Goal: Task Accomplishment & Management: Complete application form

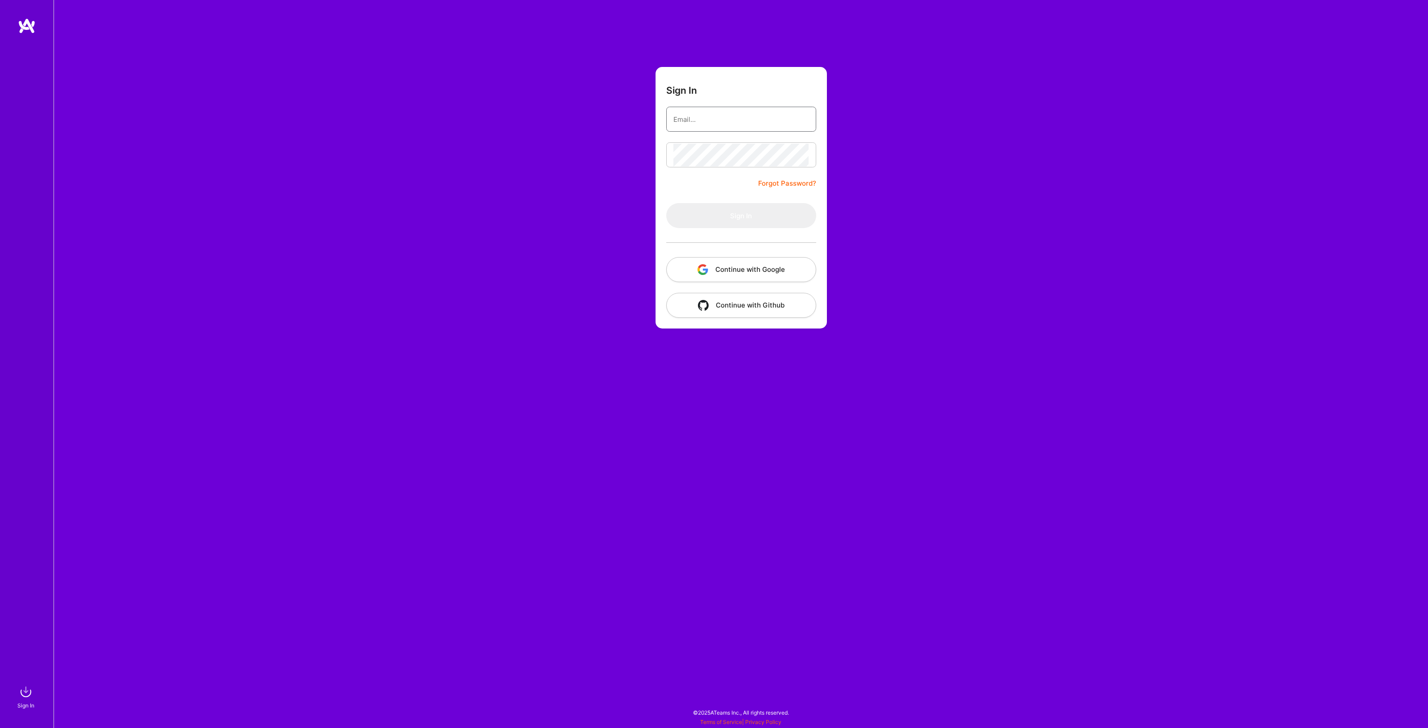
type input "[EMAIL_ADDRESS][DOMAIN_NAME]"
click at [704, 218] on button "Sign In" at bounding box center [741, 215] width 150 height 25
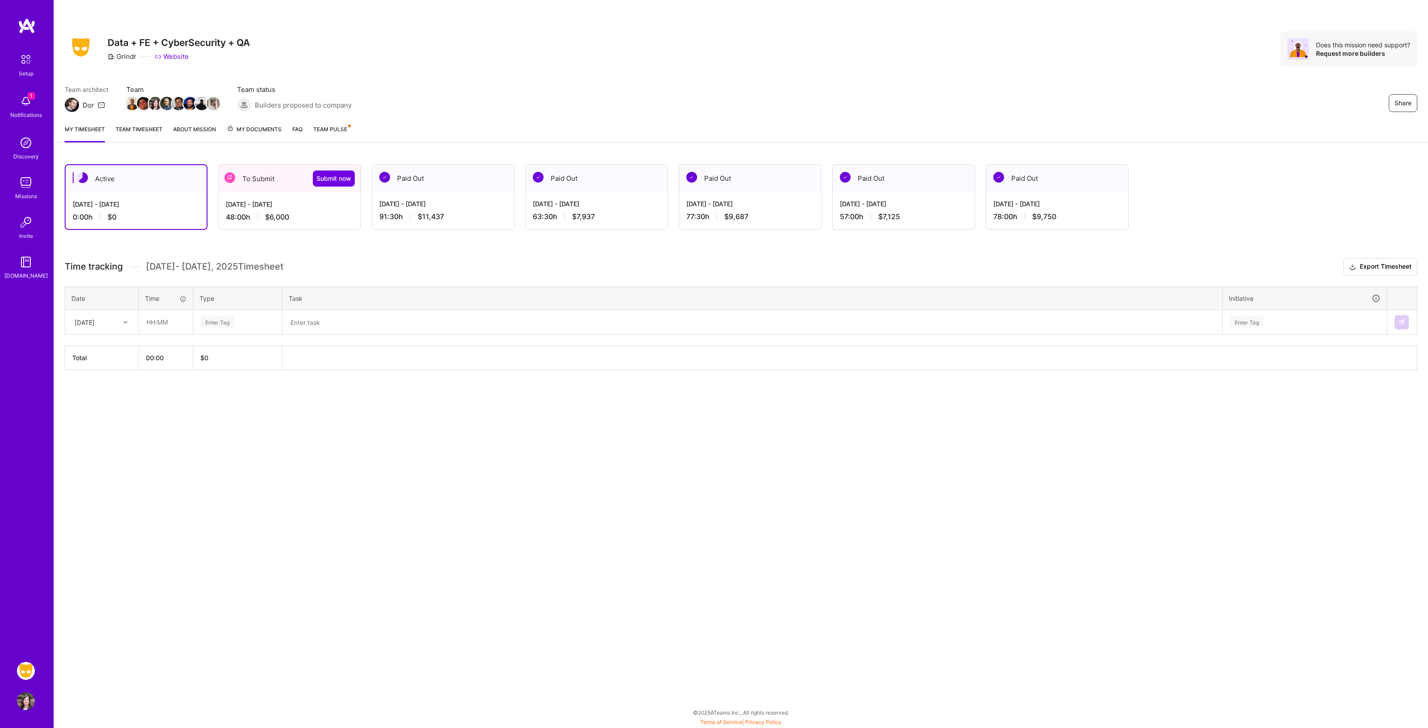
click at [229, 182] on img at bounding box center [230, 177] width 11 height 11
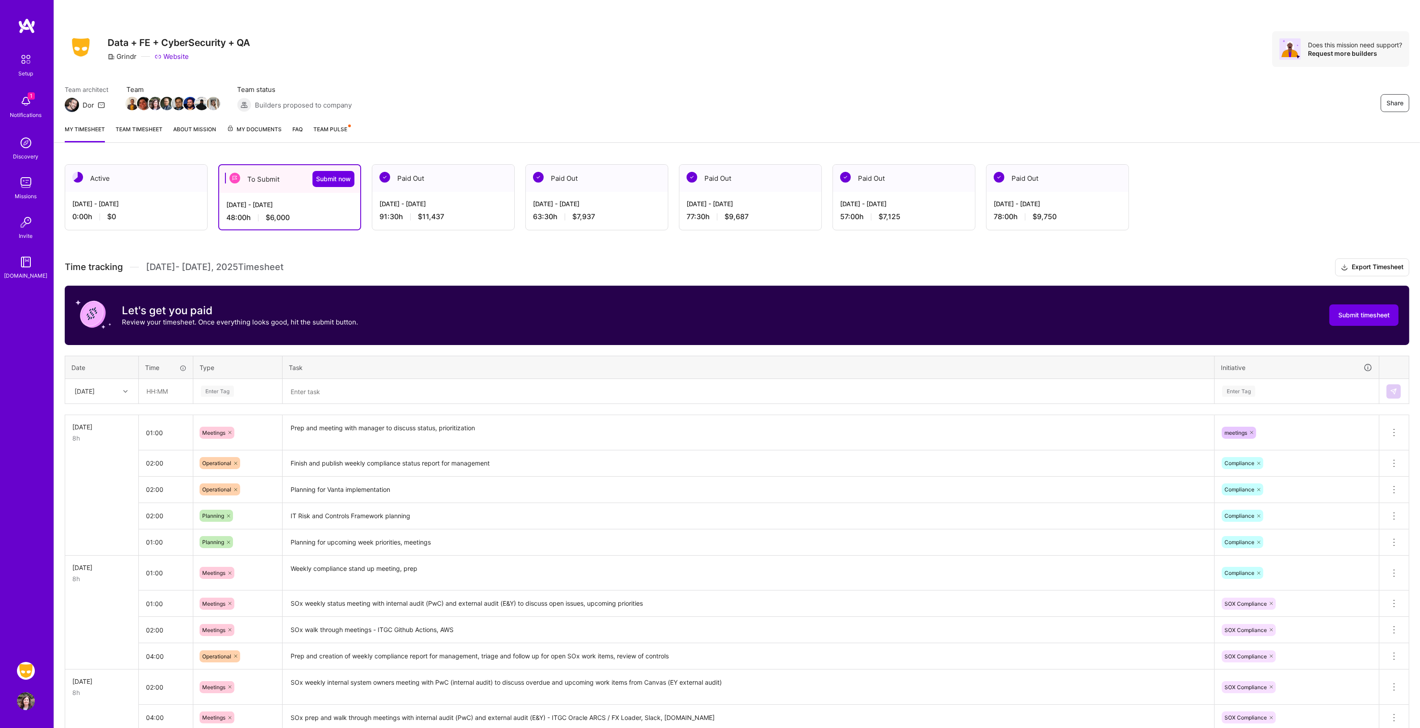
click at [124, 390] on icon at bounding box center [125, 391] width 4 height 4
click at [101, 472] on div "[DATE]" at bounding box center [102, 475] width 72 height 17
click at [152, 391] on input "text" at bounding box center [165, 391] width 53 height 24
click at [229, 394] on div "Enter Tag" at bounding box center [217, 391] width 33 height 14
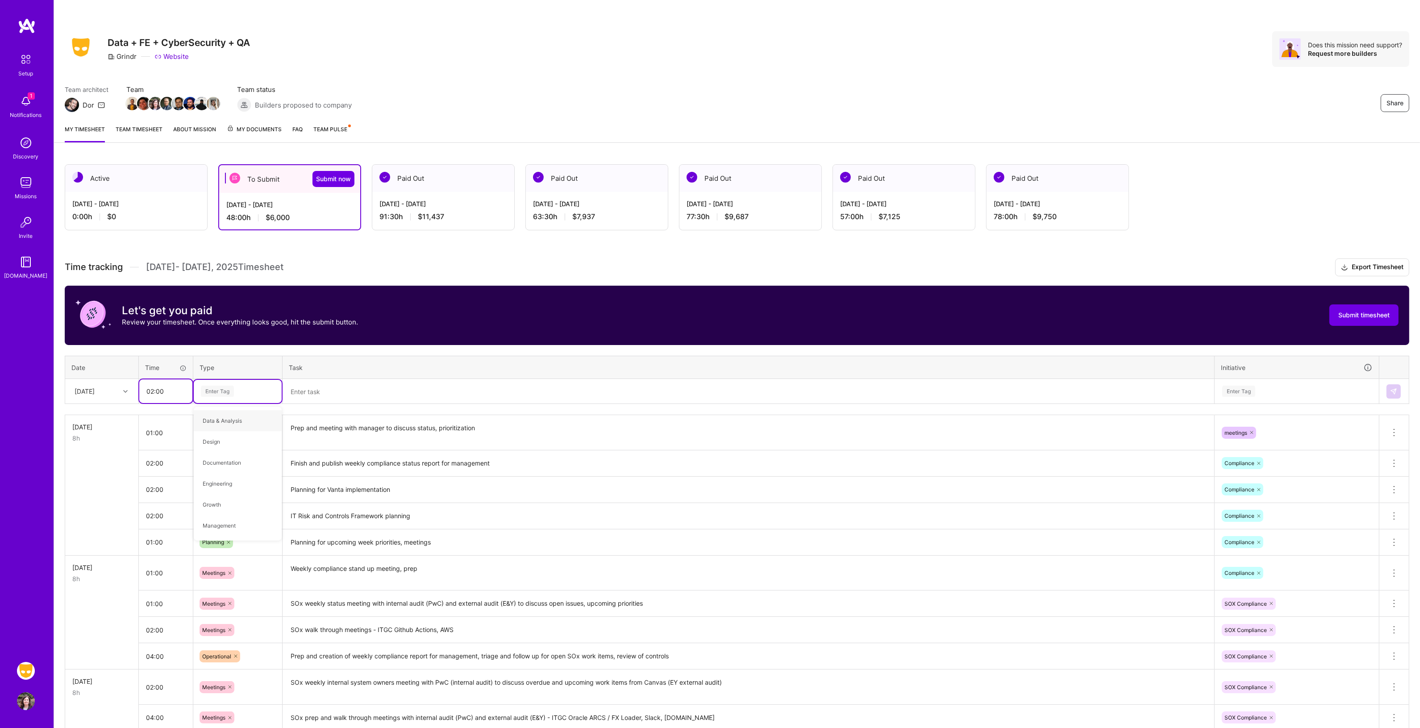
click at [183, 393] on input "02:00" at bounding box center [165, 391] width 53 height 24
drag, startPoint x: 183, startPoint y: 393, endPoint x: 119, endPoint y: 393, distance: 63.8
click at [119, 393] on tr "[DATE] 02:00 Enter Tag Enter Tag" at bounding box center [737, 391] width 1344 height 25
type input "01:00"
click at [268, 391] on div "Enter Tag" at bounding box center [237, 391] width 75 height 11
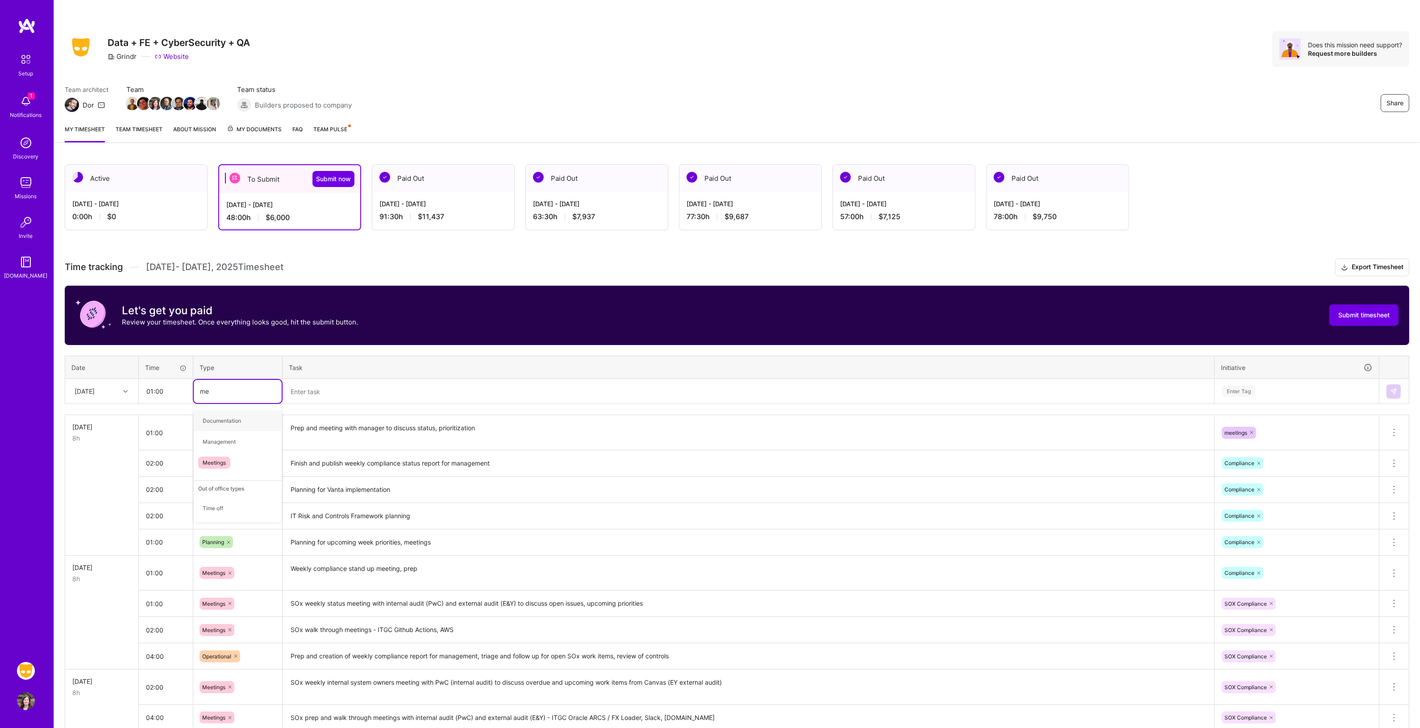
type input "mee"
click at [223, 416] on span "Meetings" at bounding box center [214, 421] width 32 height 12
click at [303, 387] on textarea at bounding box center [748, 391] width 930 height 23
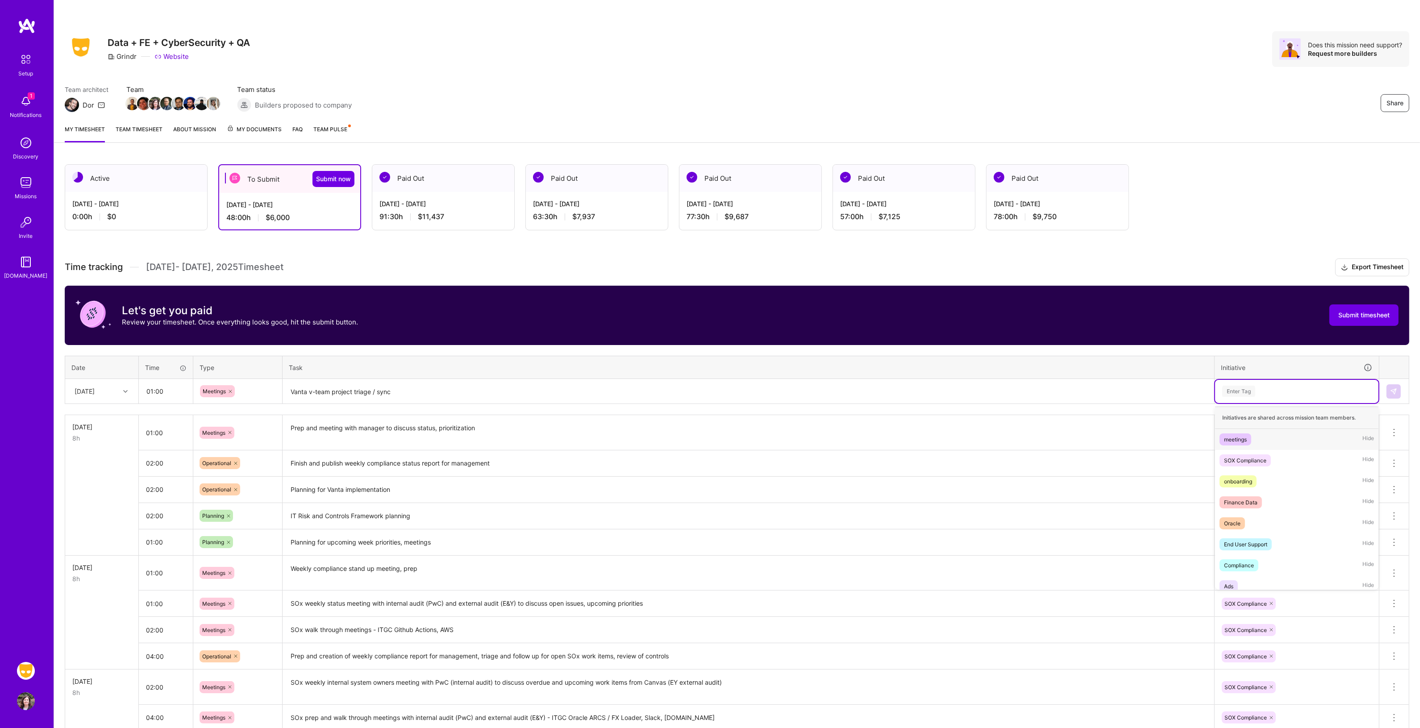
click at [1250, 393] on div "Enter Tag" at bounding box center [1238, 391] width 33 height 14
click at [1239, 435] on div "meetings" at bounding box center [1235, 439] width 23 height 9
click at [310, 393] on textarea "Vanta v-team project triage / sync" at bounding box center [748, 392] width 930 height 24
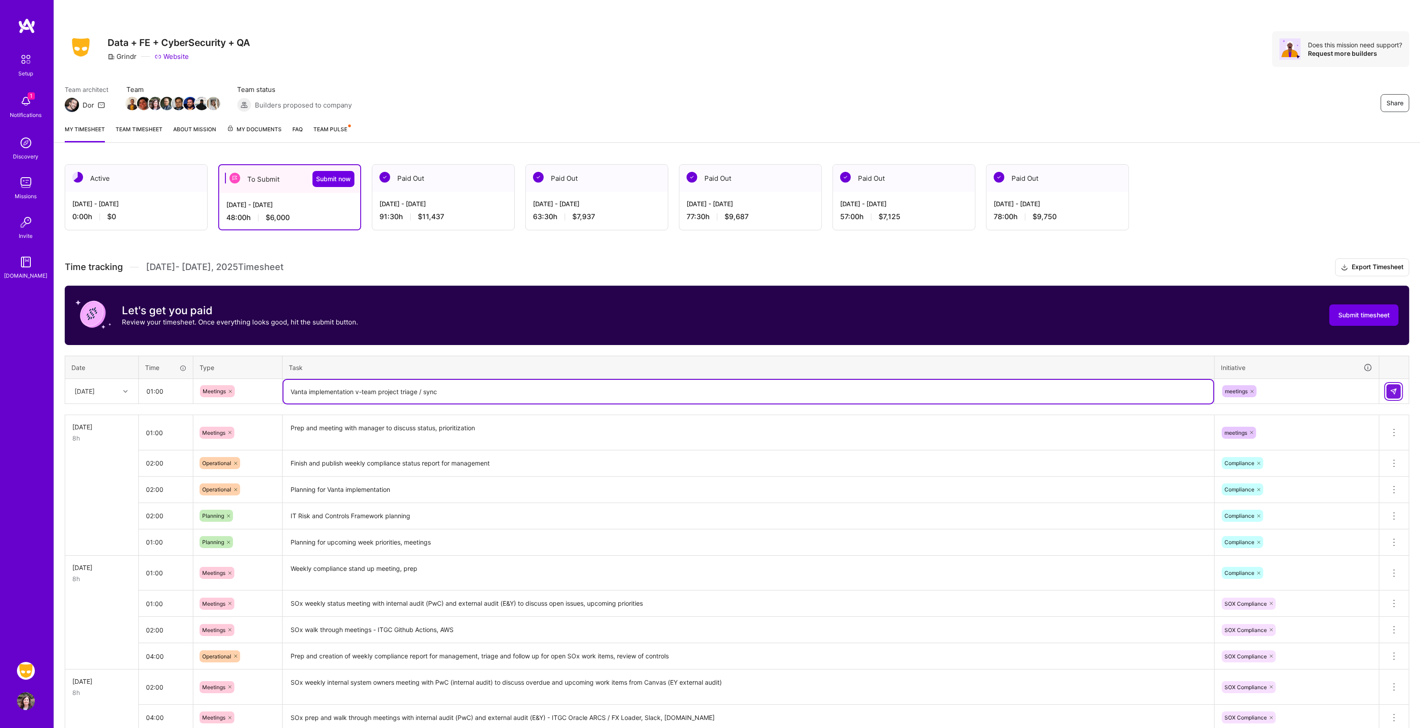
type textarea "Vanta implementation v-team project triage / sync"
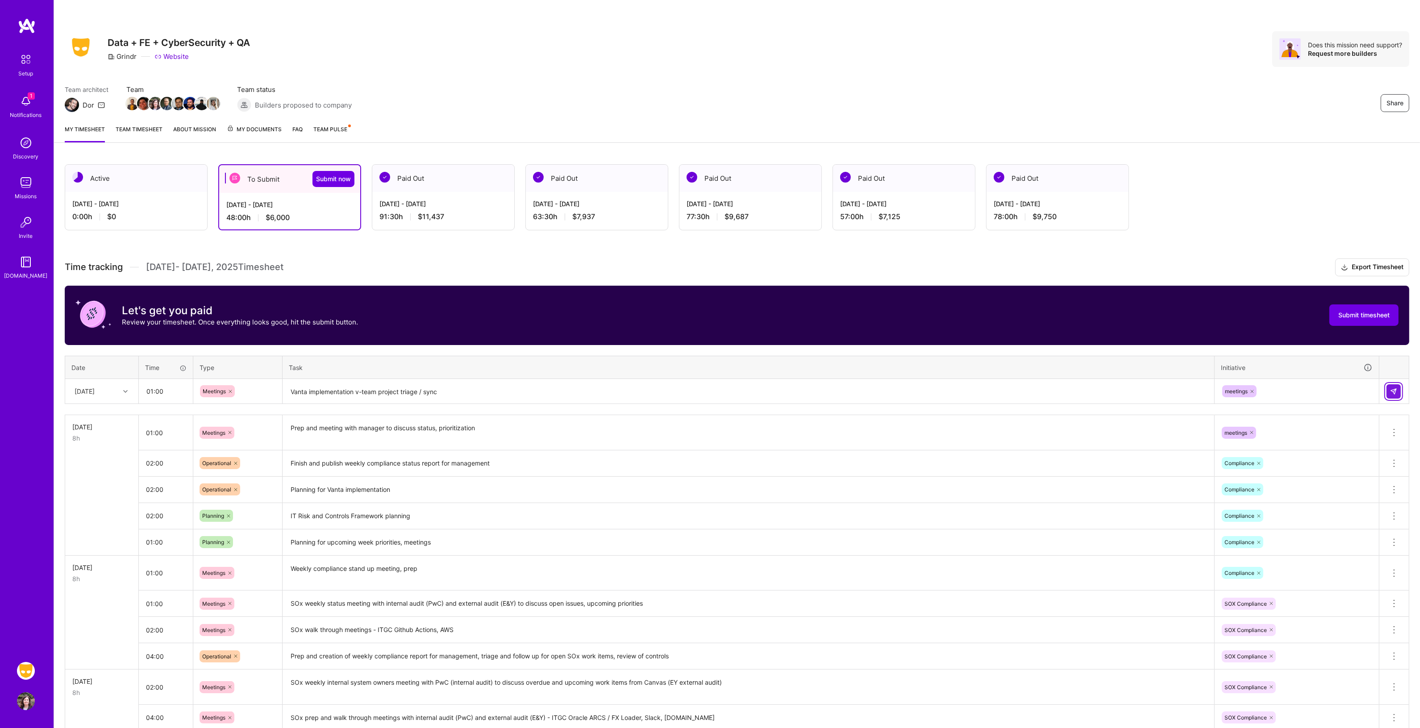
click at [1395, 388] on img at bounding box center [1393, 391] width 7 height 7
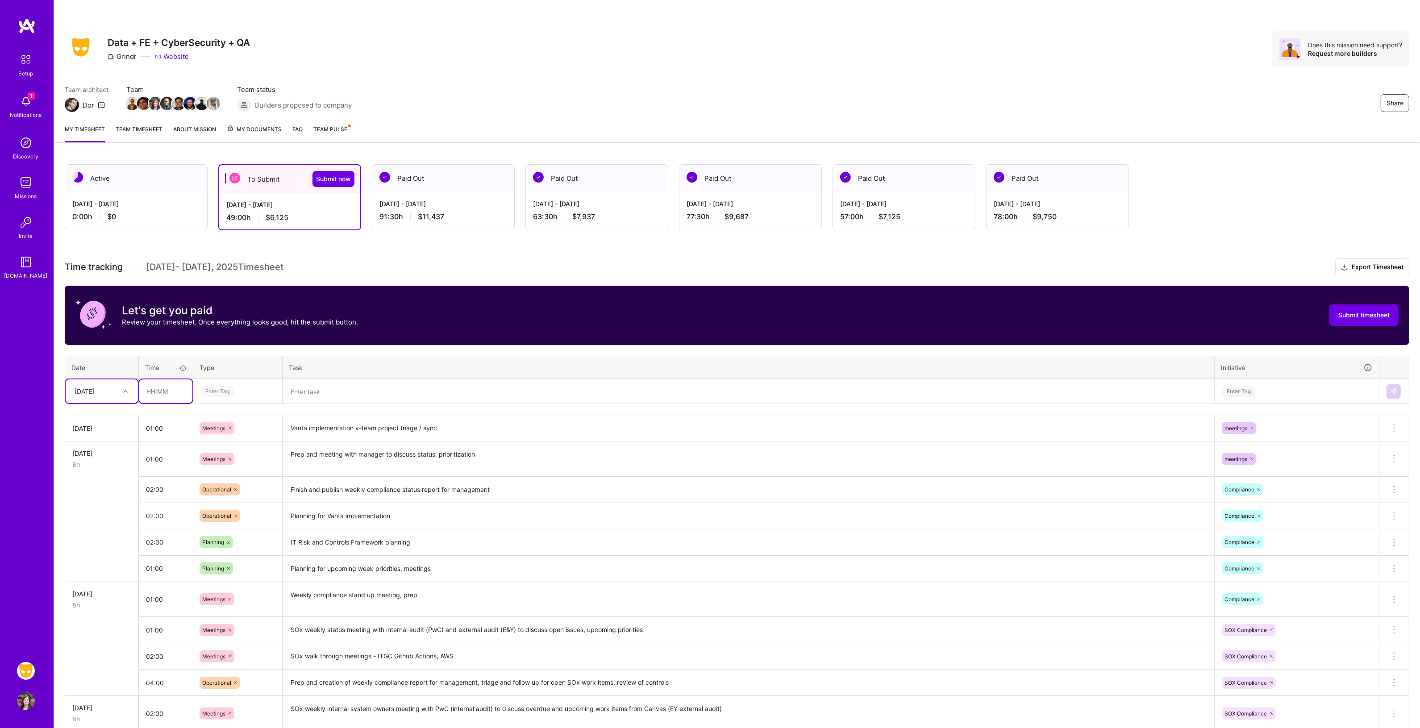
click at [175, 391] on input "text" at bounding box center [165, 391] width 53 height 24
type input "0"
type input "01:00"
type input "mee"
click at [207, 419] on span "Meetings" at bounding box center [214, 421] width 32 height 12
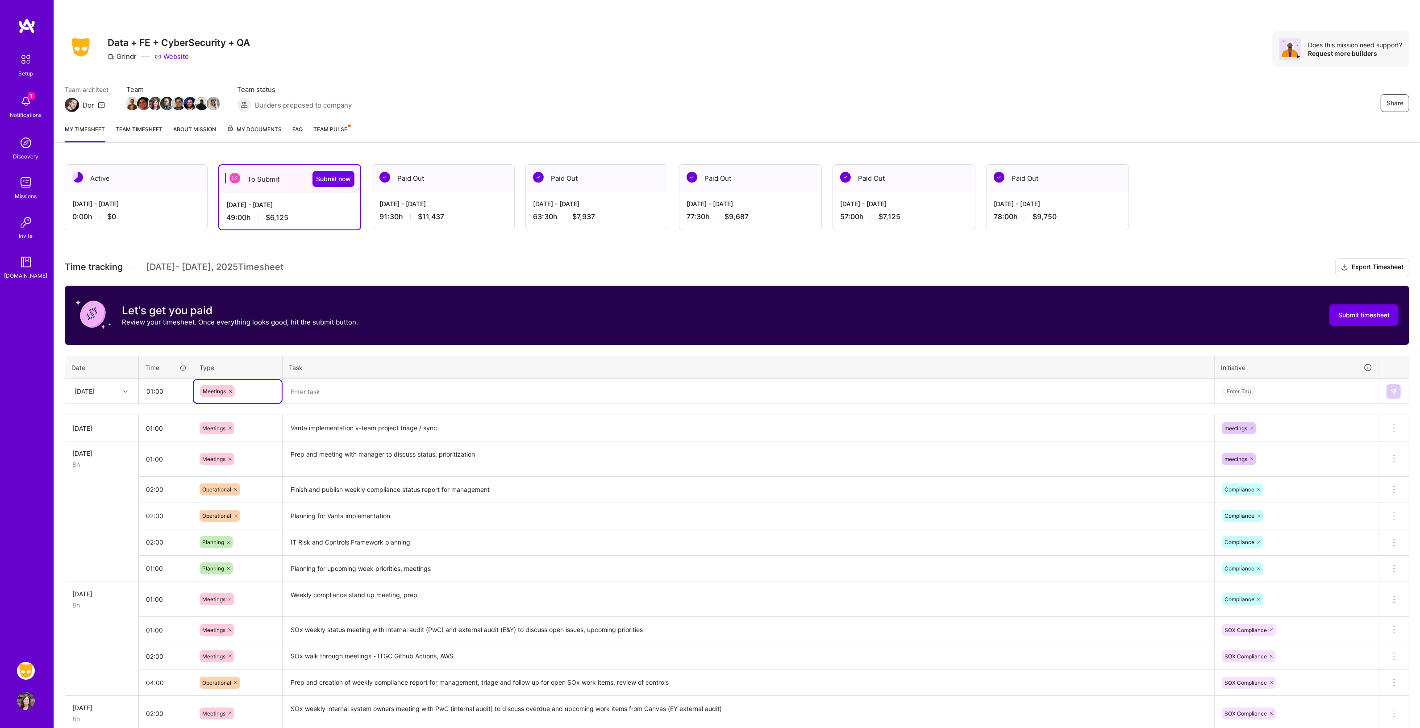
click at [297, 387] on textarea at bounding box center [748, 392] width 930 height 24
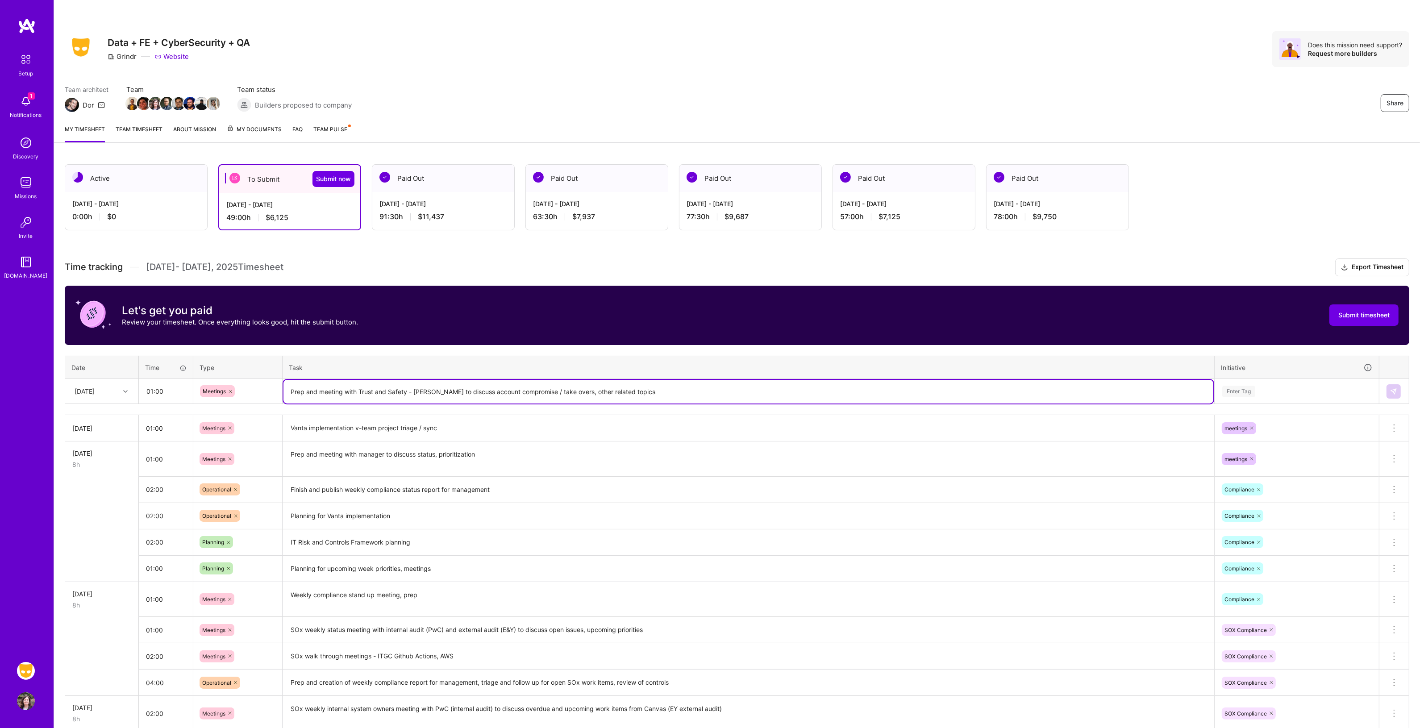
type textarea "Prep and meeting with Trust and Safety - [PERSON_NAME] to discuss account compr…"
click at [1254, 391] on div "Enter Tag" at bounding box center [1238, 391] width 33 height 14
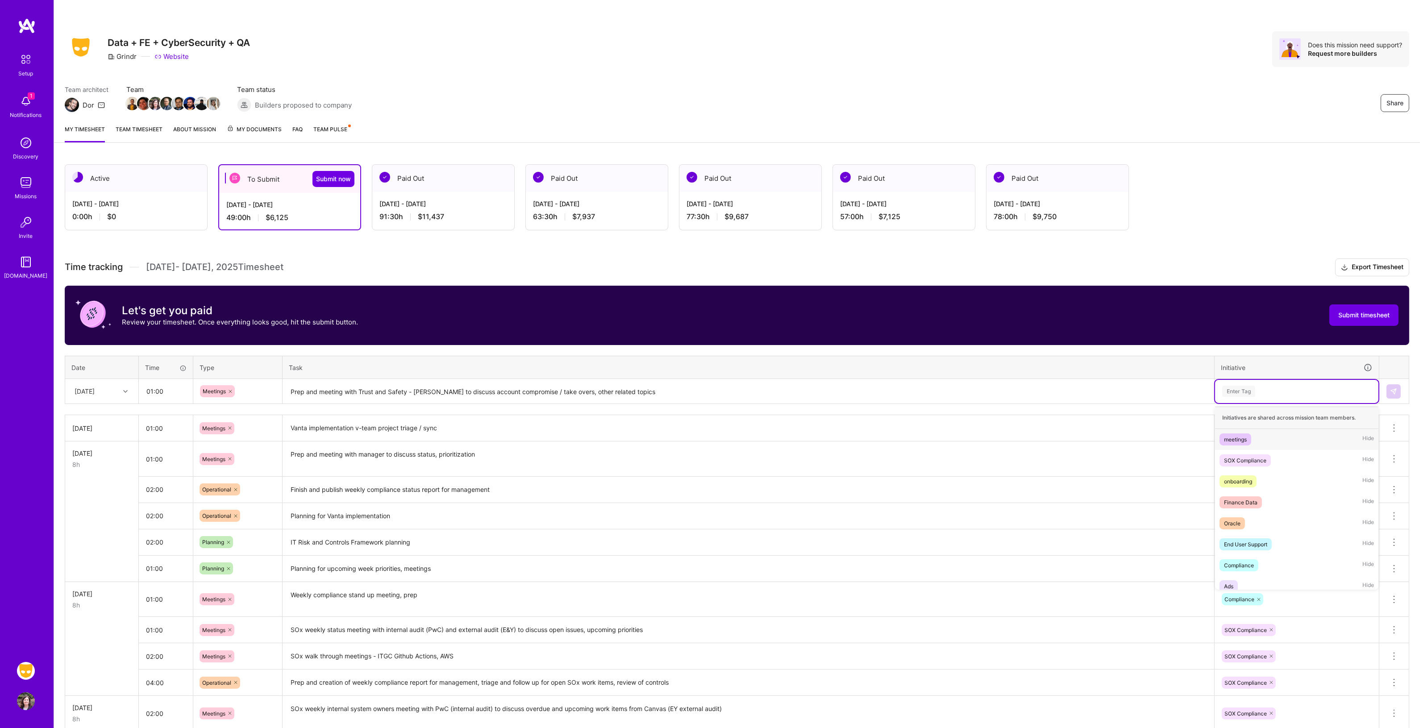
click at [1243, 438] on div "meetings" at bounding box center [1235, 439] width 23 height 9
click at [1393, 390] on img at bounding box center [1393, 391] width 7 height 7
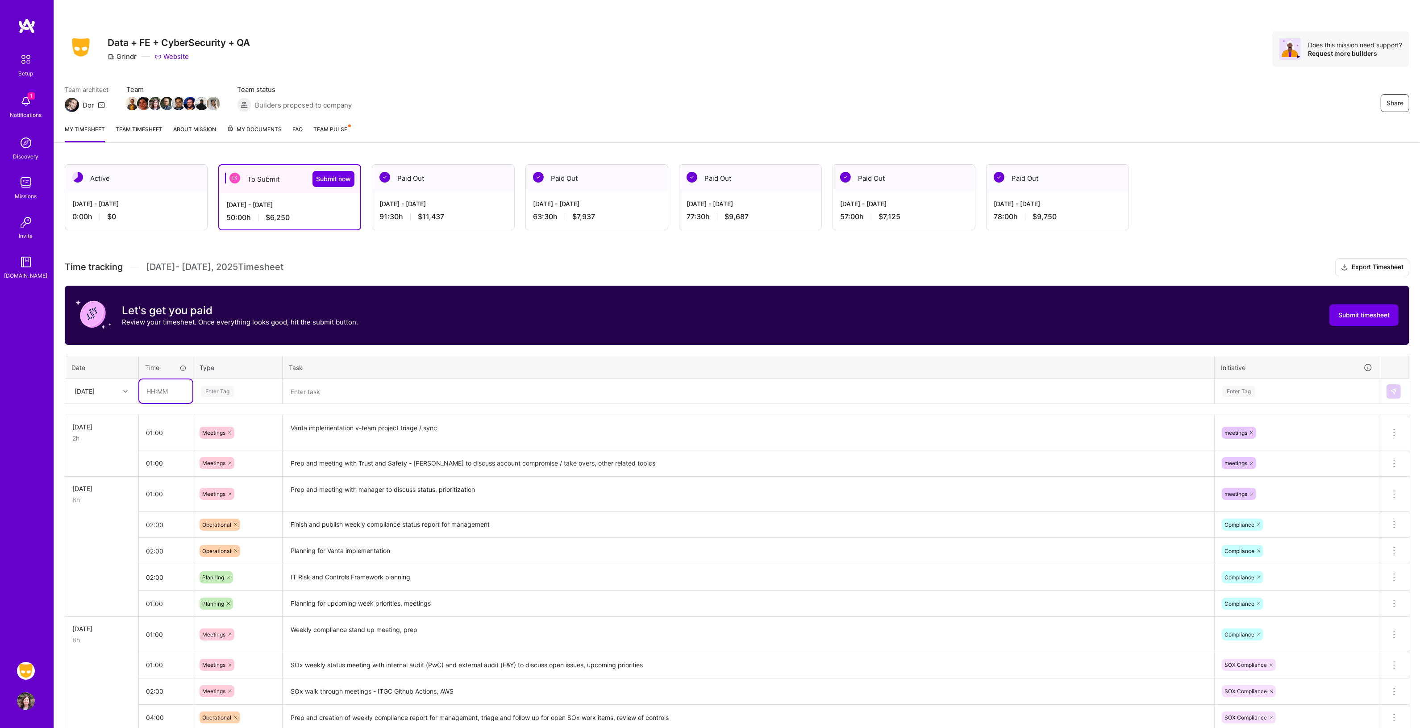
click at [166, 391] on input "text" at bounding box center [165, 391] width 53 height 24
type input "03:00"
type input "op"
click at [217, 418] on span "Operational" at bounding box center [217, 421] width 38 height 12
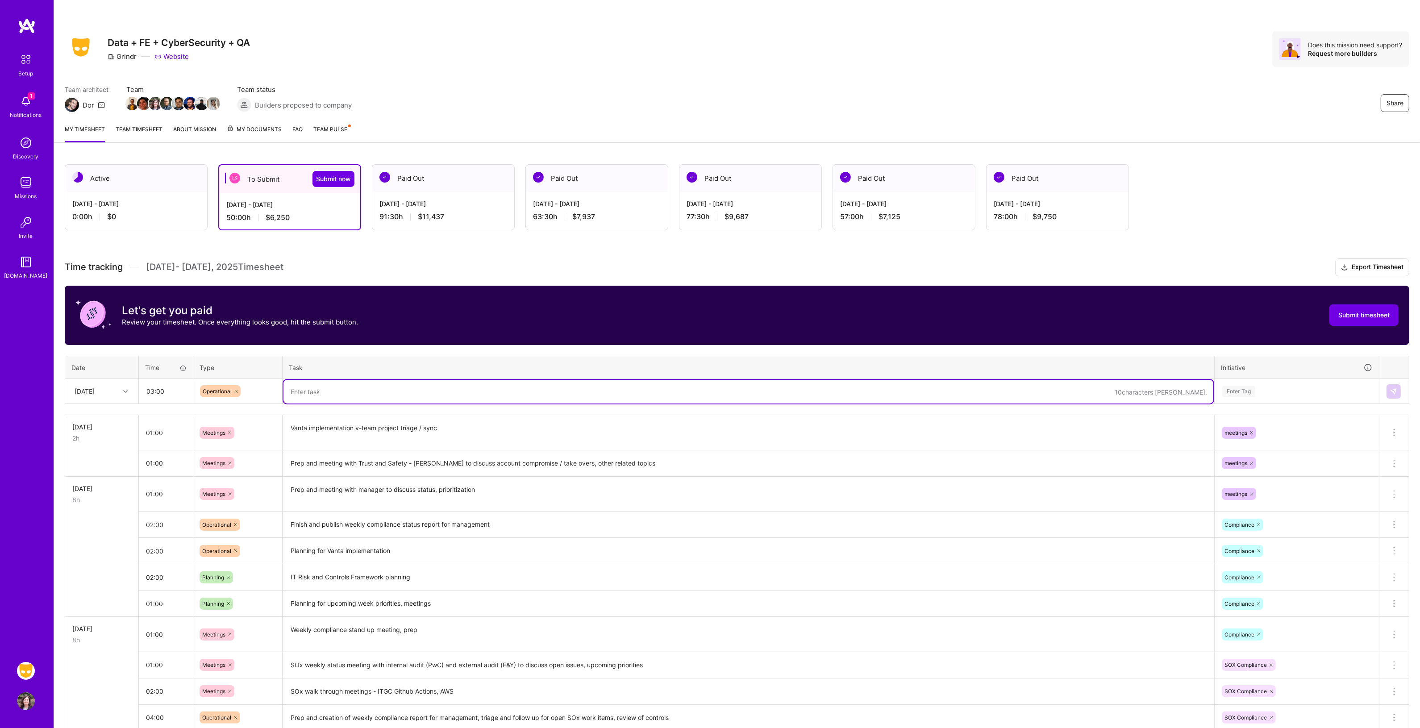
click at [299, 393] on textarea at bounding box center [748, 392] width 930 height 24
type textarea "T"
type textarea "SOx open work items triage, follow up, tracking"
click at [1271, 391] on div "Enter Tag" at bounding box center [1296, 391] width 151 height 11
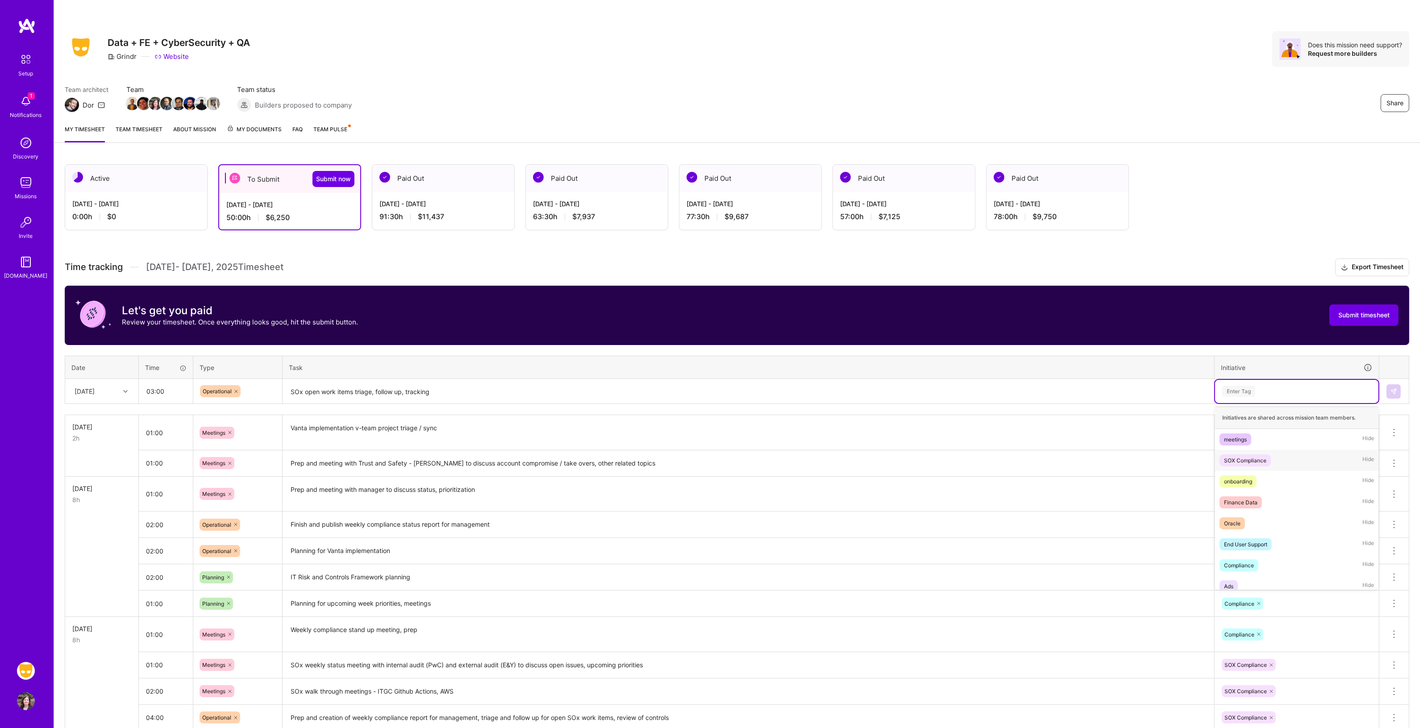
click at [1257, 457] on div "SOX Compliance" at bounding box center [1245, 460] width 42 height 9
click at [1390, 391] on img at bounding box center [1393, 391] width 7 height 7
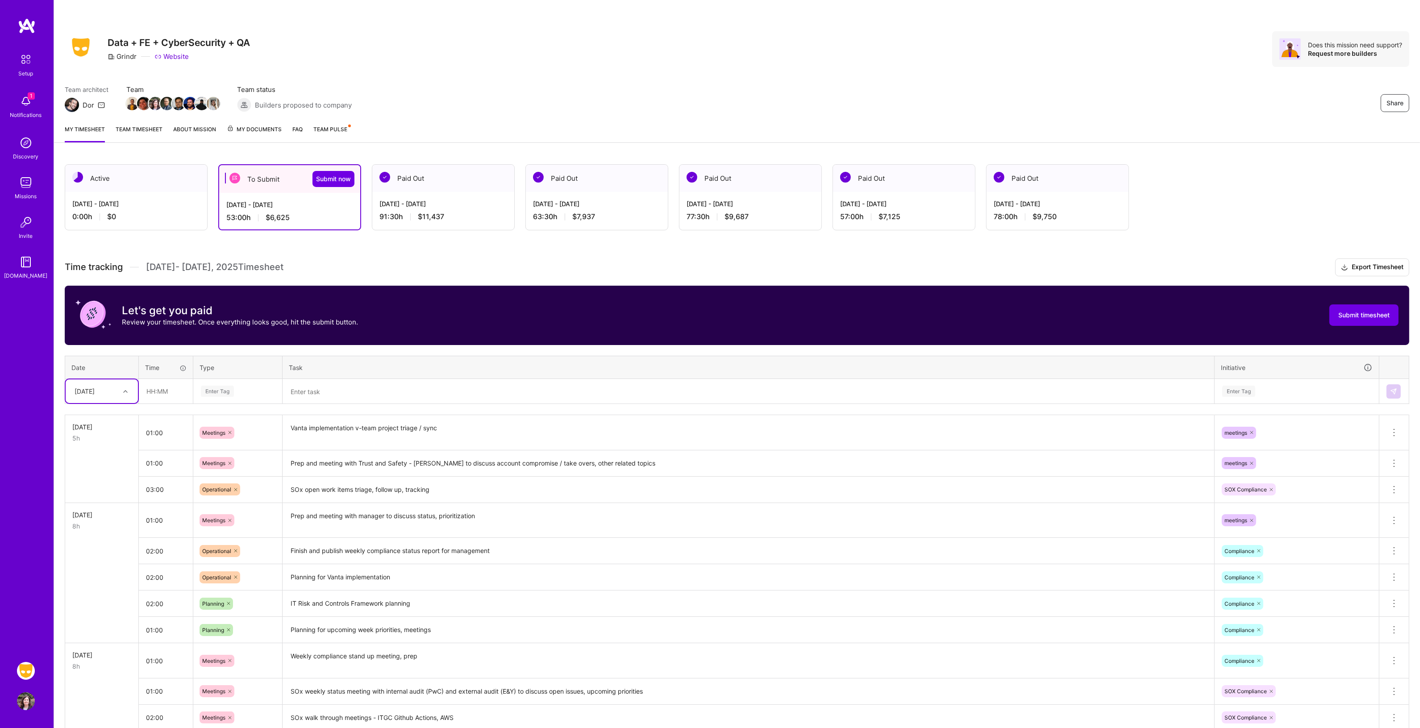
click at [226, 387] on div "Enter Tag" at bounding box center [217, 391] width 33 height 14
type input "plan"
click at [216, 417] on span "Planning" at bounding box center [213, 421] width 31 height 12
click at [351, 392] on textarea at bounding box center [748, 392] width 930 height 24
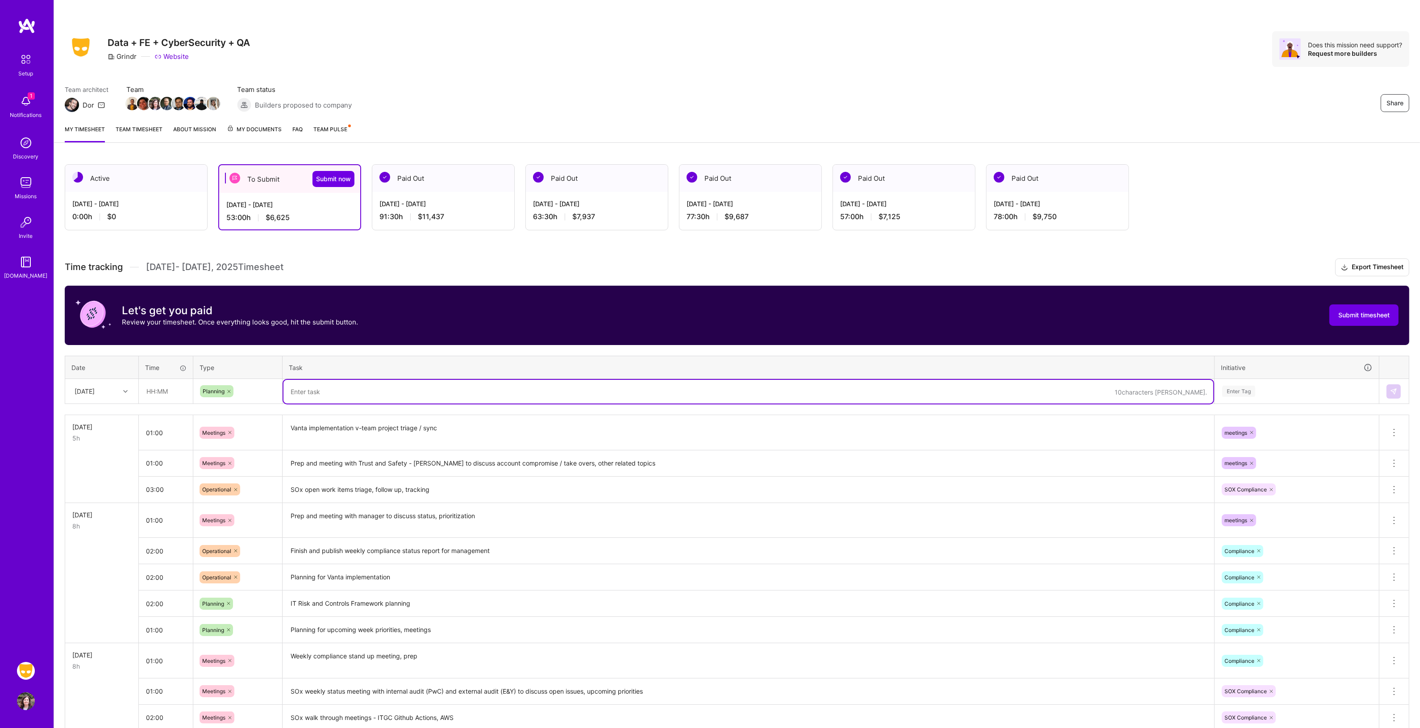
type textarea "p"
type textarea "Planning for weeks walkthrough discussions with [PERSON_NAME] and PwC"
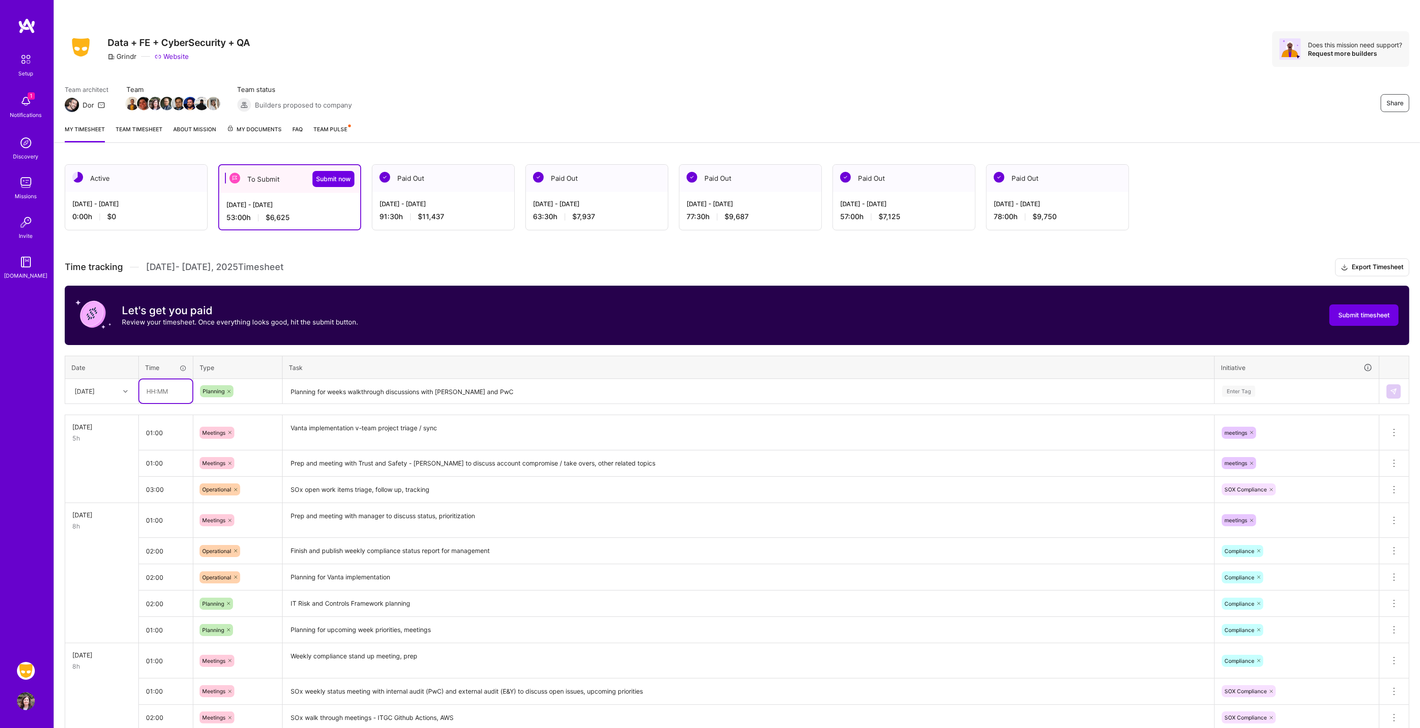
click at [157, 396] on input "text" at bounding box center [165, 391] width 53 height 24
type input "02:00"
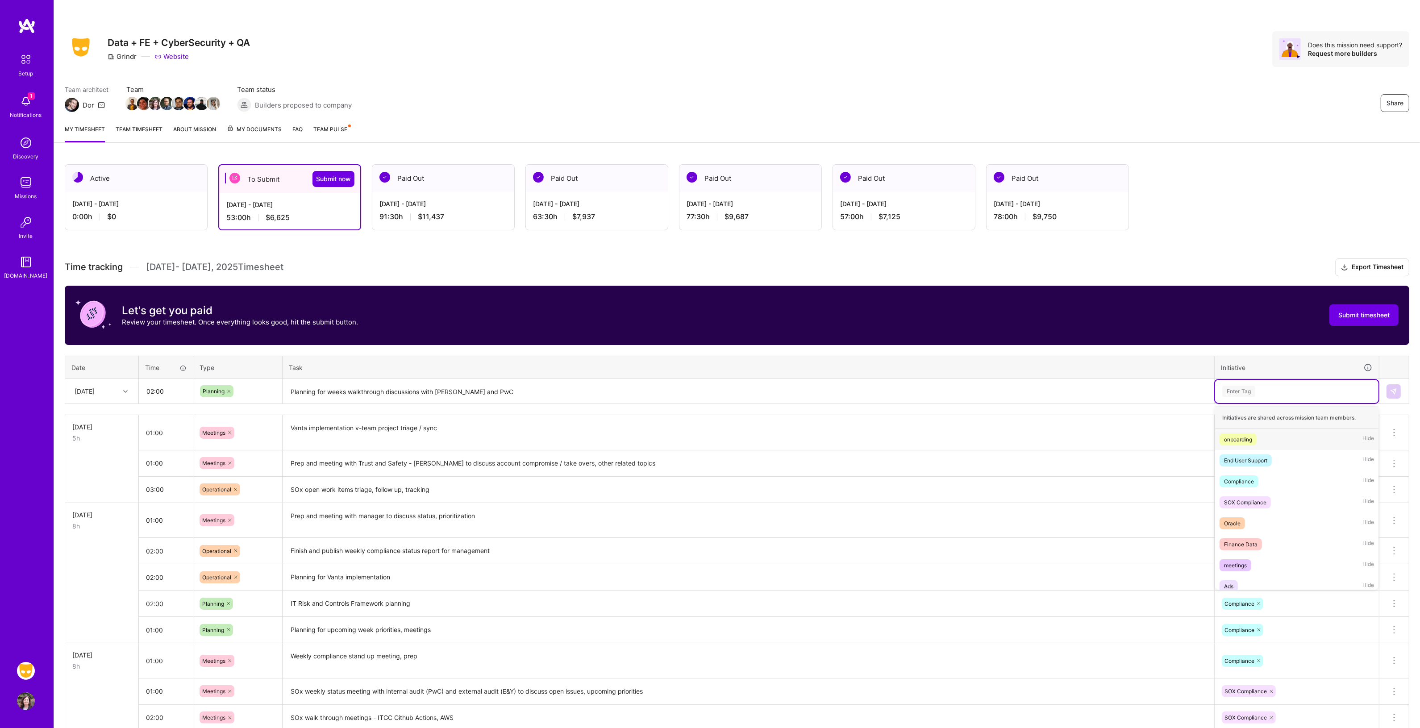
click at [1235, 392] on div "Enter Tag" at bounding box center [1238, 391] width 33 height 14
click at [1253, 498] on div "SOX Compliance" at bounding box center [1245, 502] width 42 height 9
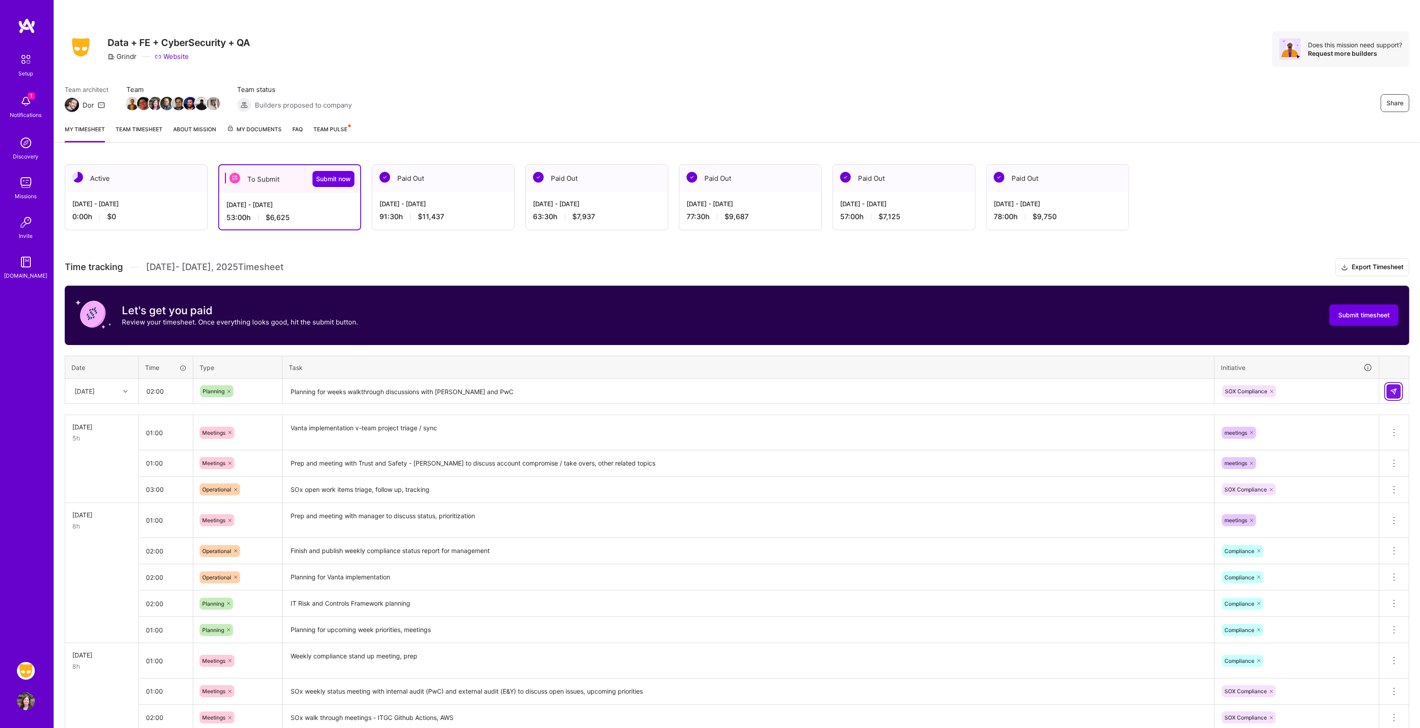
click at [1398, 393] on button at bounding box center [1393, 391] width 14 height 14
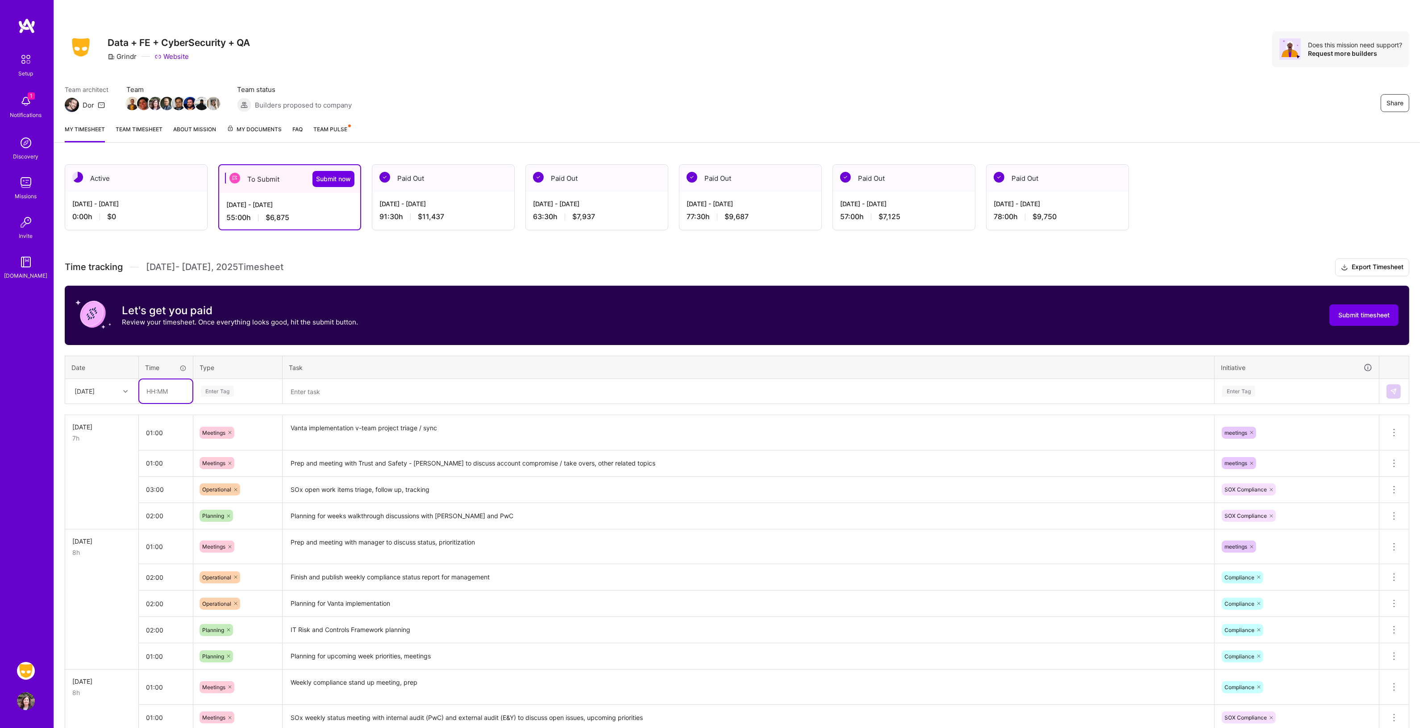
click at [172, 389] on input "text" at bounding box center [165, 391] width 53 height 24
type input "01:00"
click at [228, 389] on div "Enter Tag" at bounding box center [217, 391] width 33 height 14
type input "pla"
click at [212, 415] on span "Planning" at bounding box center [213, 421] width 31 height 12
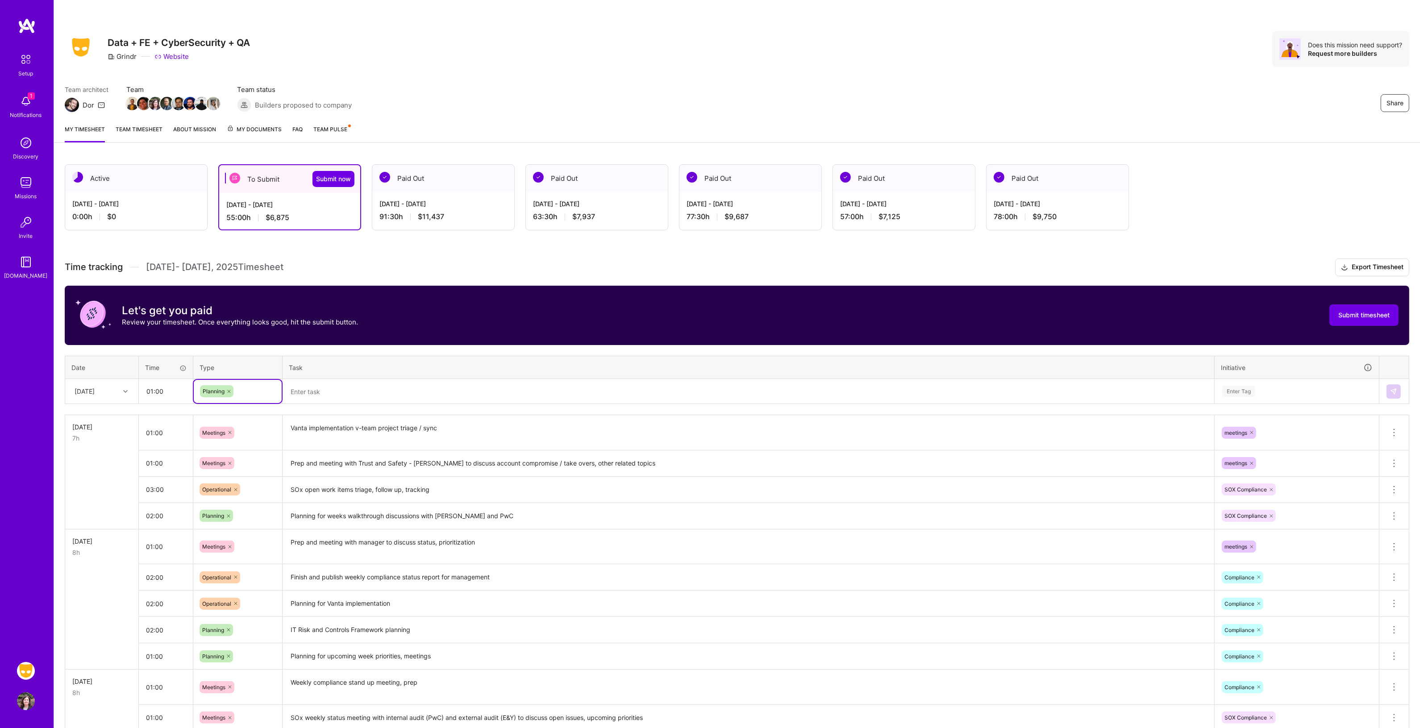
click at [318, 389] on textarea at bounding box center [748, 392] width 930 height 24
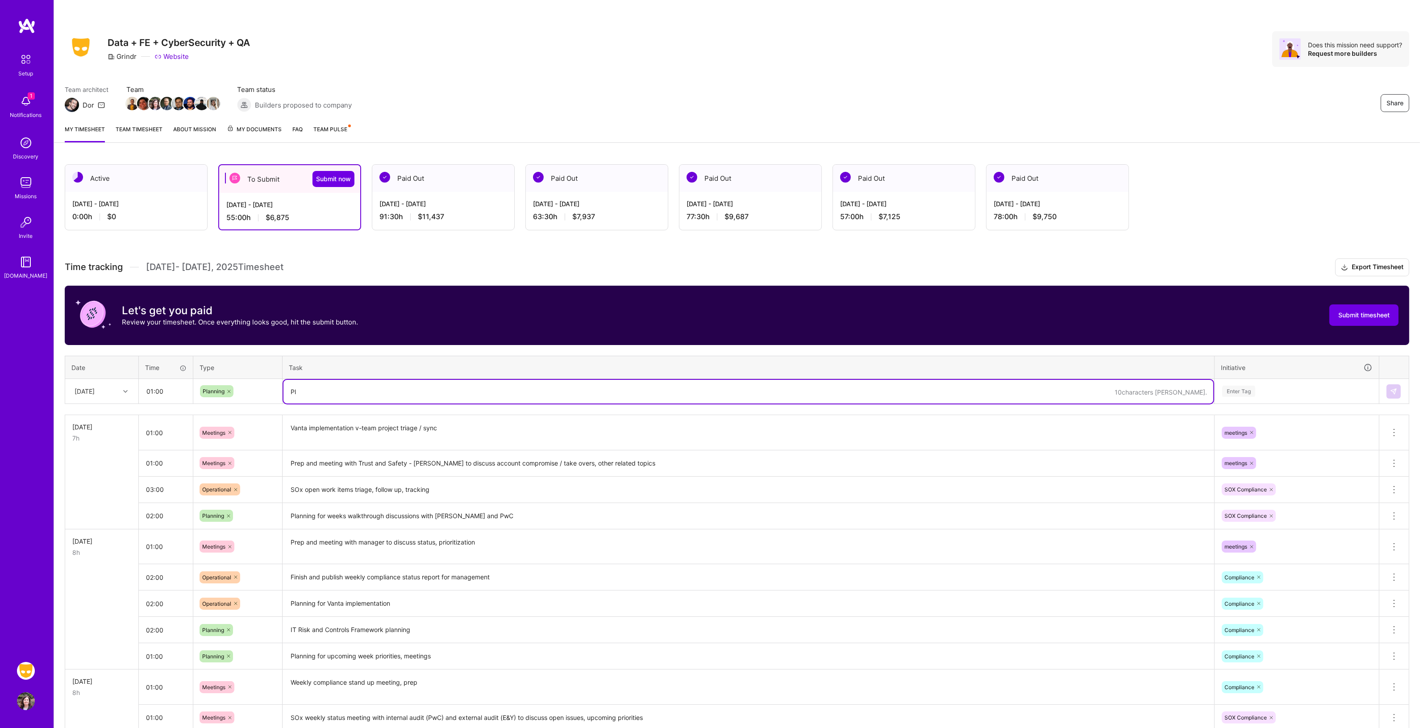
type textarea "P"
type textarea "Planning for metrics tracking improvement"
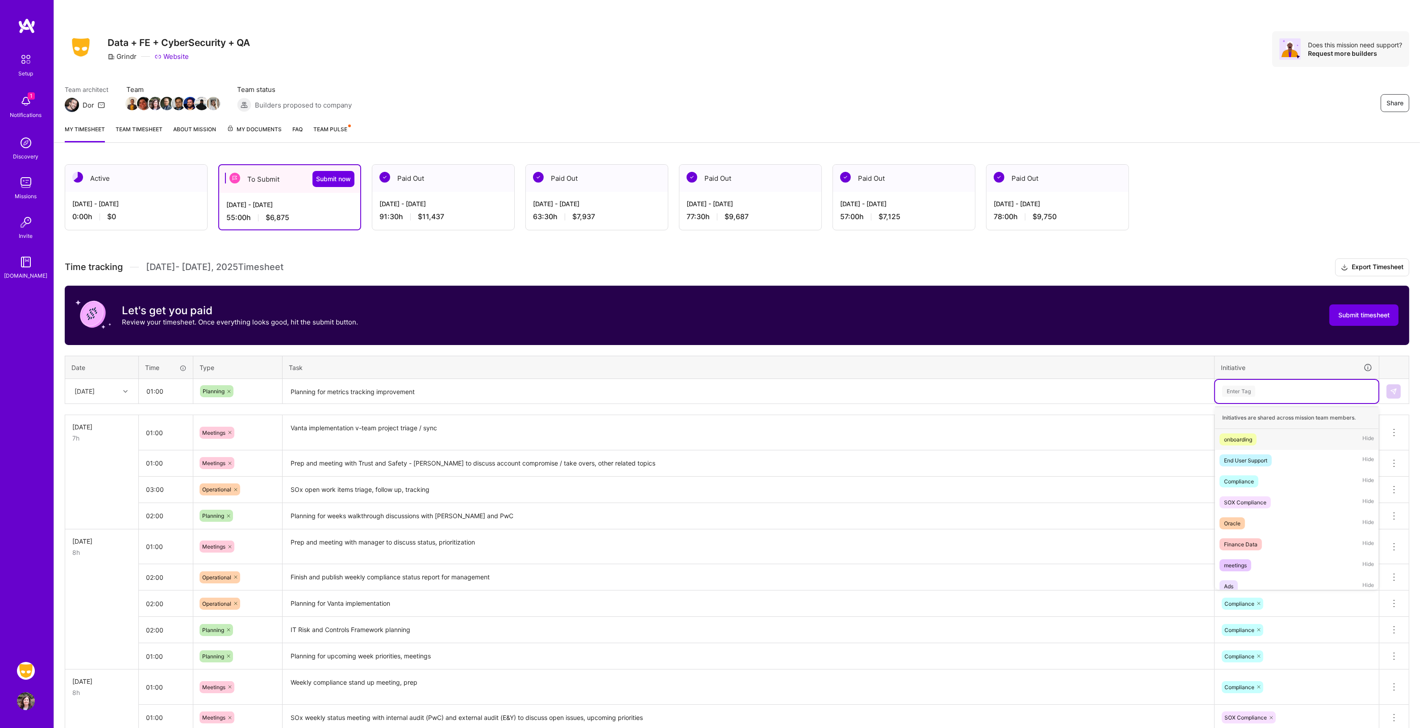
click at [1232, 389] on div "Enter Tag" at bounding box center [1238, 391] width 33 height 14
click at [1246, 500] on div "SOX Compliance" at bounding box center [1245, 502] width 42 height 9
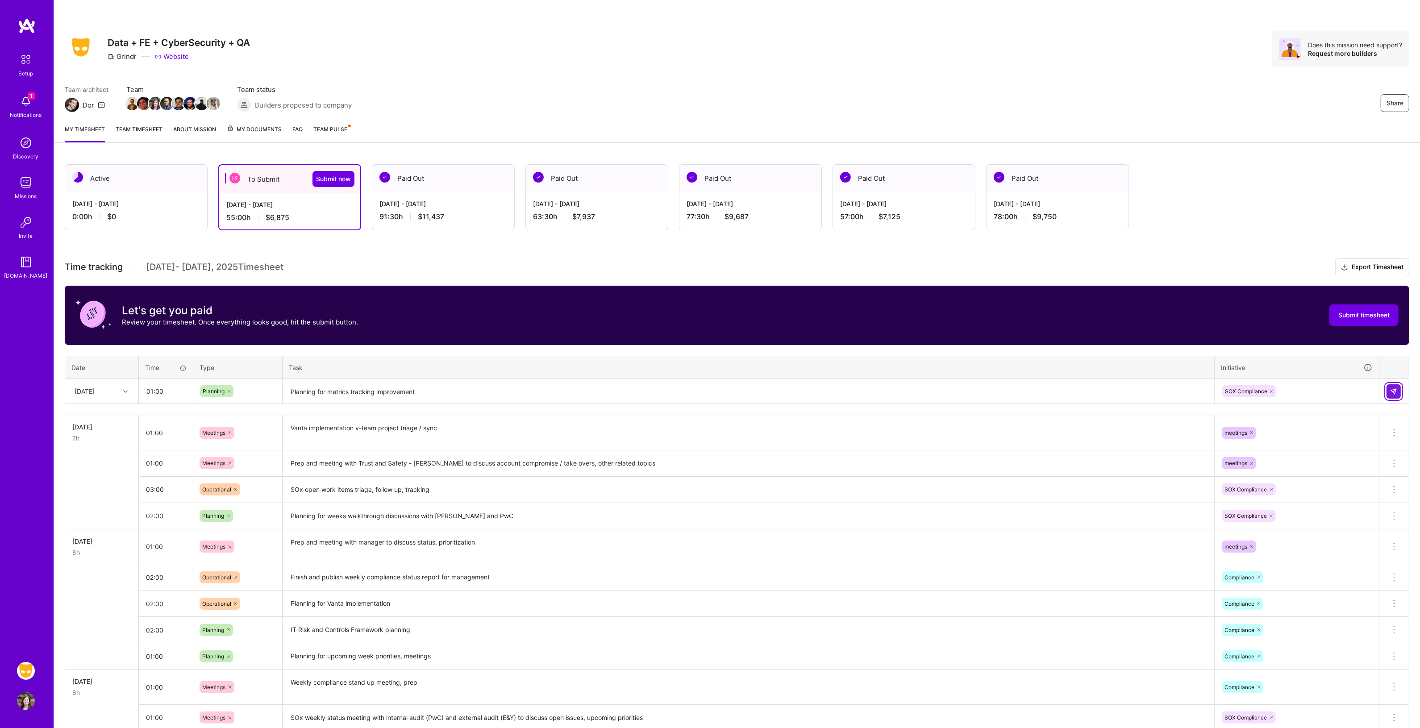
click at [1395, 389] on img at bounding box center [1393, 391] width 7 height 7
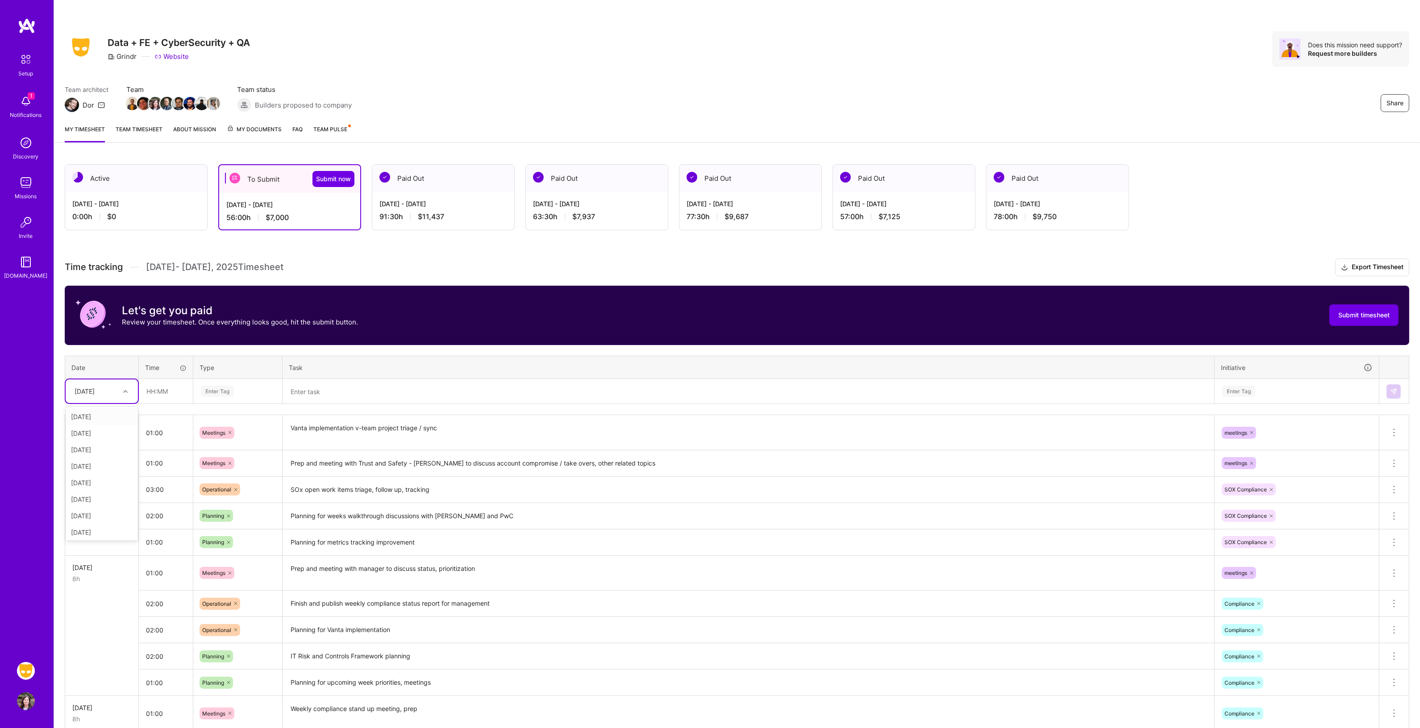
click at [130, 391] on div at bounding box center [127, 392] width 14 height 12
click at [108, 493] on div "[DATE]" at bounding box center [102, 499] width 72 height 17
click at [170, 391] on input "text" at bounding box center [165, 391] width 53 height 24
type input "01:00"
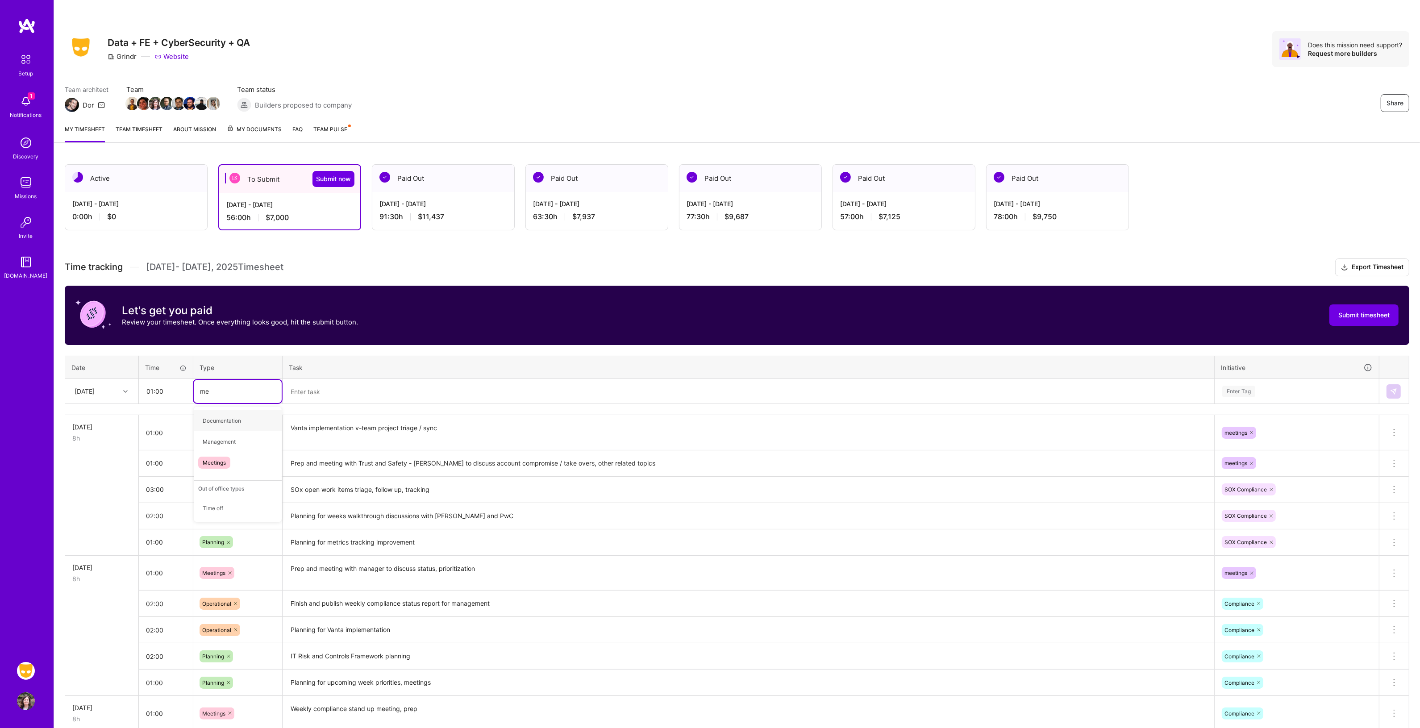
type input "mee"
click at [220, 413] on div "Meetings" at bounding box center [238, 420] width 88 height 21
click at [320, 389] on textarea at bounding box center [748, 392] width 930 height 24
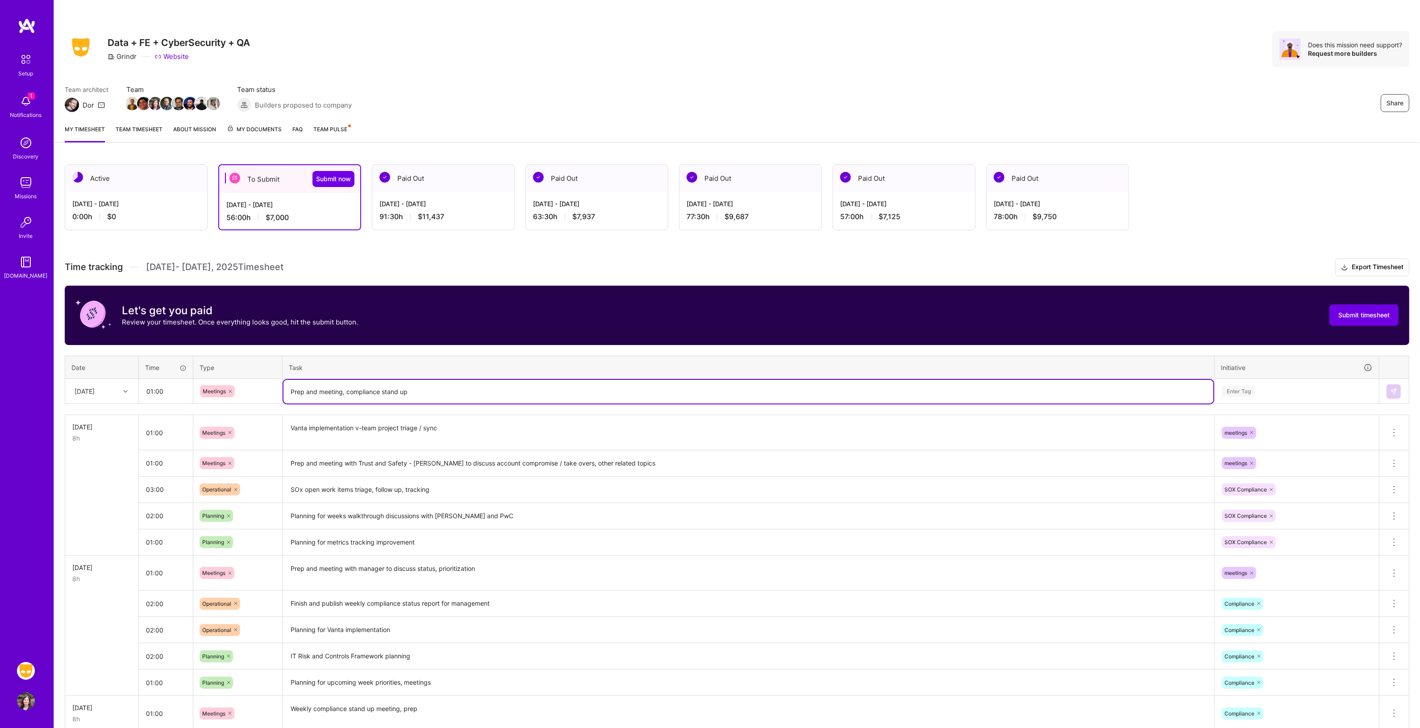
type textarea "Prep and meeting, compliance stand up"
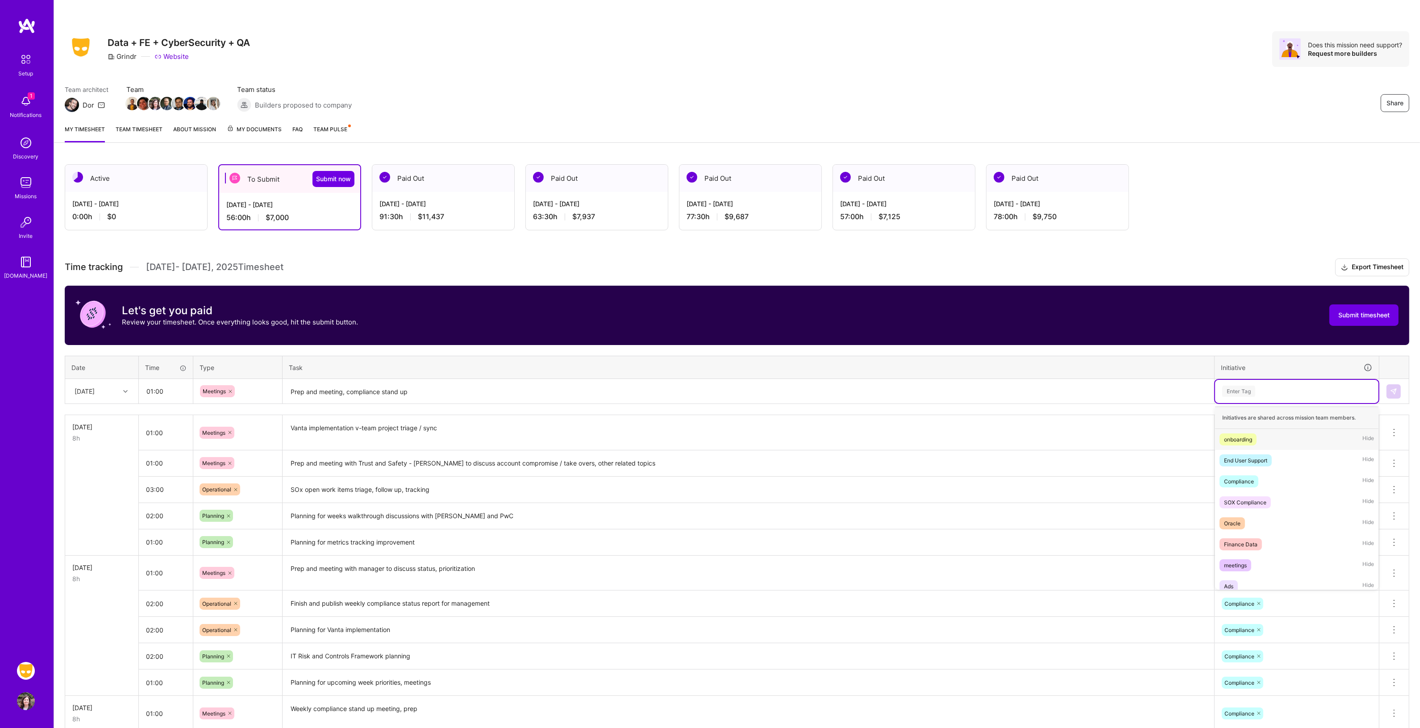
click at [1266, 394] on div "Enter Tag" at bounding box center [1296, 391] width 151 height 11
click at [1242, 481] on div "Compliance" at bounding box center [1239, 481] width 30 height 9
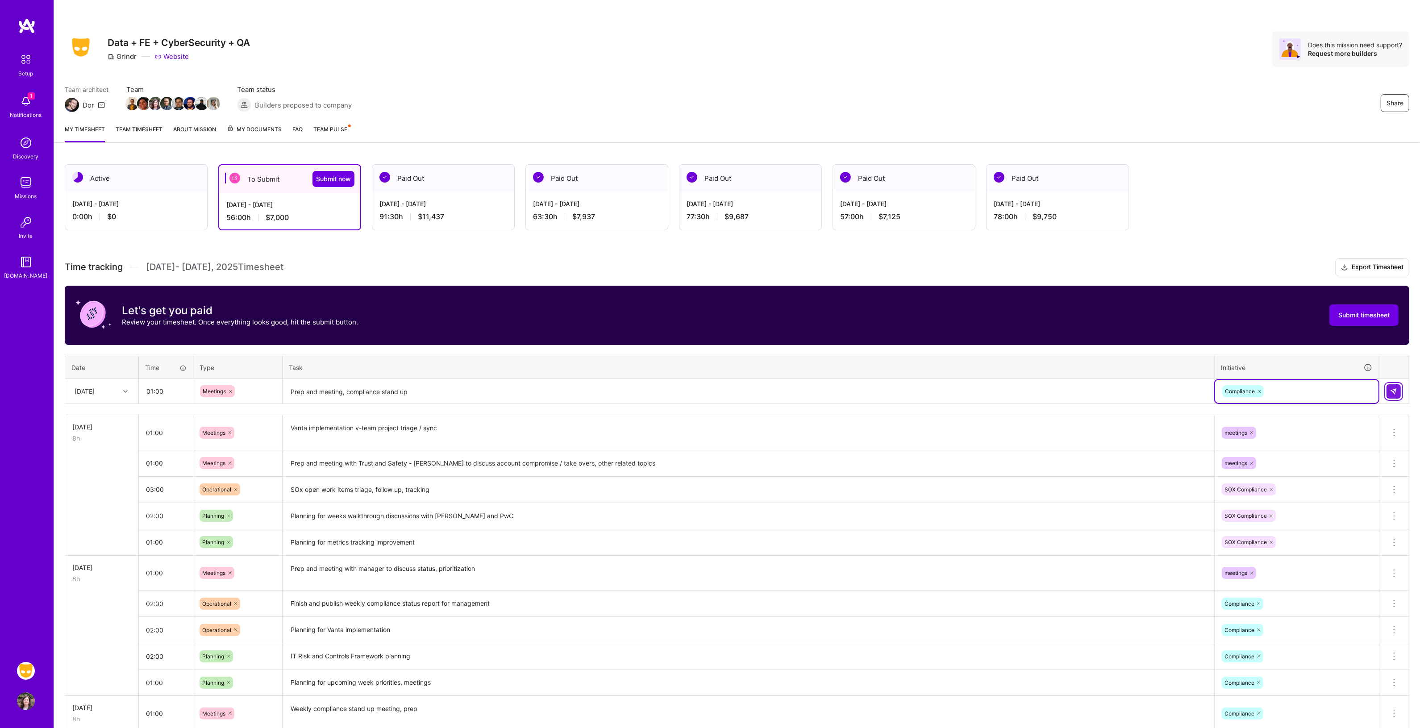
click at [1400, 389] on button at bounding box center [1393, 391] width 14 height 14
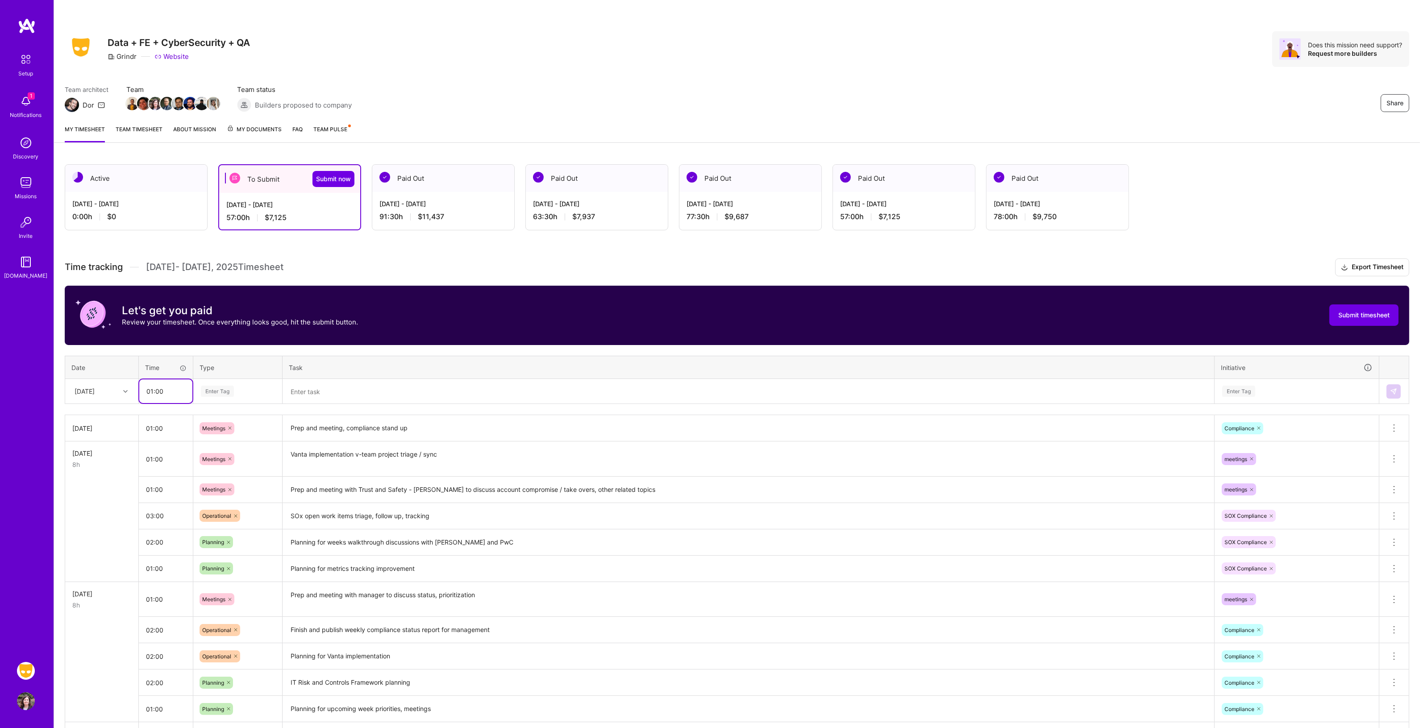
type input "01:00"
type input "meet"
click at [207, 413] on div "Meetings" at bounding box center [238, 420] width 88 height 21
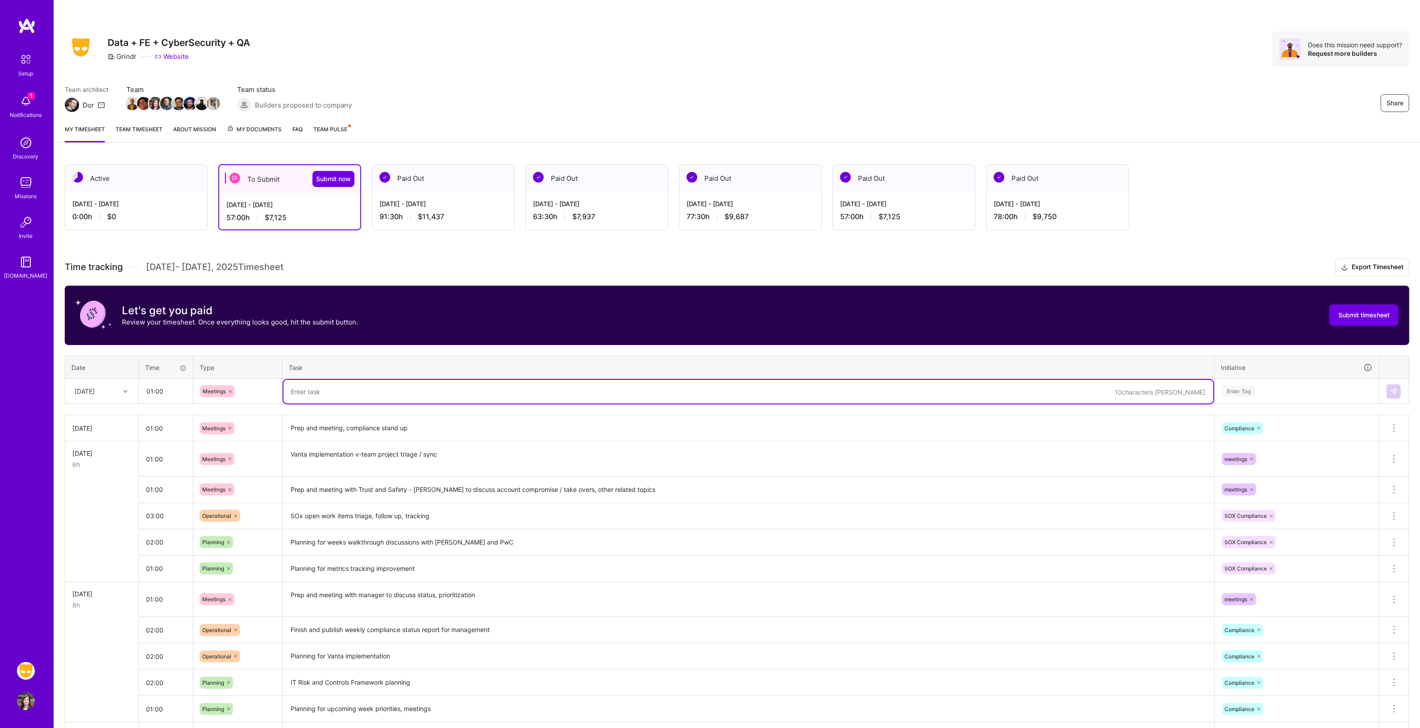
click at [316, 391] on textarea at bounding box center [748, 392] width 930 height 24
type textarea "Prep and 1:1 meeting with management"
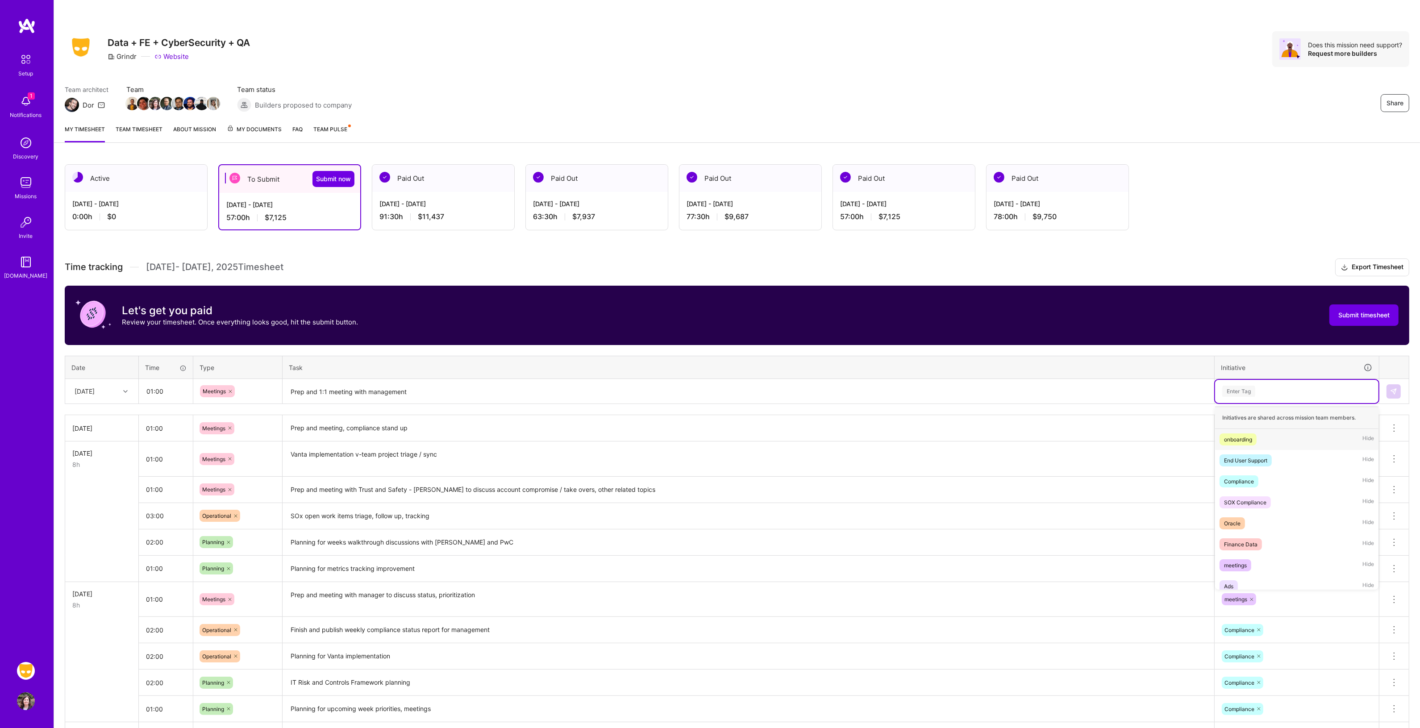
click at [1252, 385] on div "Enter Tag" at bounding box center [1238, 391] width 33 height 14
click at [1247, 561] on div "meetings" at bounding box center [1235, 565] width 23 height 9
click at [1390, 391] on img at bounding box center [1393, 391] width 7 height 7
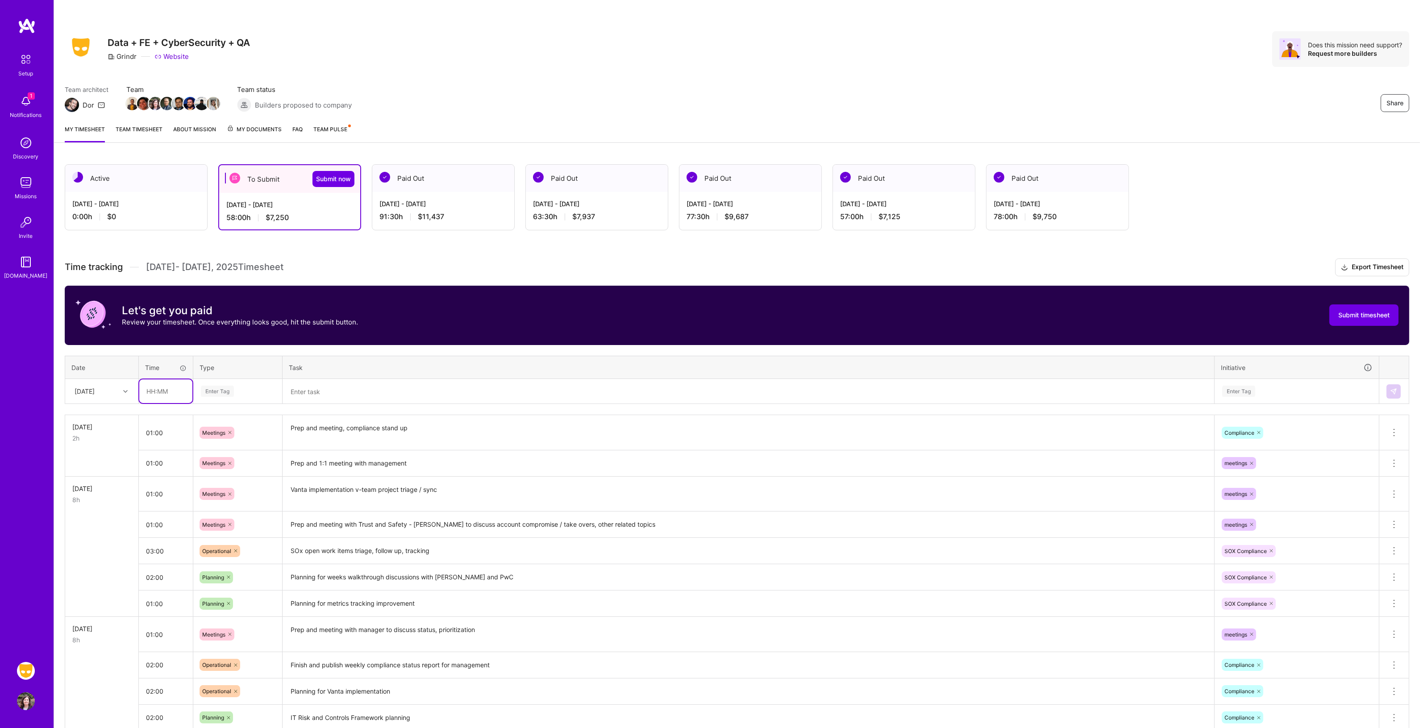
click at [155, 391] on input "text" at bounding box center [165, 391] width 53 height 24
type input "0"
type input "03:00"
type input "op"
click at [226, 420] on span "Operational" at bounding box center [217, 421] width 38 height 12
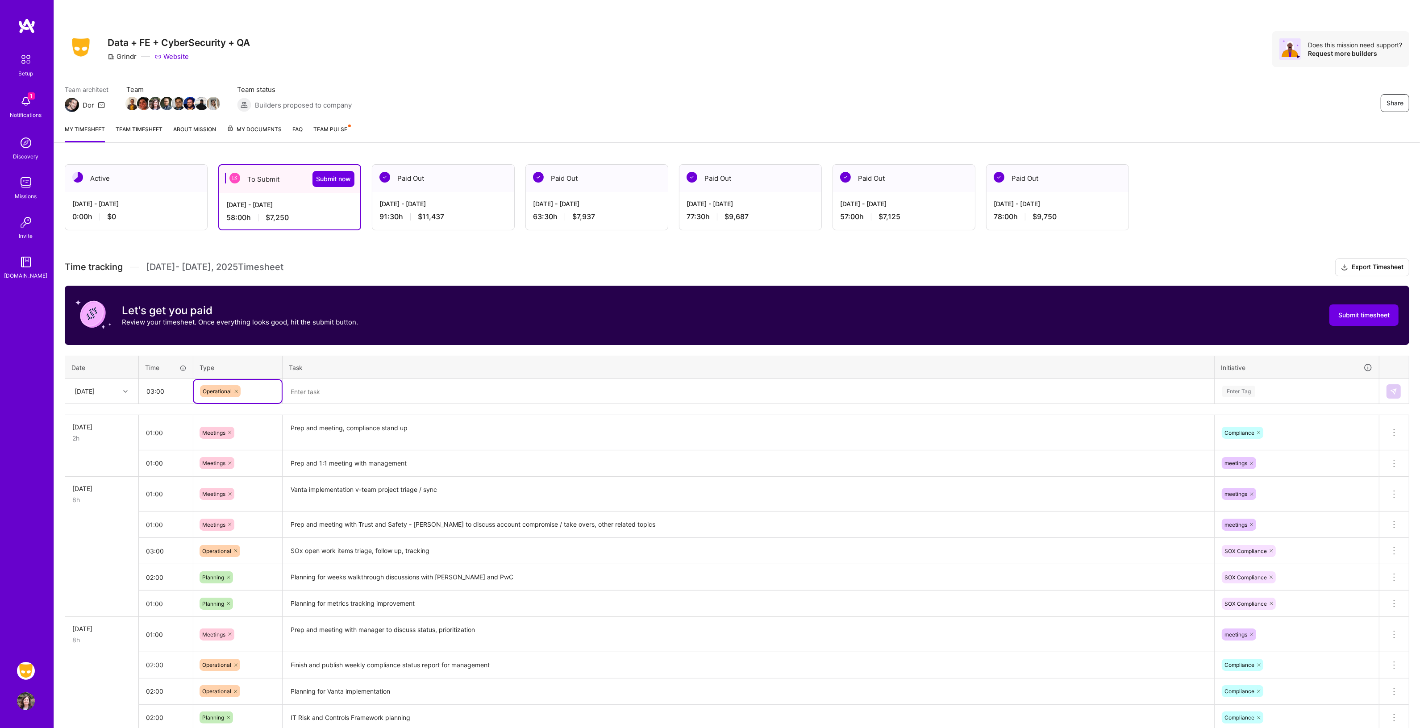
click at [323, 395] on textarea at bounding box center [748, 392] width 930 height 24
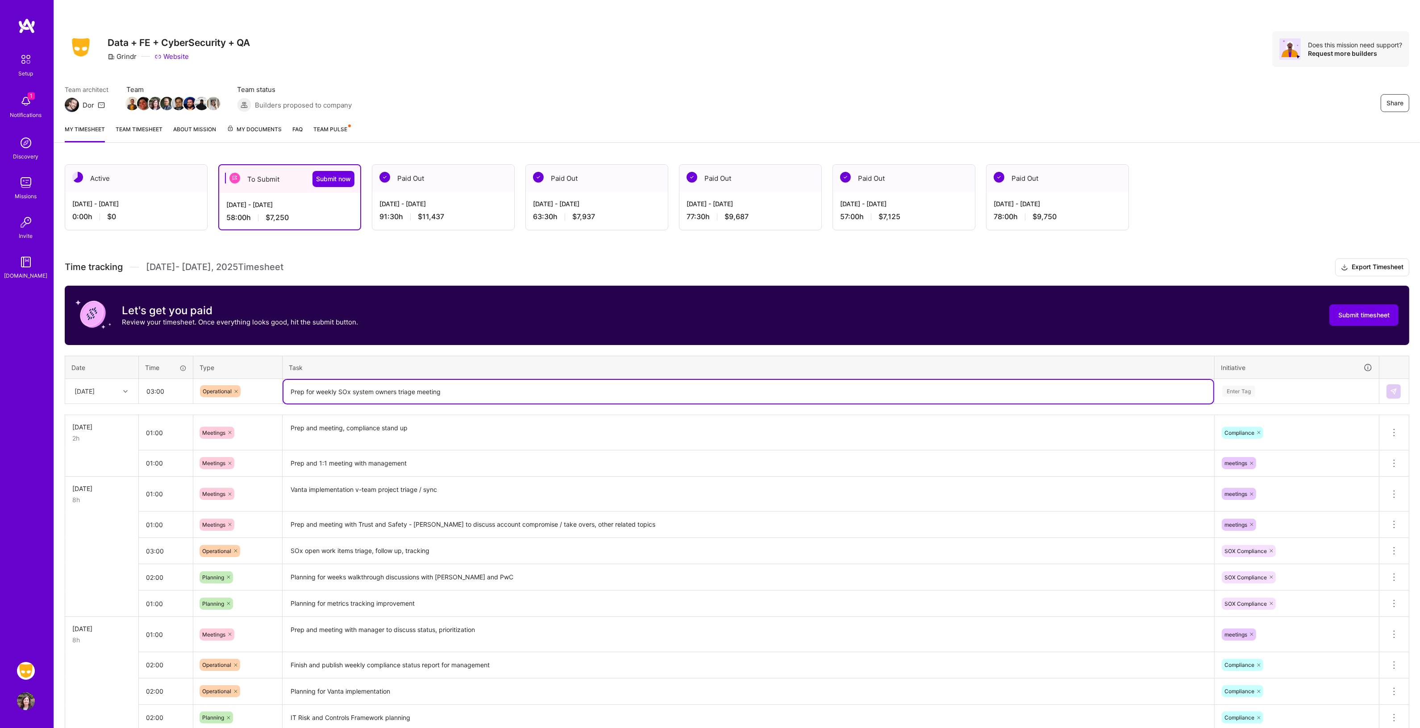
type textarea "Prep for weekly SOx system owners triage meeting"
click at [1294, 390] on div "Enter Tag" at bounding box center [1296, 391] width 151 height 11
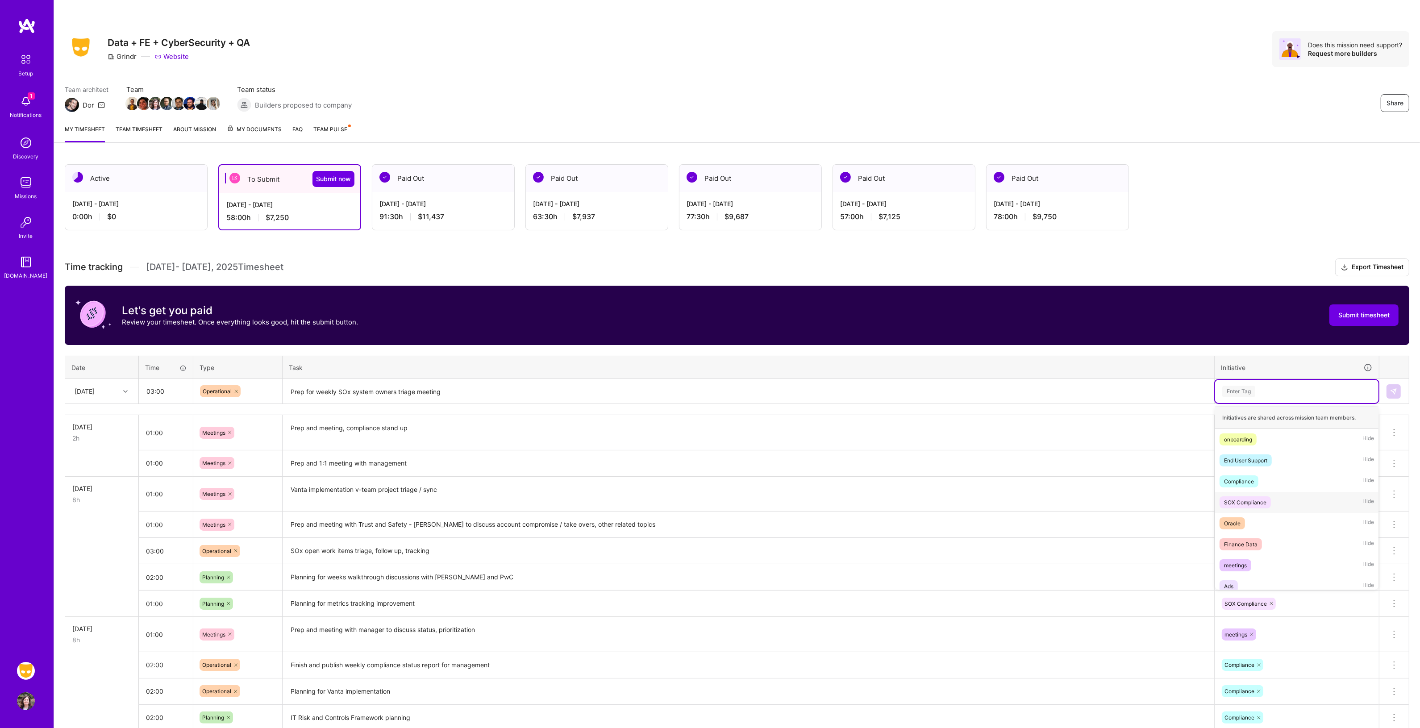
click at [1257, 500] on div "SOX Compliance" at bounding box center [1245, 502] width 42 height 9
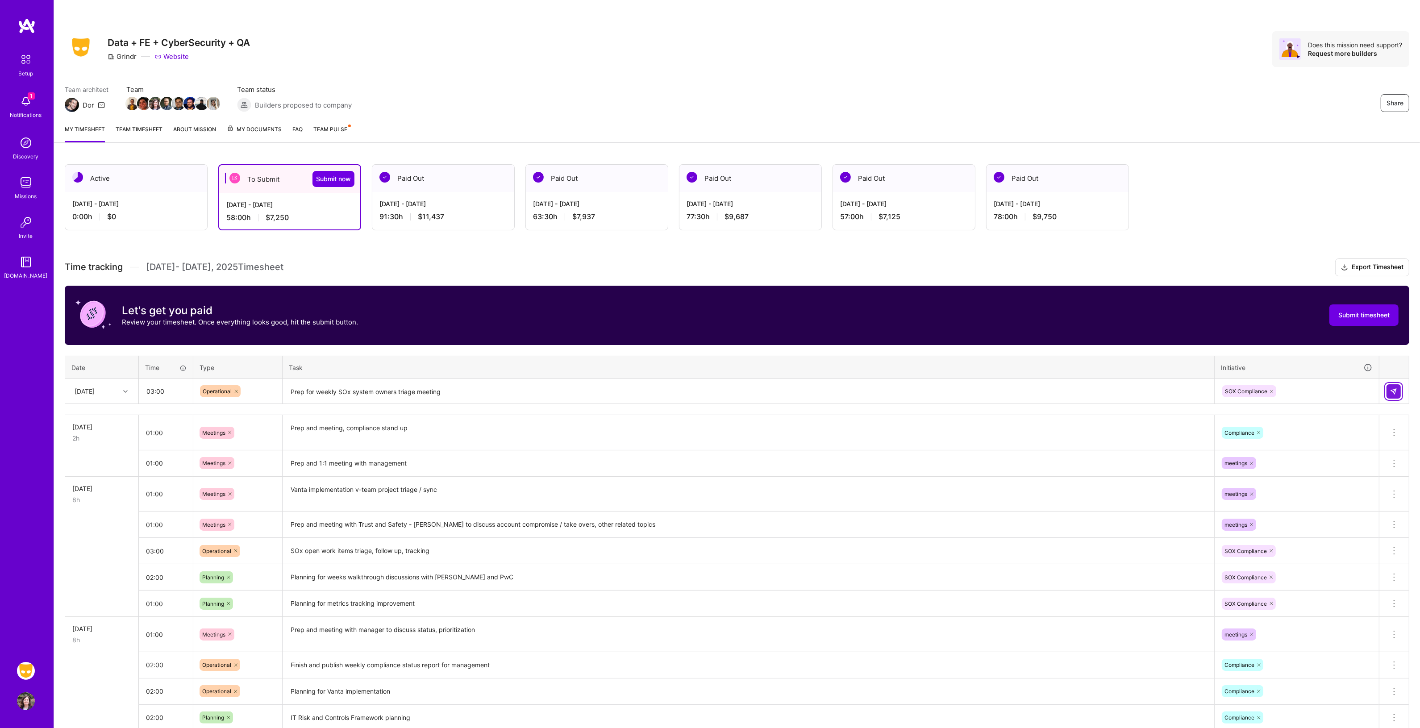
click at [1392, 393] on img at bounding box center [1393, 391] width 7 height 7
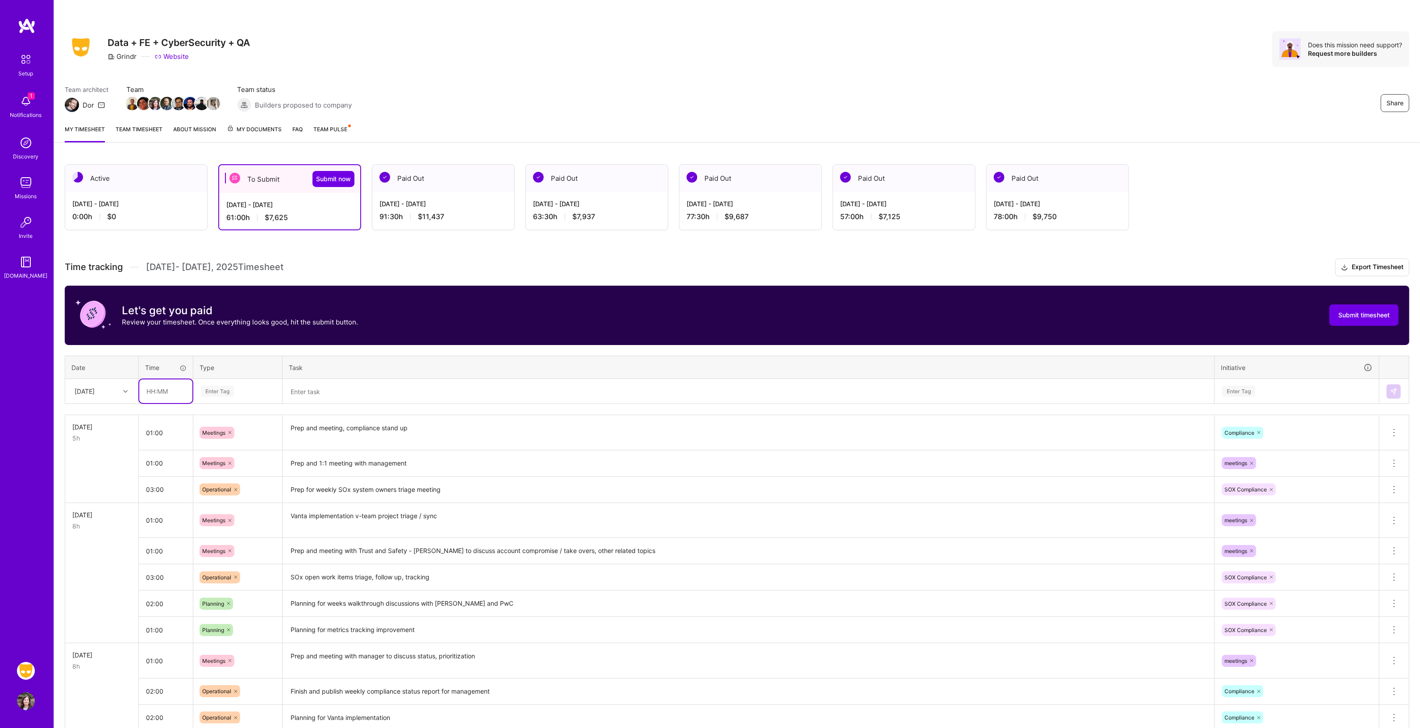
click at [172, 386] on input "text" at bounding box center [165, 391] width 53 height 24
type input "03:00"
type input "op"
click at [206, 416] on span "Operational" at bounding box center [217, 421] width 38 height 12
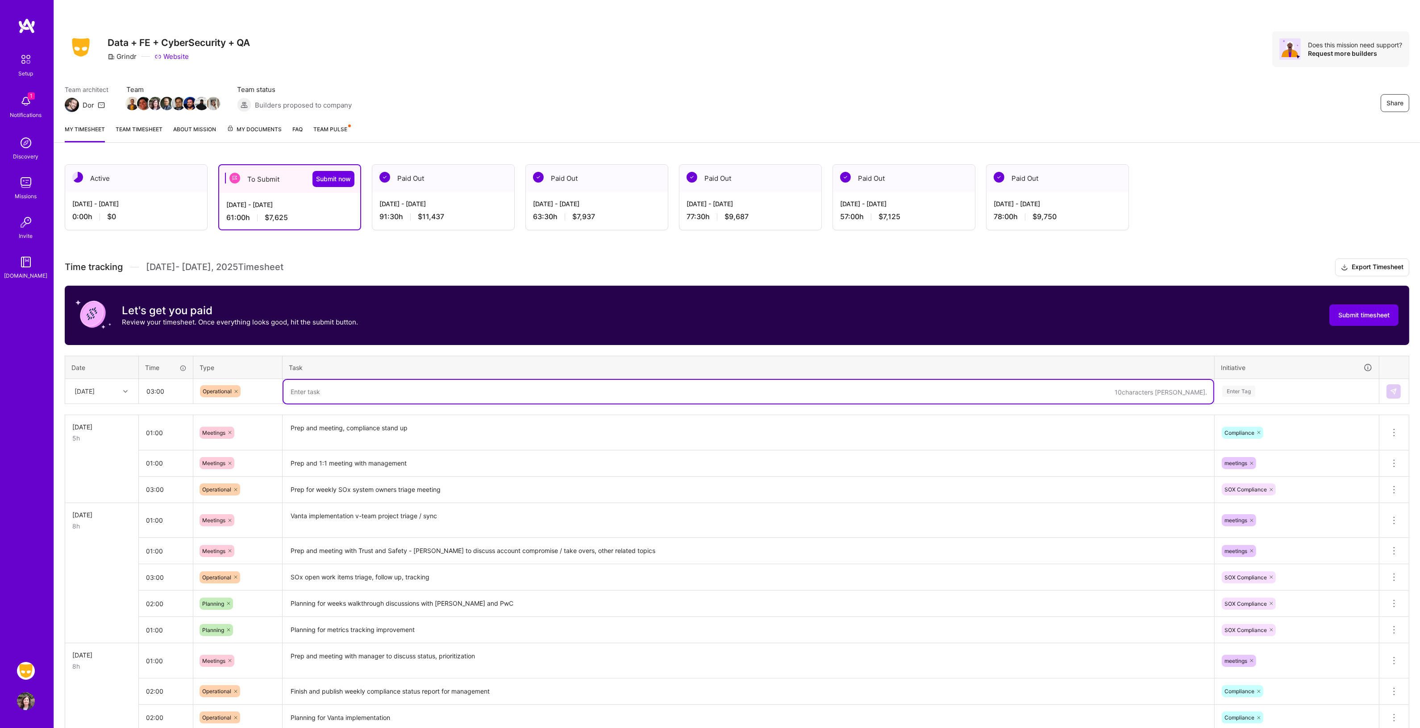
click at [306, 391] on textarea at bounding box center [748, 392] width 930 height 24
type textarea "T"
type textarea "Z"
type textarea "SOx triage of open work items, follow up with system owners, internal audit, tr…"
click at [1261, 387] on div "Enter Tag" at bounding box center [1296, 391] width 151 height 11
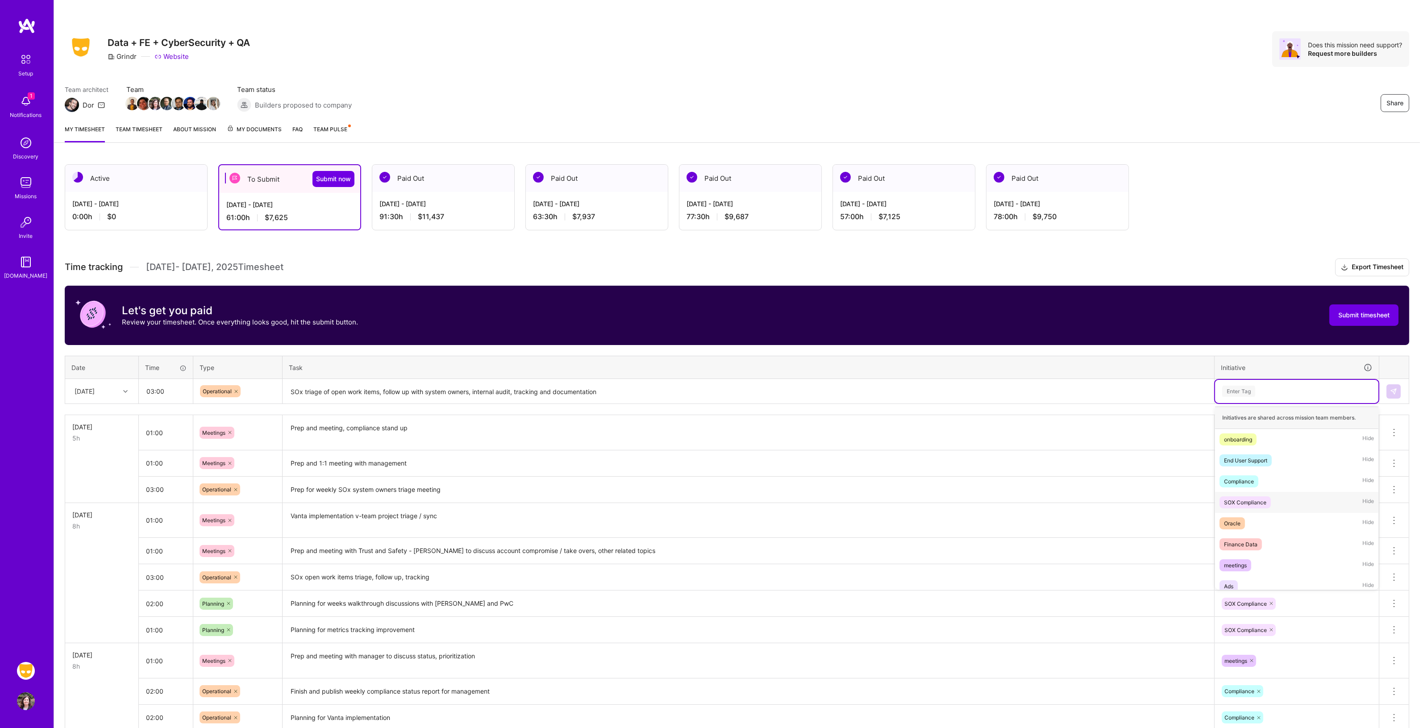
click at [1272, 499] on div "SOX Compliance Hide" at bounding box center [1296, 502] width 163 height 21
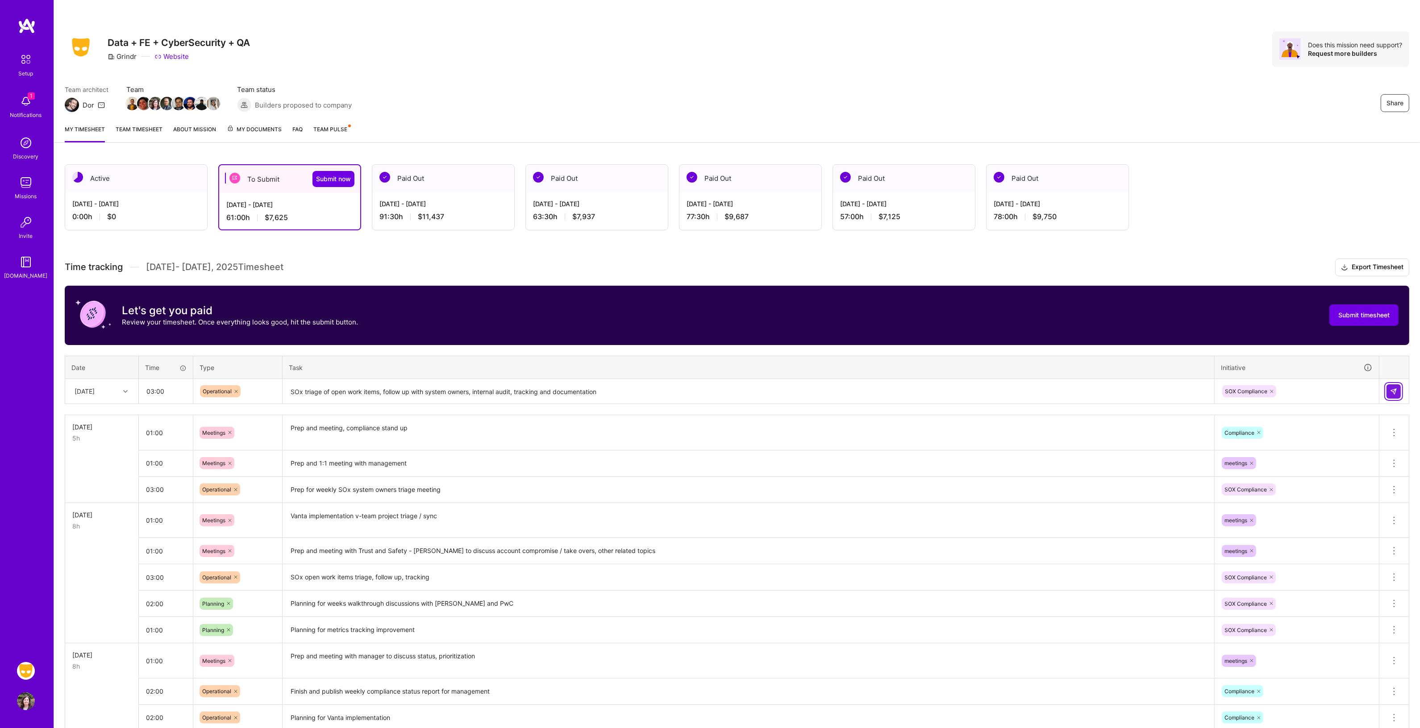
click at [1396, 393] on img at bounding box center [1393, 391] width 7 height 7
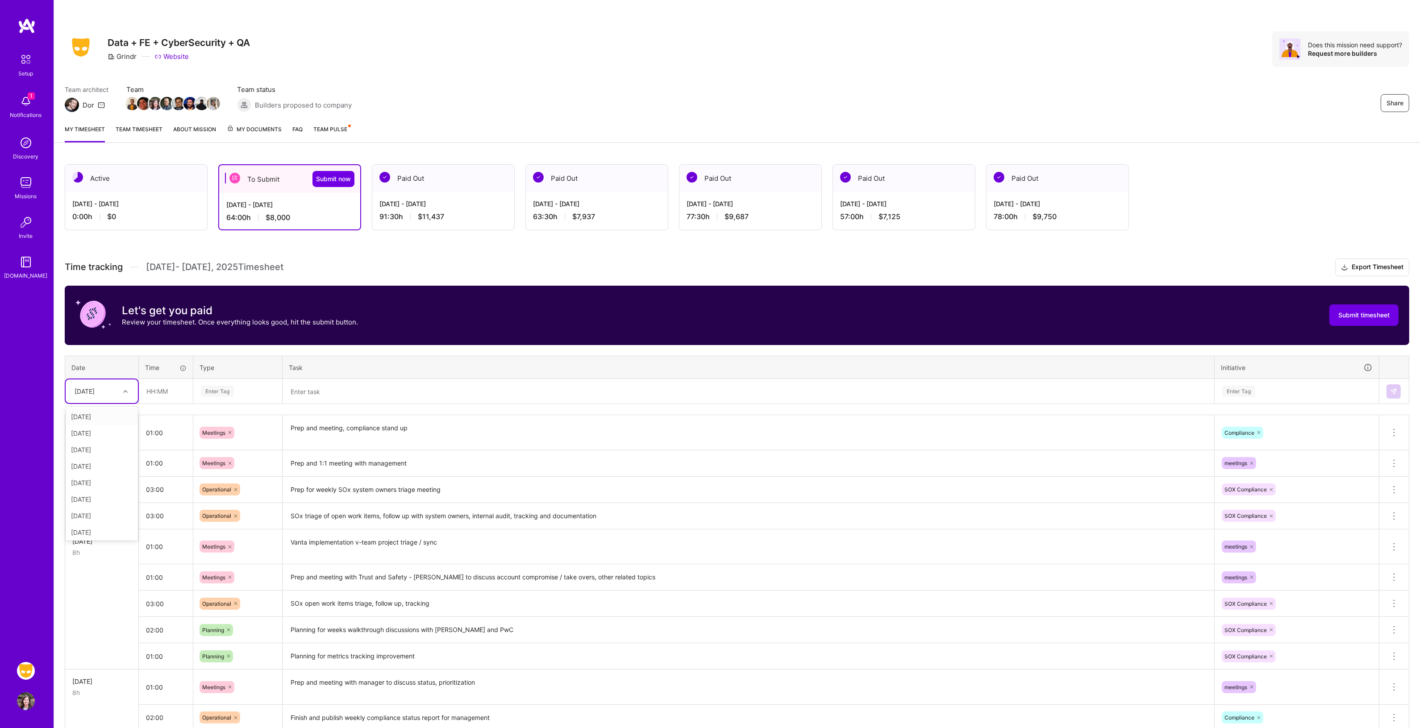
click at [128, 388] on div at bounding box center [127, 392] width 14 height 12
click at [97, 499] on div "[DATE]" at bounding box center [102, 499] width 72 height 17
click at [128, 389] on div at bounding box center [127, 392] width 14 height 12
click at [108, 503] on div "[DATE]" at bounding box center [102, 506] width 72 height 17
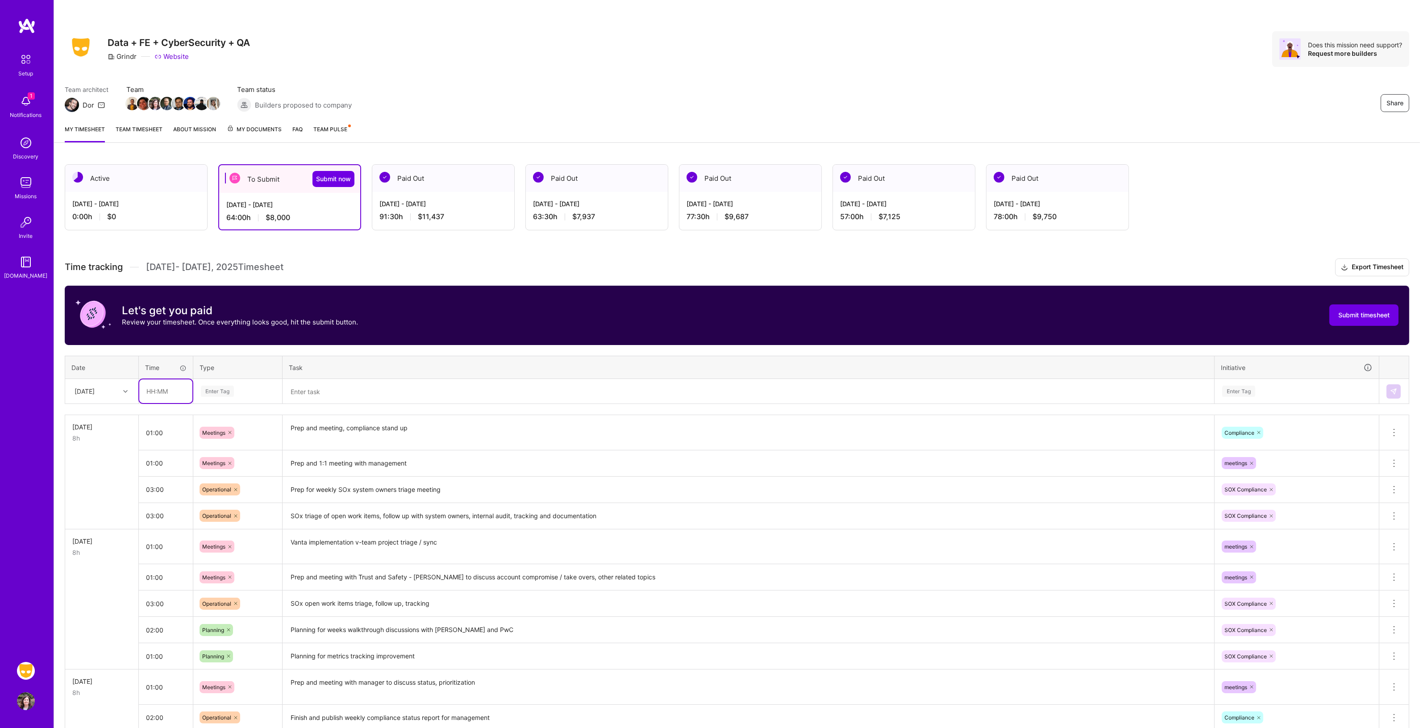
click at [171, 389] on input "text" at bounding box center [165, 391] width 53 height 24
type input "02:00"
type input "mee"
click at [213, 416] on span "Meetings" at bounding box center [214, 421] width 32 height 12
click at [311, 393] on textarea at bounding box center [748, 392] width 930 height 24
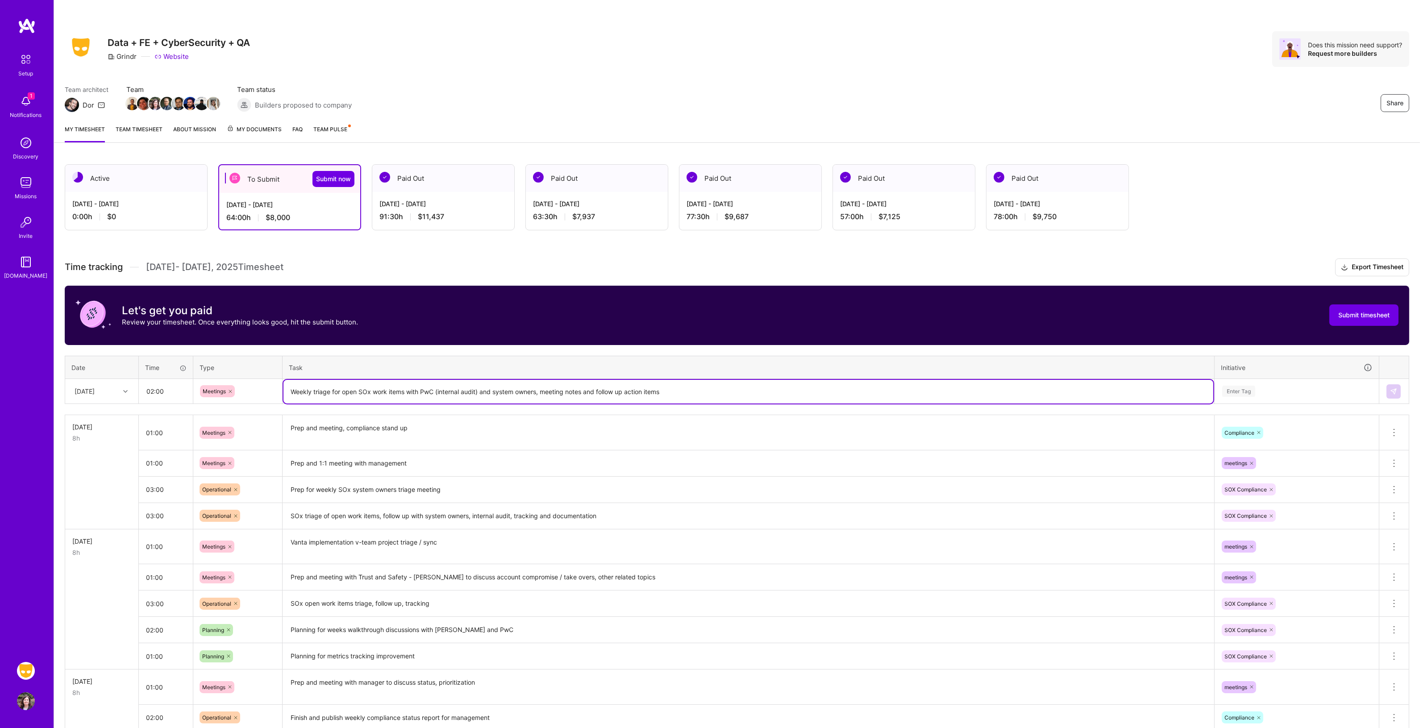
type textarea "Weekly triage for open SOx work items with PwC (internal audit) and system owne…"
click at [1260, 394] on div "Enter Tag" at bounding box center [1296, 391] width 151 height 11
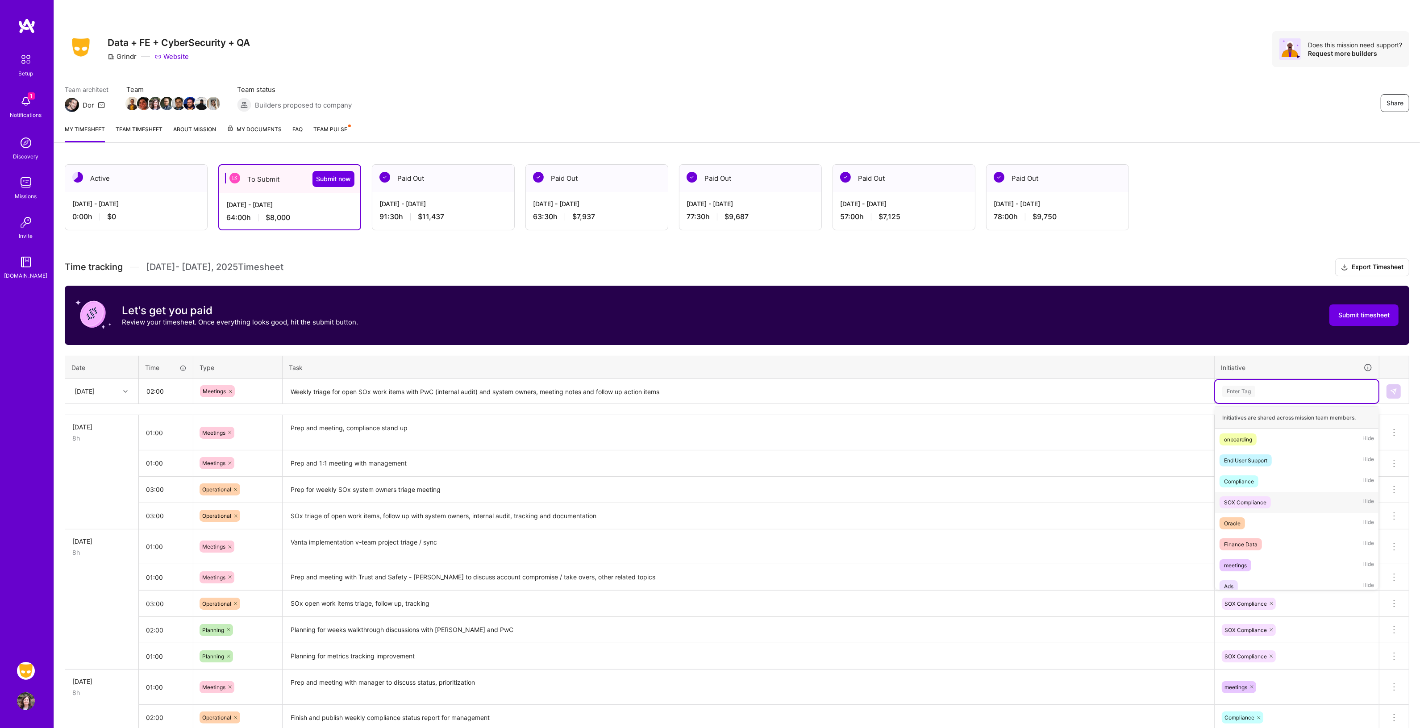
click at [1251, 503] on div "SOX Compliance" at bounding box center [1245, 502] width 42 height 9
click at [1393, 389] on img at bounding box center [1393, 391] width 7 height 7
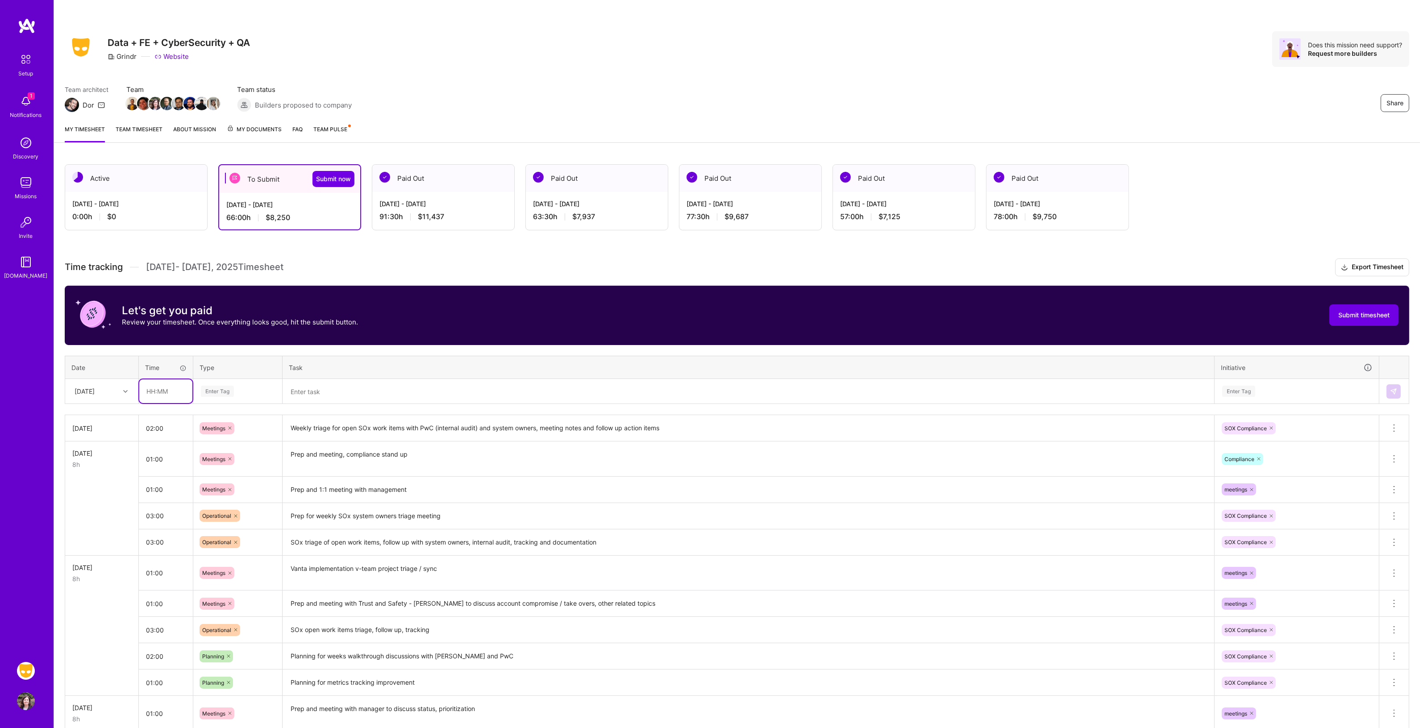
click at [164, 389] on input "text" at bounding box center [165, 391] width 53 height 24
type input "01:00"
type input "meet"
click at [210, 416] on span "Meetings" at bounding box center [214, 421] width 32 height 12
click at [295, 394] on textarea at bounding box center [748, 392] width 930 height 24
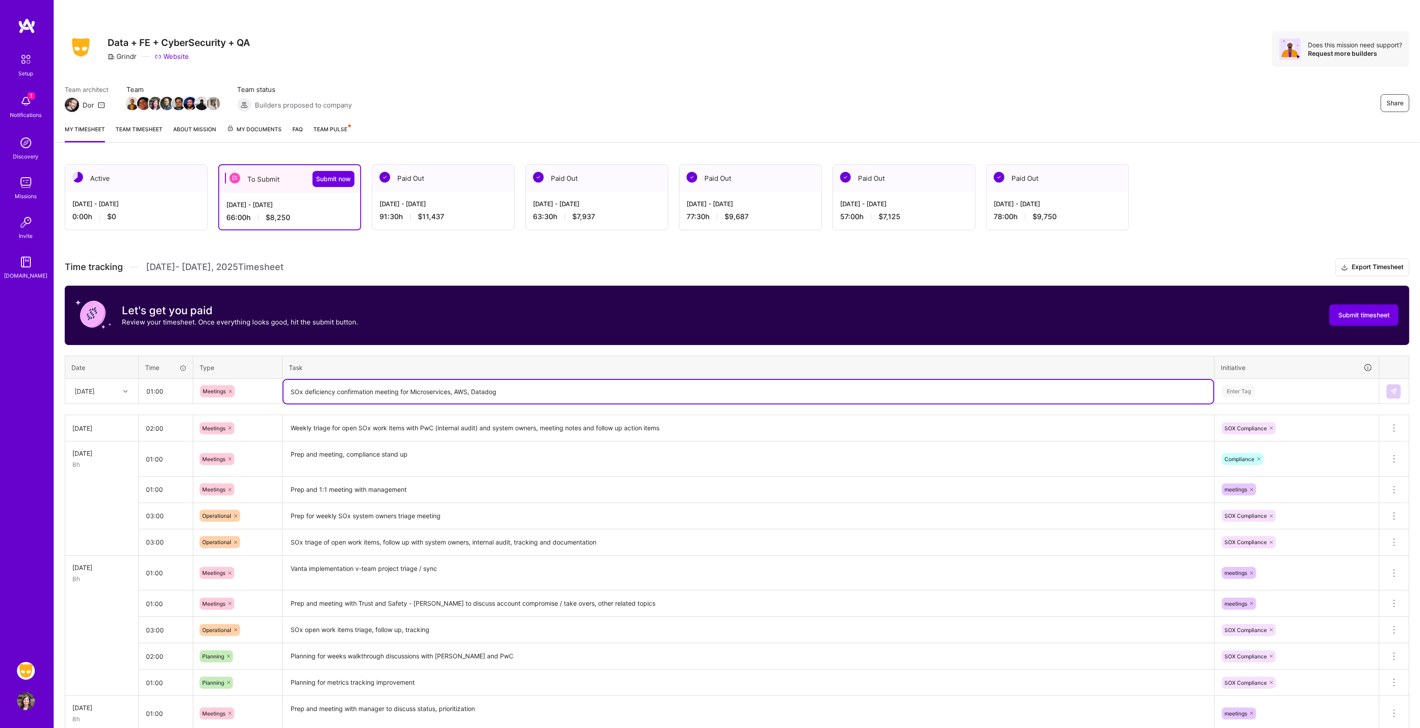
type textarea "SOx deficiency confirmation meeting for Microservices, AWS, Datadog"
click at [1320, 392] on div "Enter Tag" at bounding box center [1296, 391] width 151 height 11
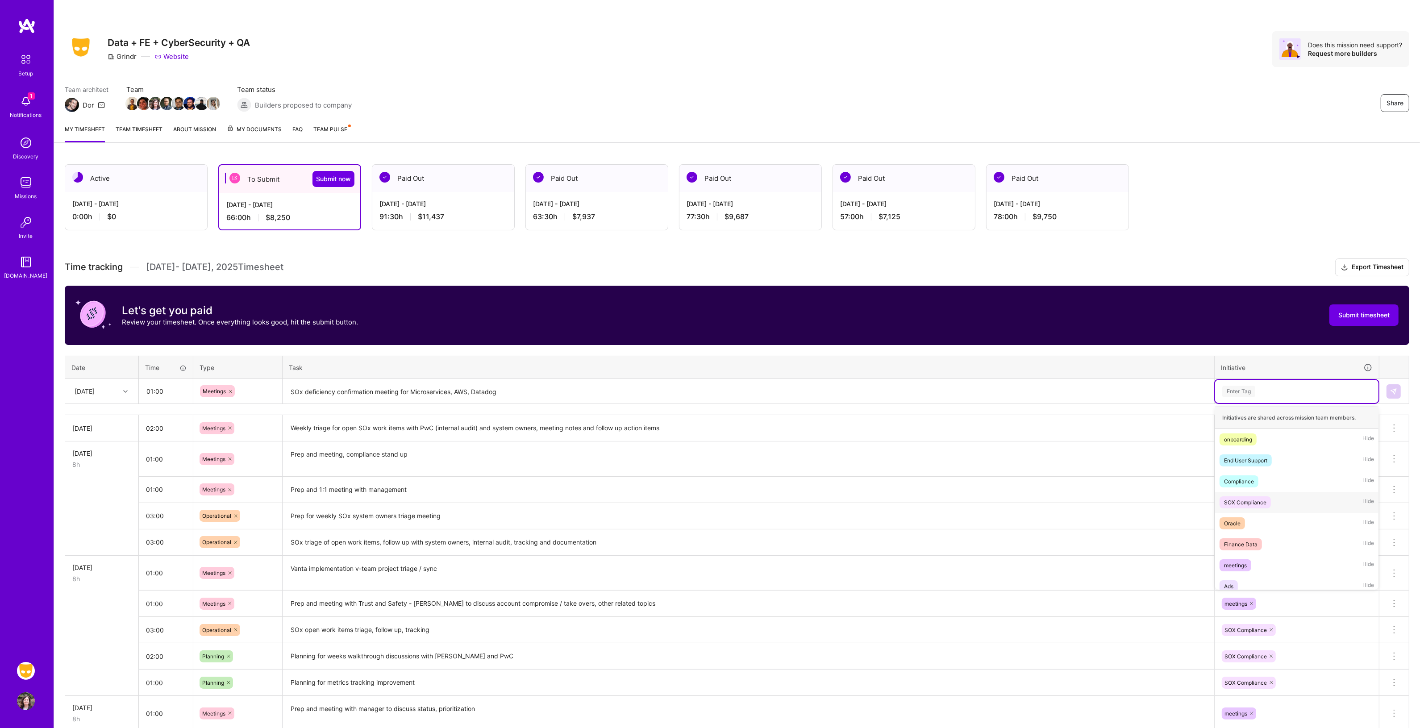
click at [1268, 501] on span "SOX Compliance" at bounding box center [1244, 502] width 51 height 12
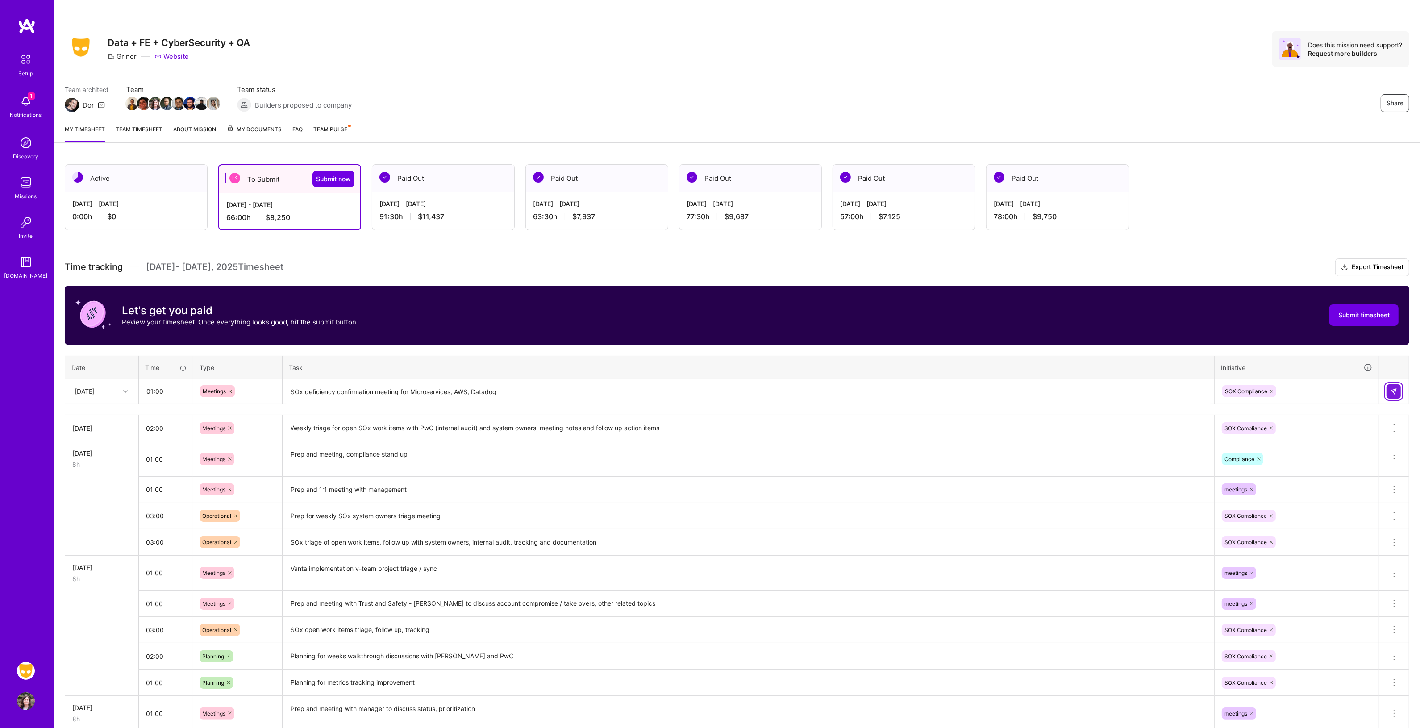
click at [1390, 389] on img at bounding box center [1393, 391] width 7 height 7
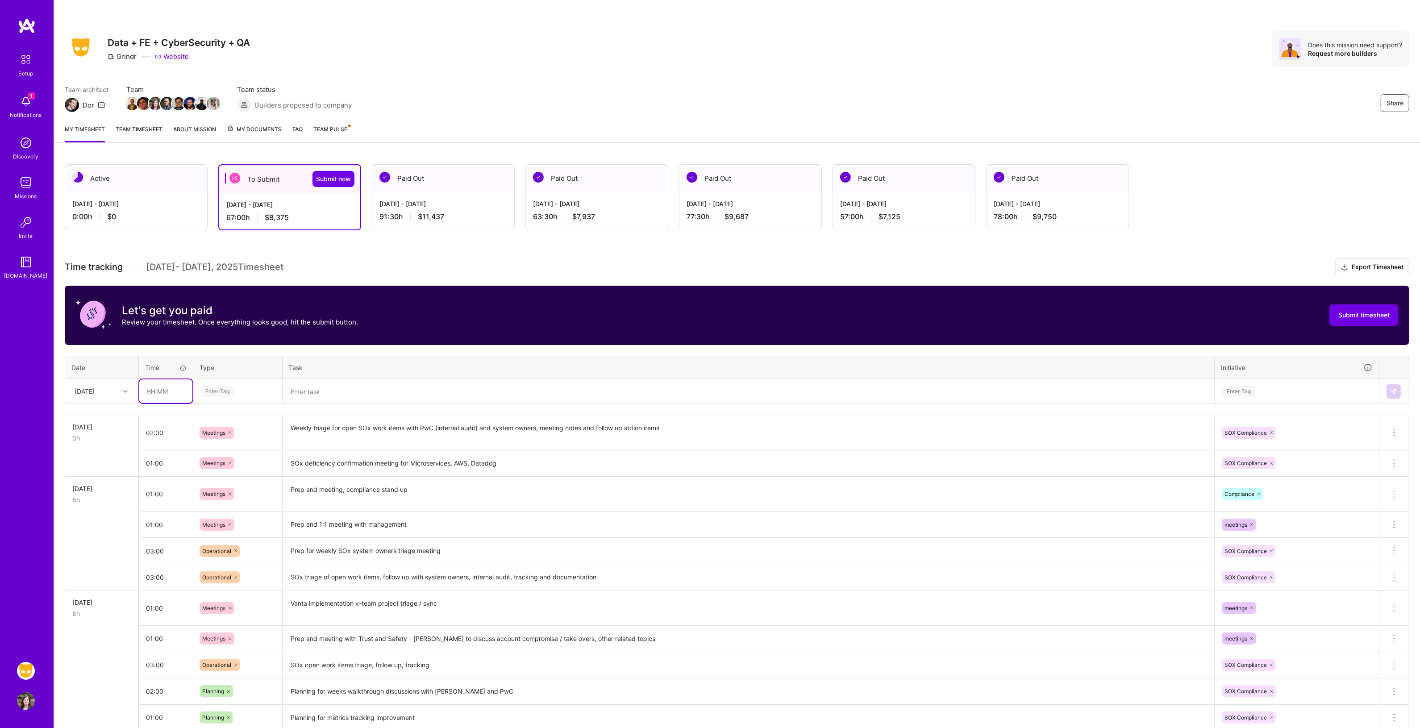
click at [170, 394] on input "text" at bounding box center [165, 391] width 53 height 24
type input "01:00"
type input "mee"
click at [212, 415] on span "Meetings" at bounding box center [214, 421] width 32 height 12
click at [299, 395] on textarea at bounding box center [748, 392] width 930 height 24
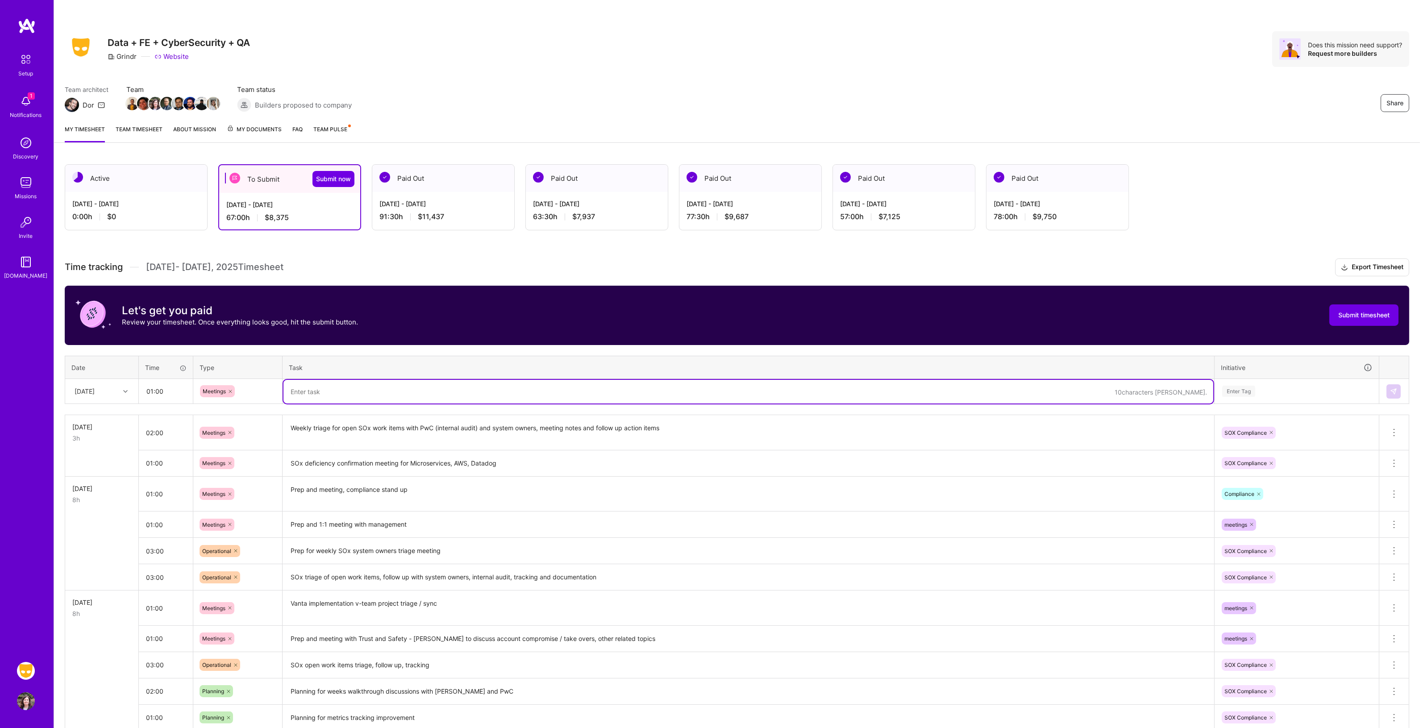
type textarea "M"
type textarea "Prep and meeting with [PERSON_NAME] to discuss current status of implementation…"
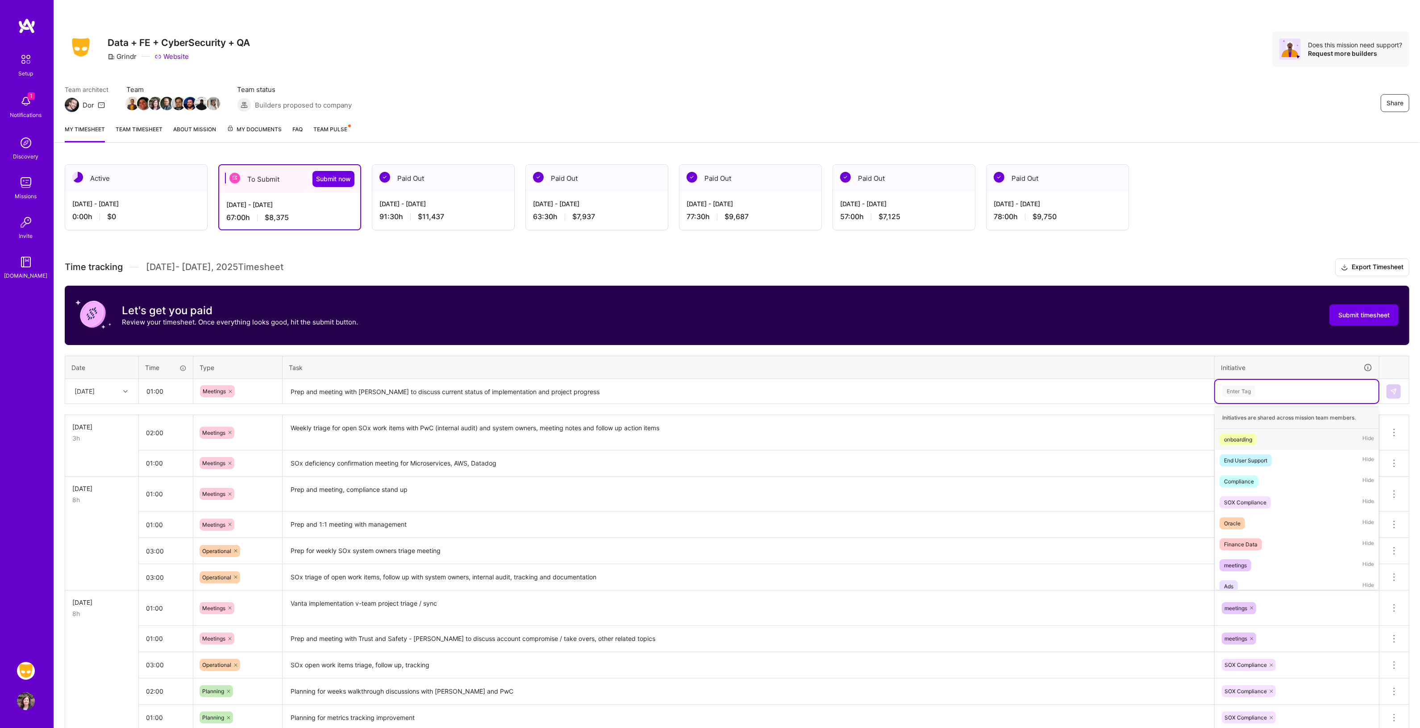
click at [1293, 389] on div "Enter Tag" at bounding box center [1296, 391] width 151 height 11
click at [1252, 478] on div "Compliance" at bounding box center [1239, 481] width 30 height 9
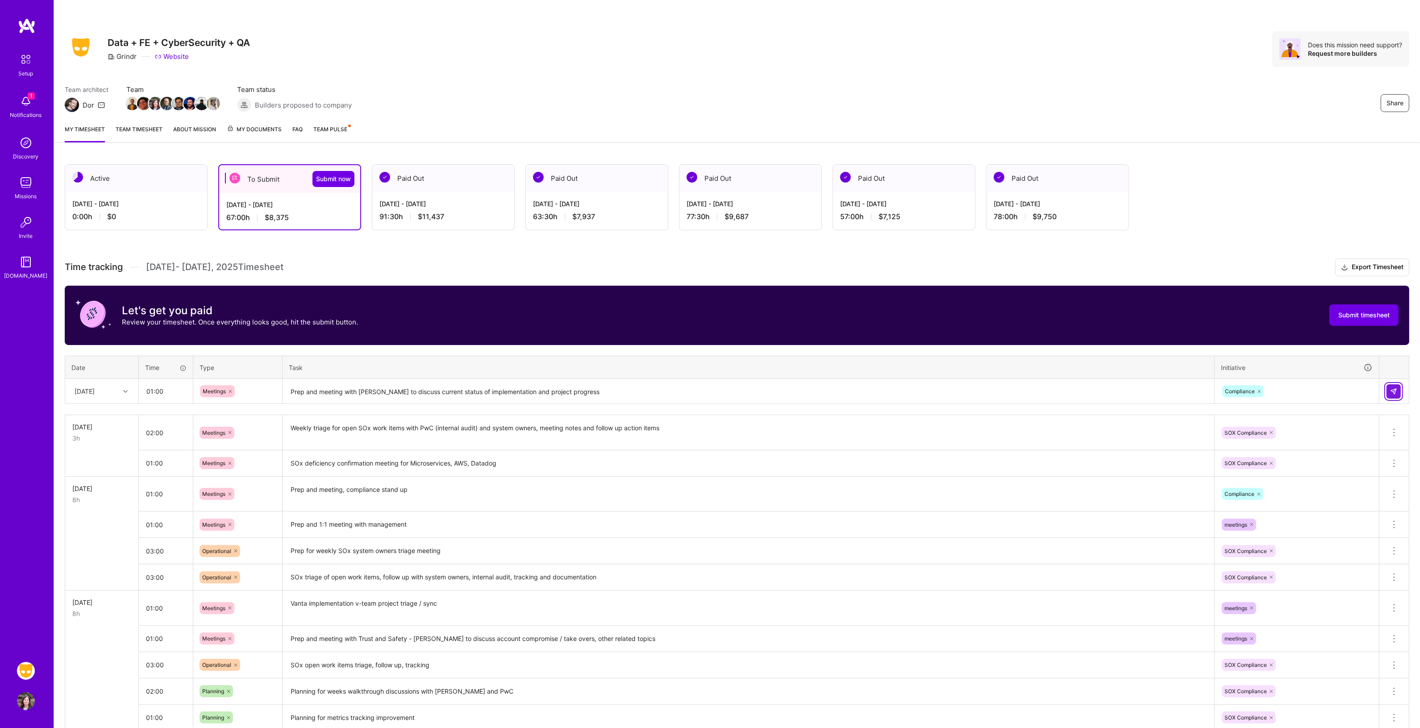
click at [1393, 395] on button at bounding box center [1393, 391] width 14 height 14
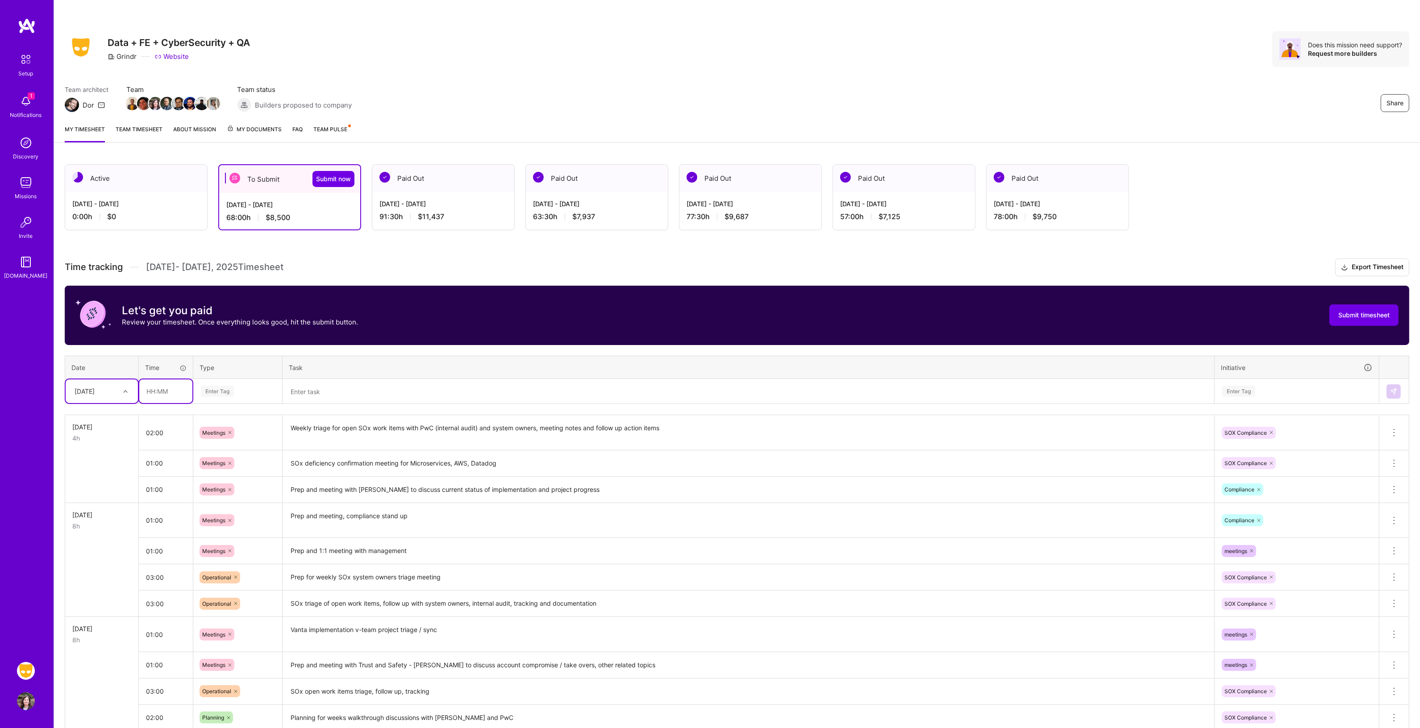
click at [164, 394] on input "text" at bounding box center [165, 391] width 53 height 24
type input "01:00"
type input "mee"
click at [216, 418] on span "Meetings" at bounding box center [214, 421] width 32 height 12
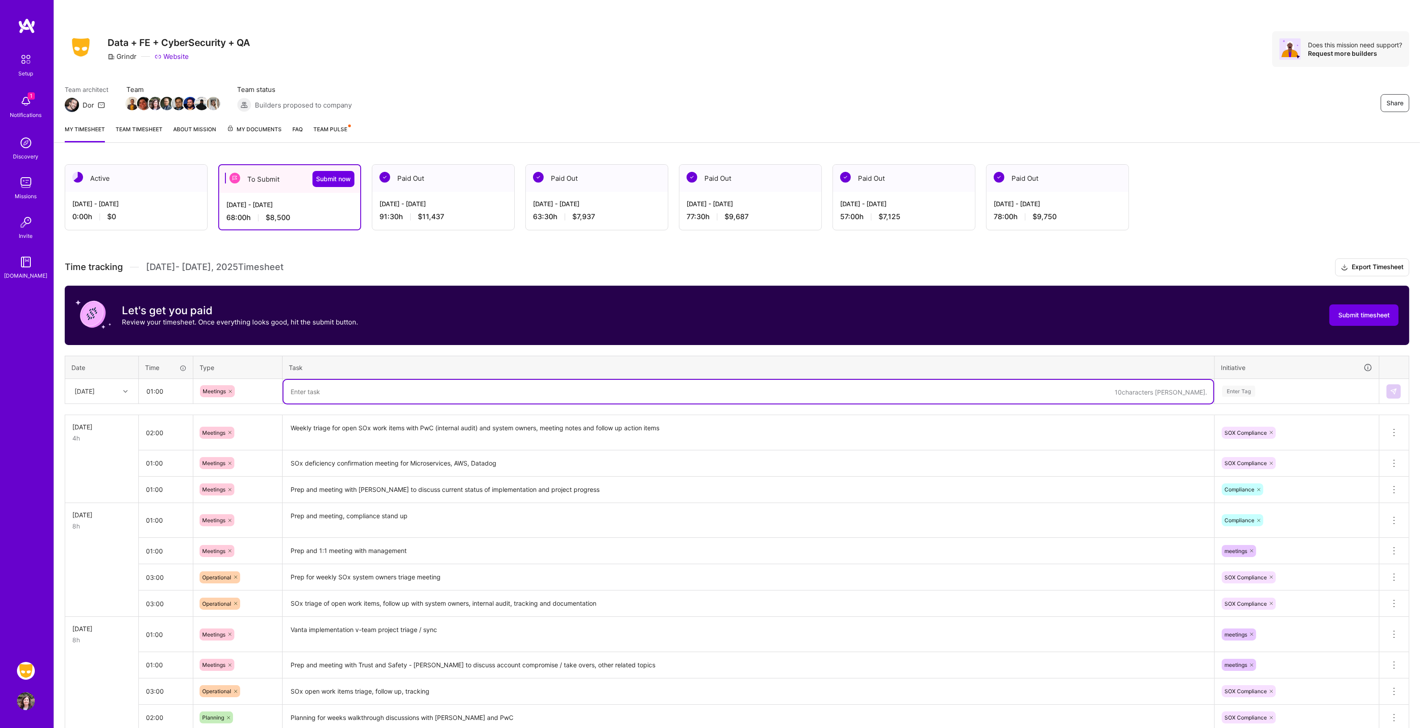
click at [320, 395] on textarea at bounding box center [748, 392] width 930 height 24
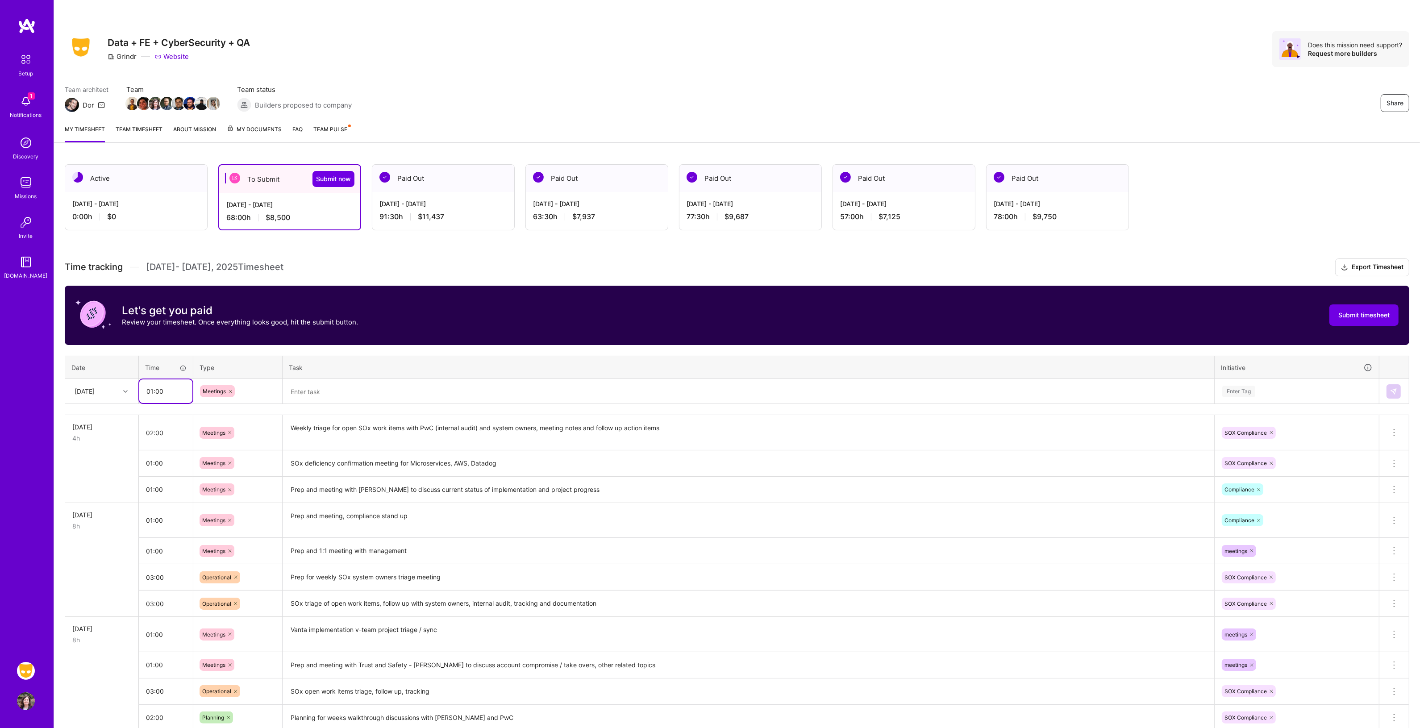
click at [166, 389] on input "01:00" at bounding box center [165, 391] width 53 height 24
type input "01:30"
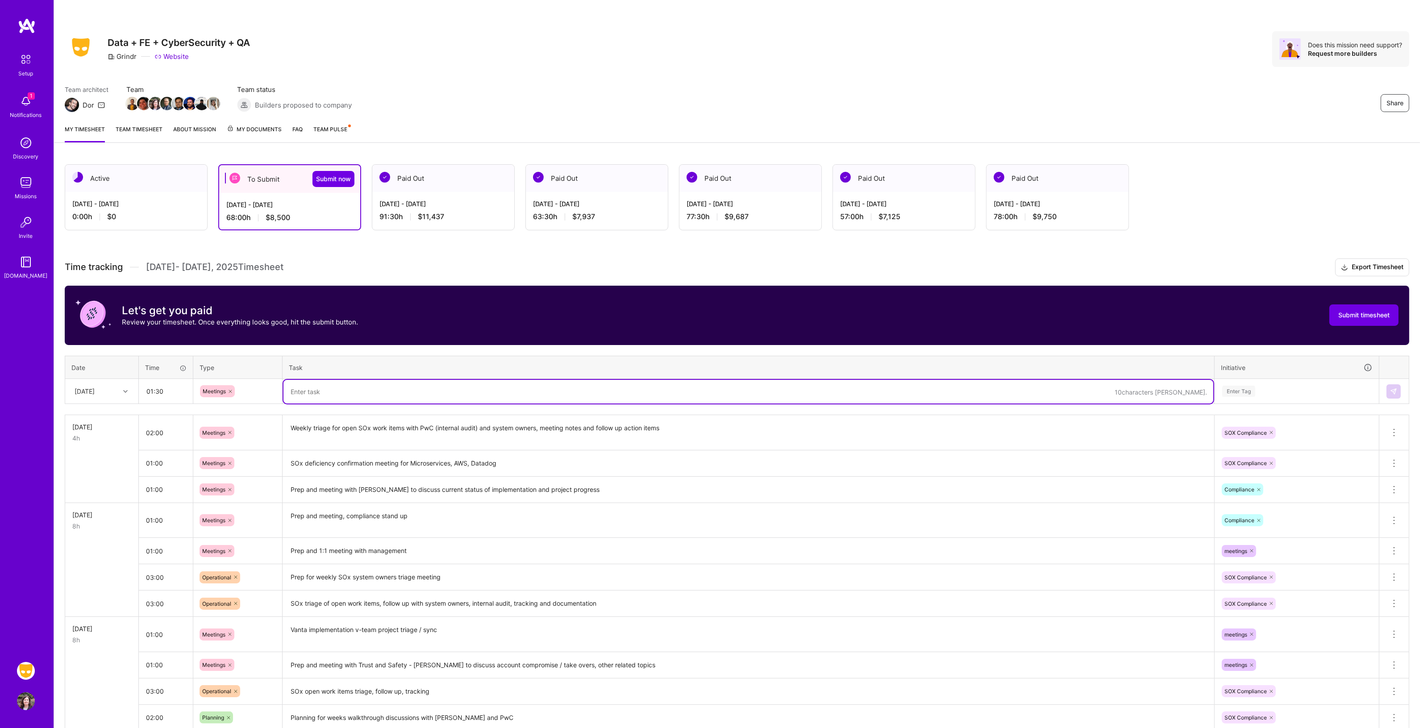
click at [342, 389] on textarea at bounding box center [748, 392] width 930 height 24
type textarea "SOx key reports testing, walkthrough meeting #2 with EY (external audit)"
click at [1295, 389] on div "Enter Tag" at bounding box center [1296, 391] width 151 height 11
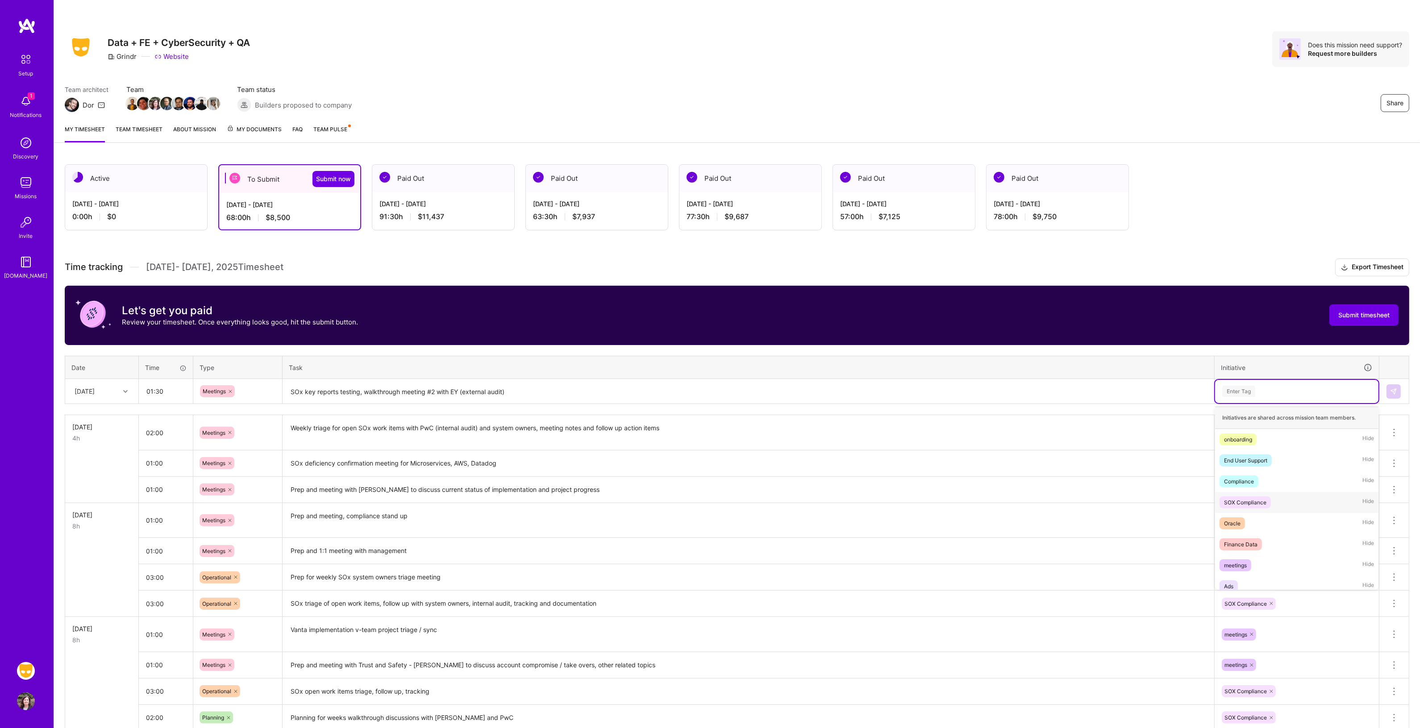
click at [1257, 498] on div "SOX Compliance" at bounding box center [1245, 502] width 42 height 9
click at [1395, 393] on img at bounding box center [1393, 391] width 7 height 7
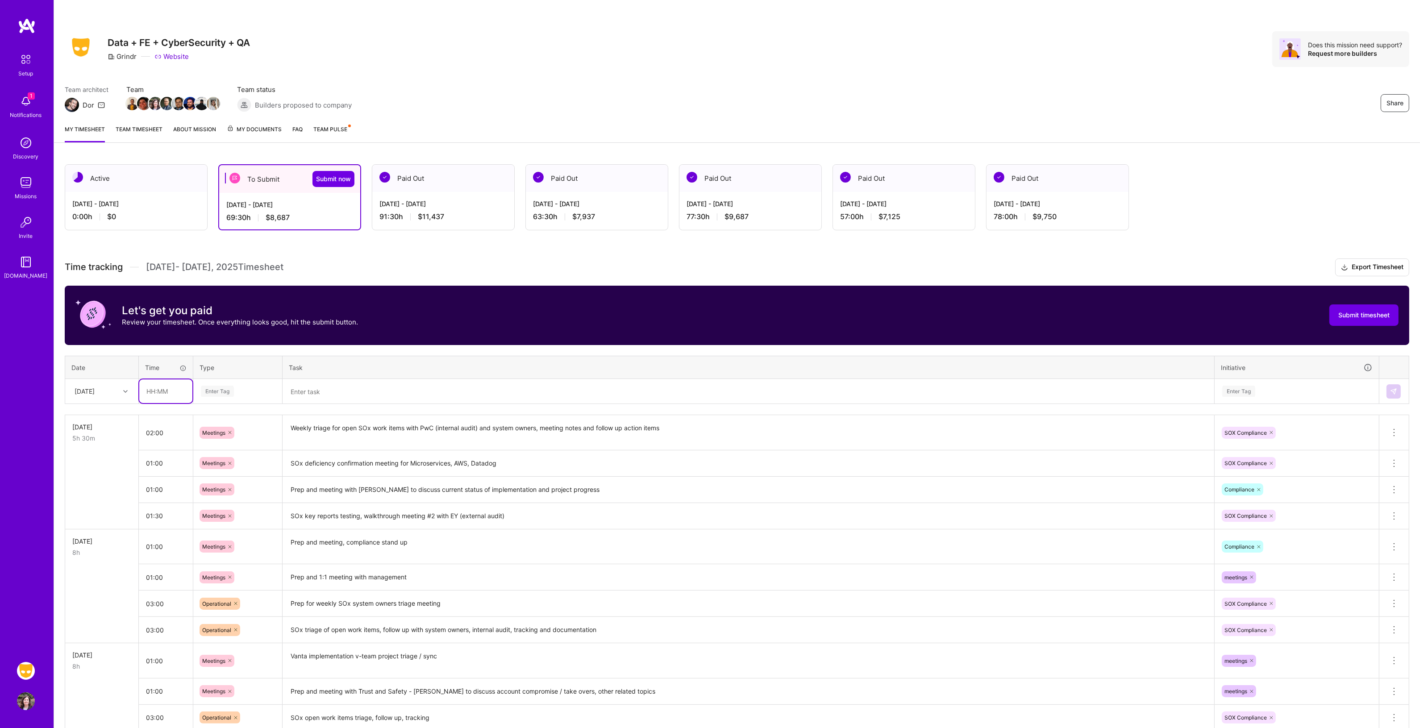
click at [164, 388] on input "text" at bounding box center [165, 391] width 53 height 24
type input "02:30"
type input "oper"
click at [224, 415] on span "Operational" at bounding box center [217, 421] width 38 height 12
click at [334, 387] on textarea at bounding box center [748, 392] width 930 height 24
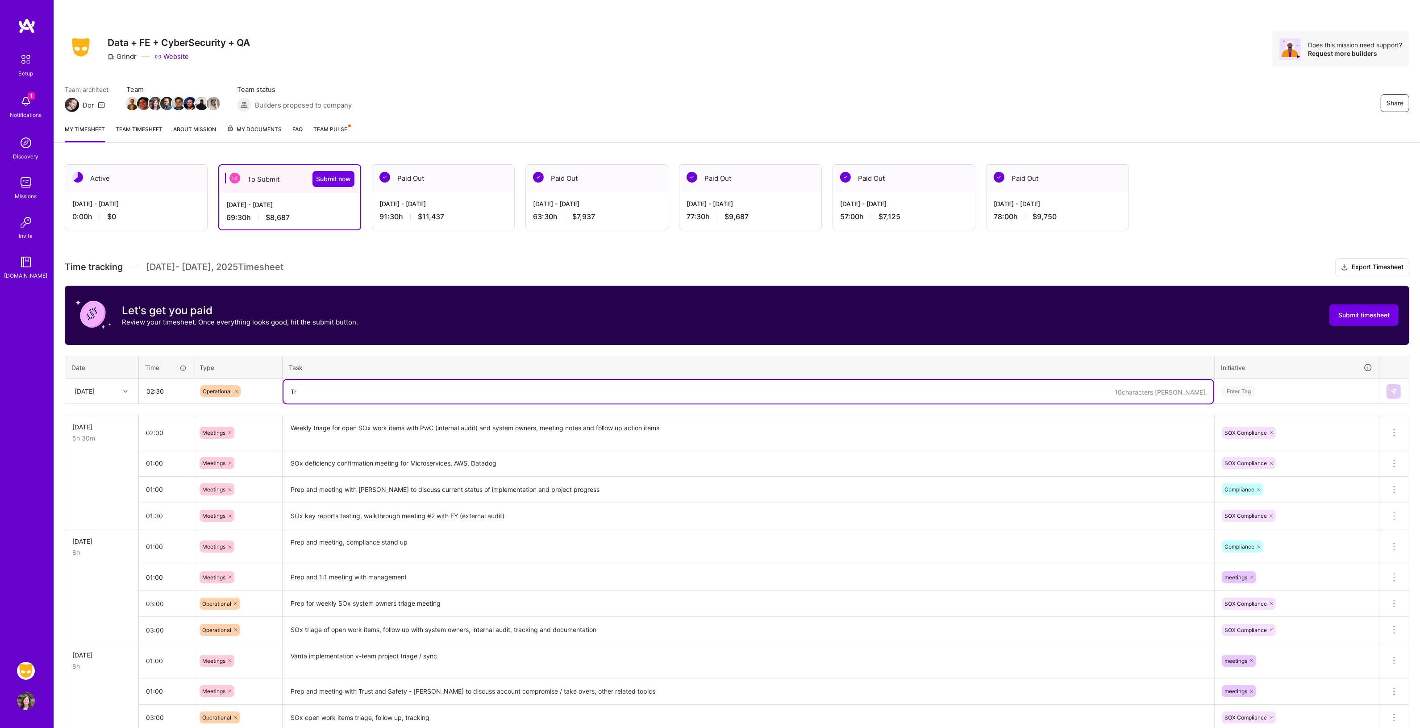
type textarea "T"
type textarea "Prep for weekly status call with EY (external audit) and PwC (internal audit), …"
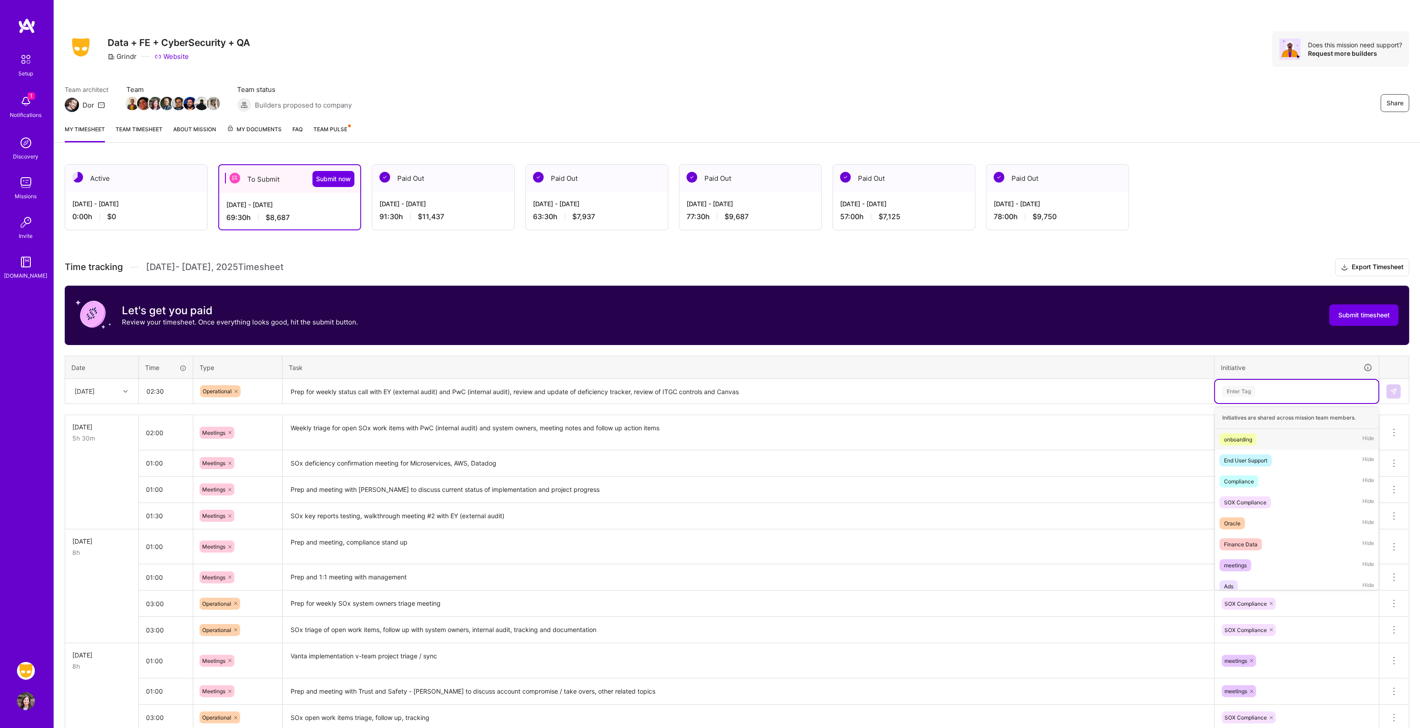
click at [1257, 388] on div "Enter Tag" at bounding box center [1296, 391] width 151 height 11
drag, startPoint x: 1259, startPoint y: 502, endPoint x: 1279, endPoint y: 482, distance: 28.1
click at [1259, 501] on div "SOX Compliance" at bounding box center [1245, 502] width 42 height 9
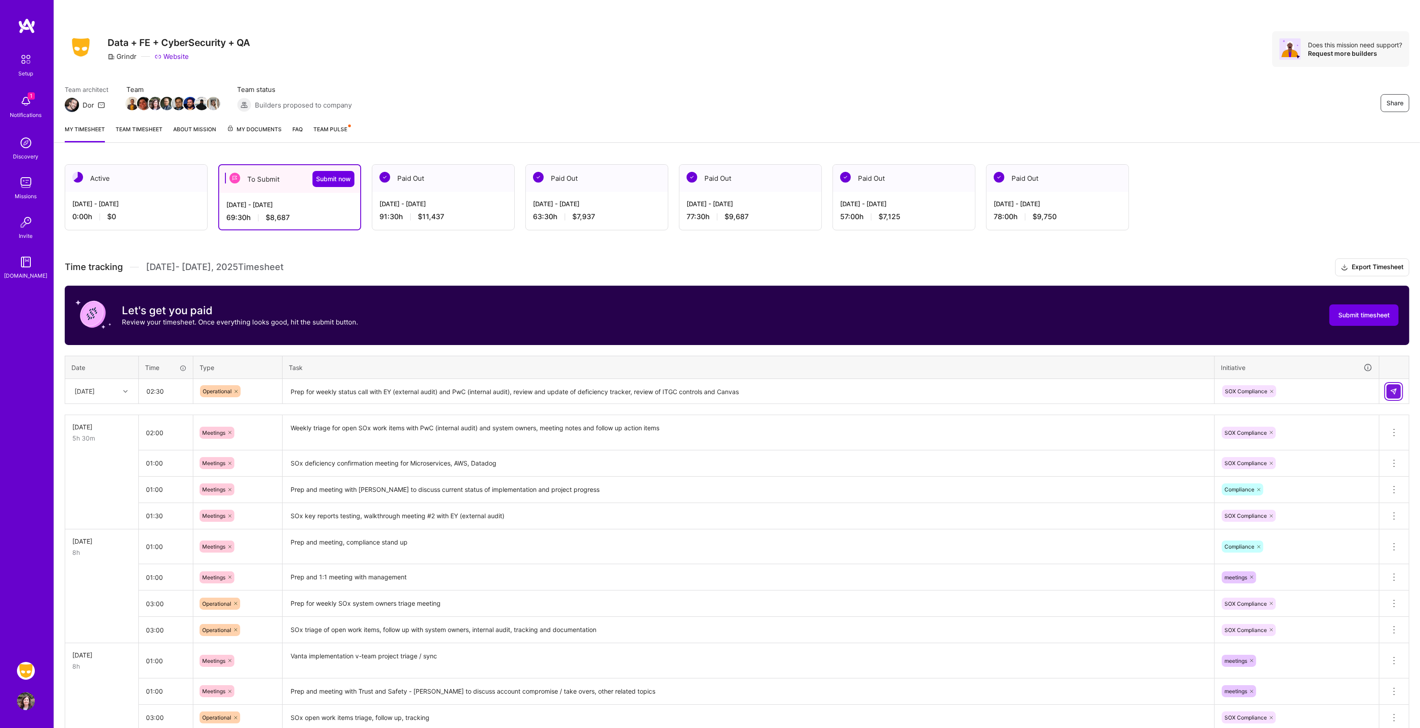
click at [1390, 389] on img at bounding box center [1393, 391] width 7 height 7
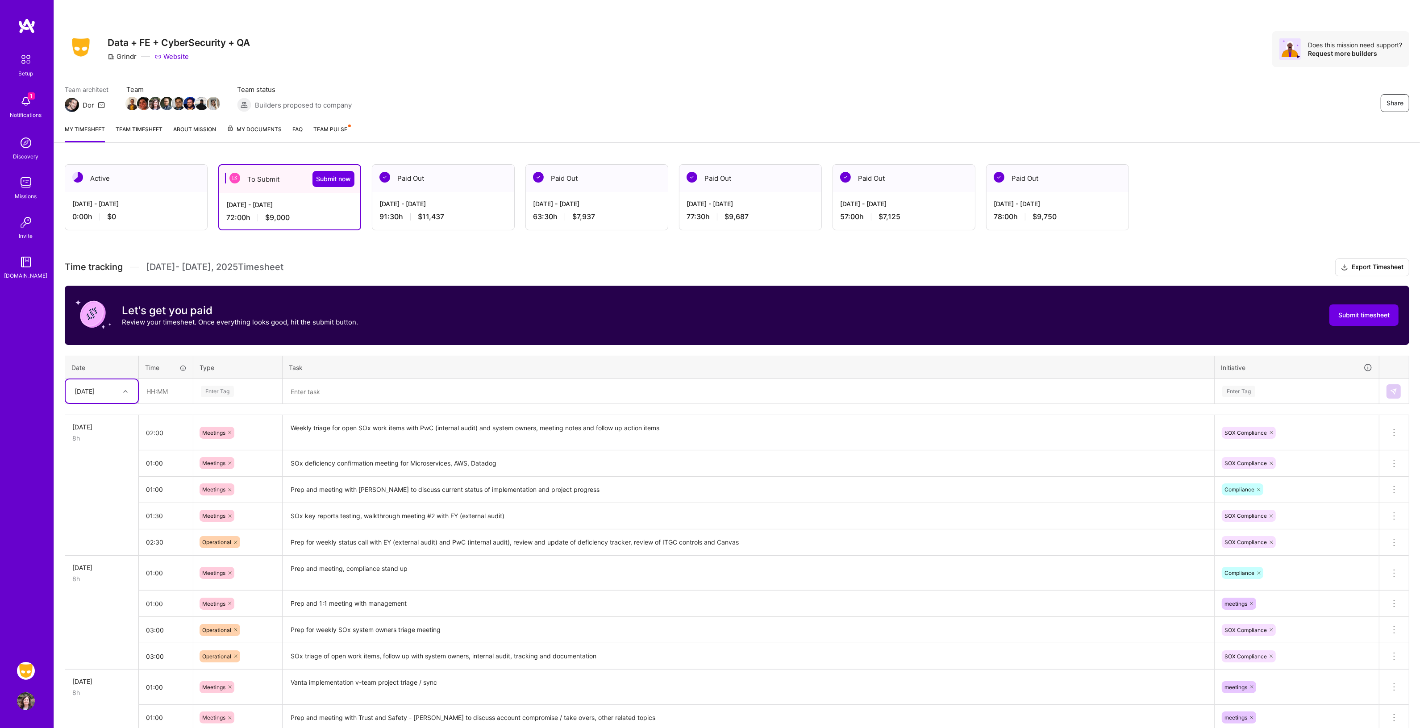
click at [124, 391] on icon at bounding box center [125, 391] width 4 height 4
click at [106, 513] on div "[DATE]" at bounding box center [102, 514] width 72 height 17
click at [163, 399] on input "text" at bounding box center [165, 391] width 53 height 24
type input "01:30"
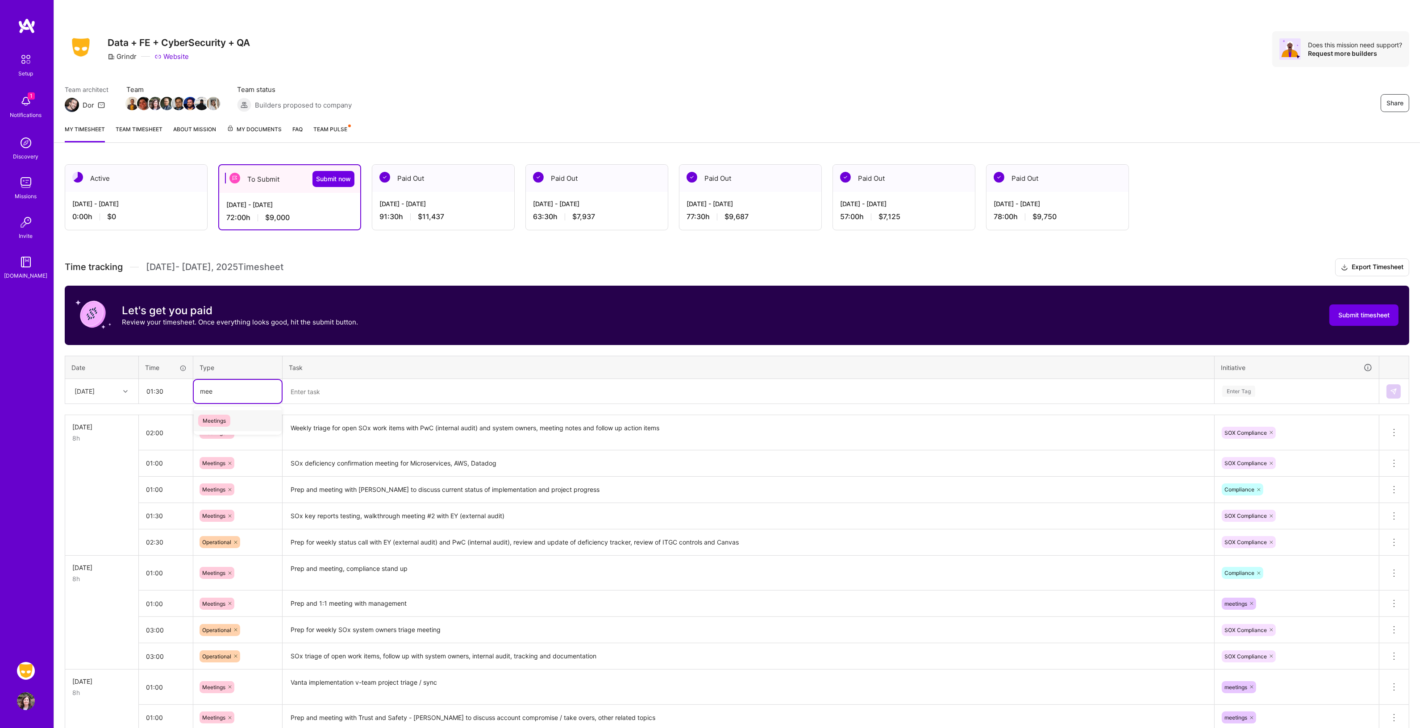
type input "meet"
click at [209, 417] on span "Meetings" at bounding box center [214, 421] width 32 height 12
click at [302, 391] on textarea at bounding box center [748, 392] width 930 height 24
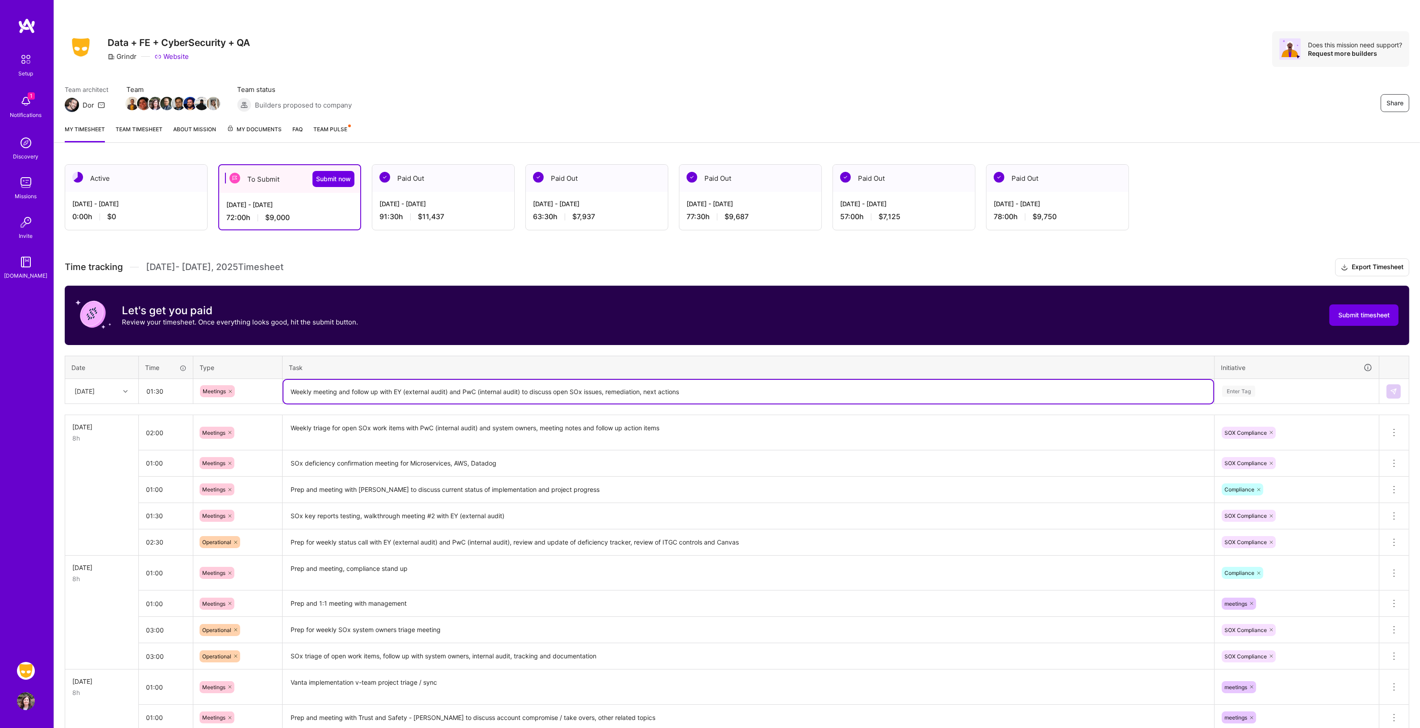
type textarea "Weekly meeting and follow up with EY (external audit) and PwC (internal audit) …"
click at [1248, 387] on div "Enter Tag" at bounding box center [1238, 391] width 33 height 14
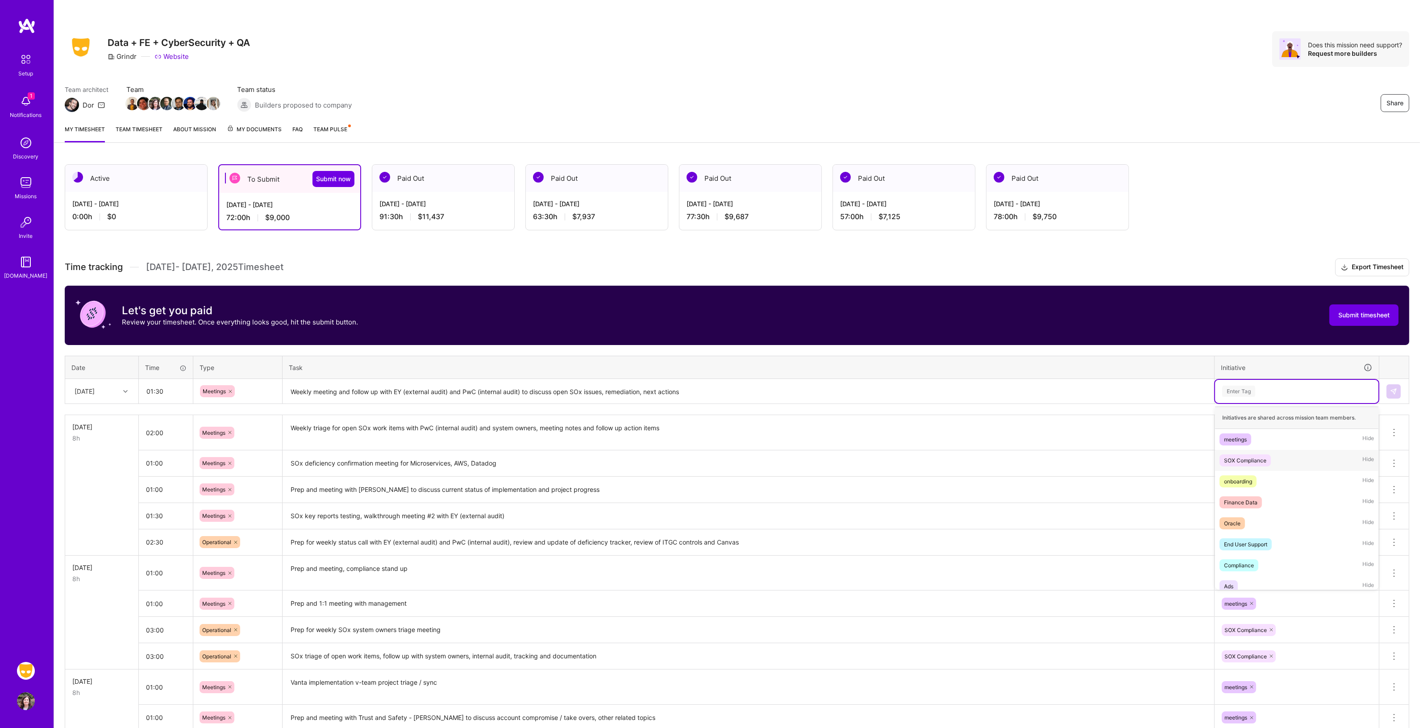
click at [1255, 456] on div "SOX Compliance" at bounding box center [1245, 460] width 42 height 9
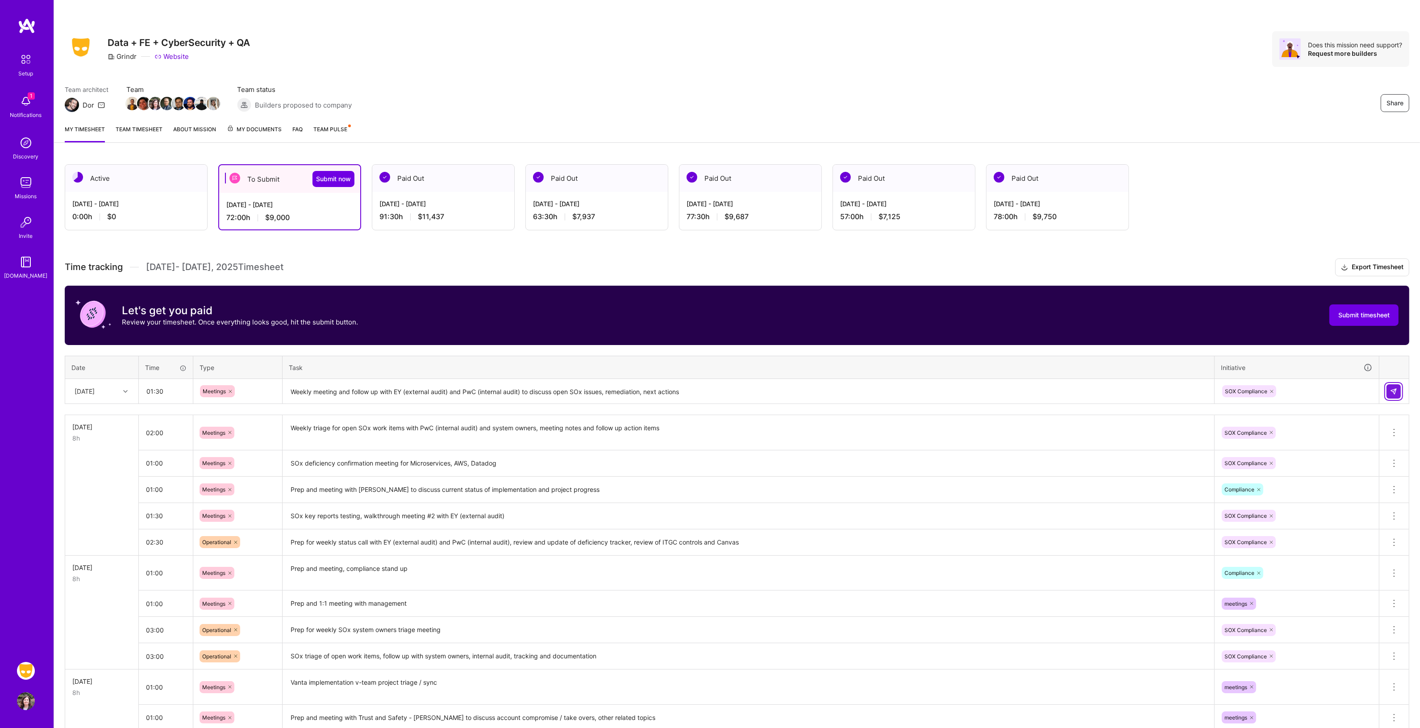
click at [1393, 388] on img at bounding box center [1393, 391] width 7 height 7
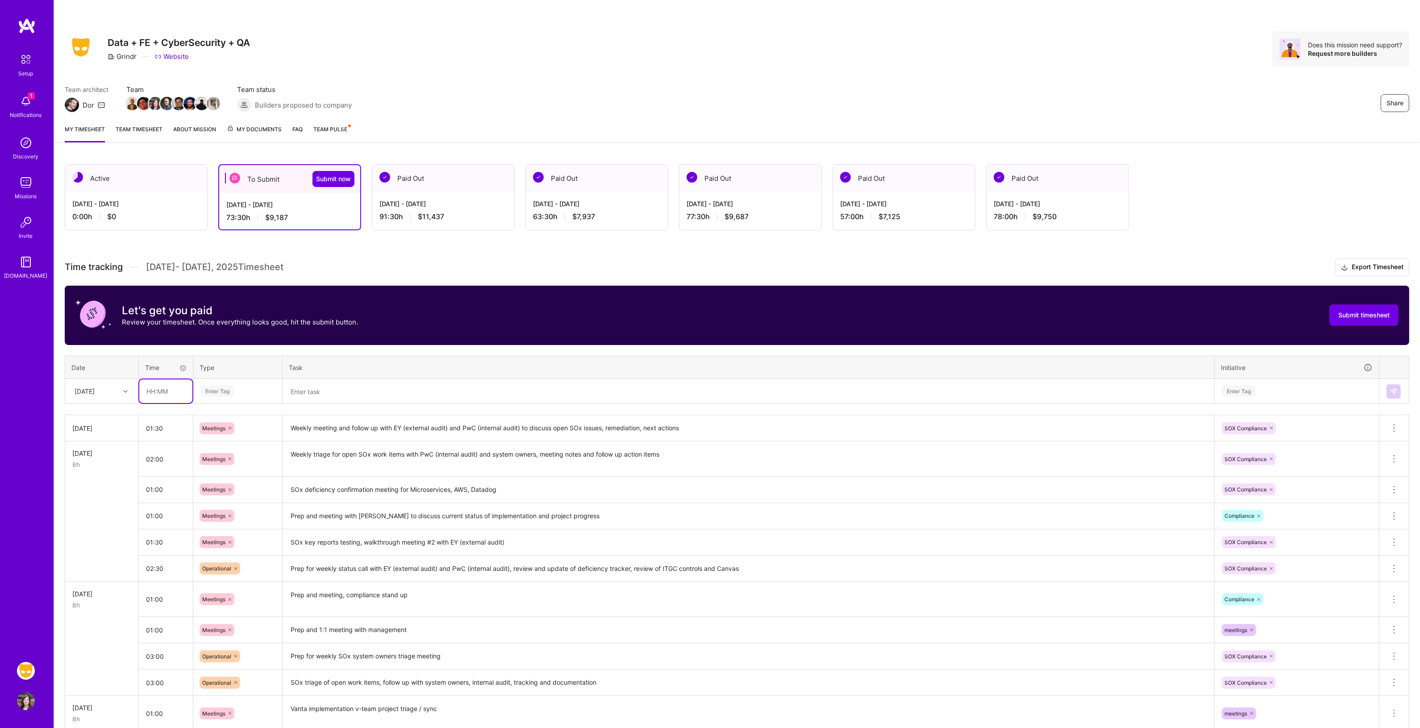
click at [146, 391] on input "text" at bounding box center [165, 391] width 53 height 24
type input "02:00"
type input "oper"
click at [207, 417] on span "Operational" at bounding box center [217, 421] width 38 height 12
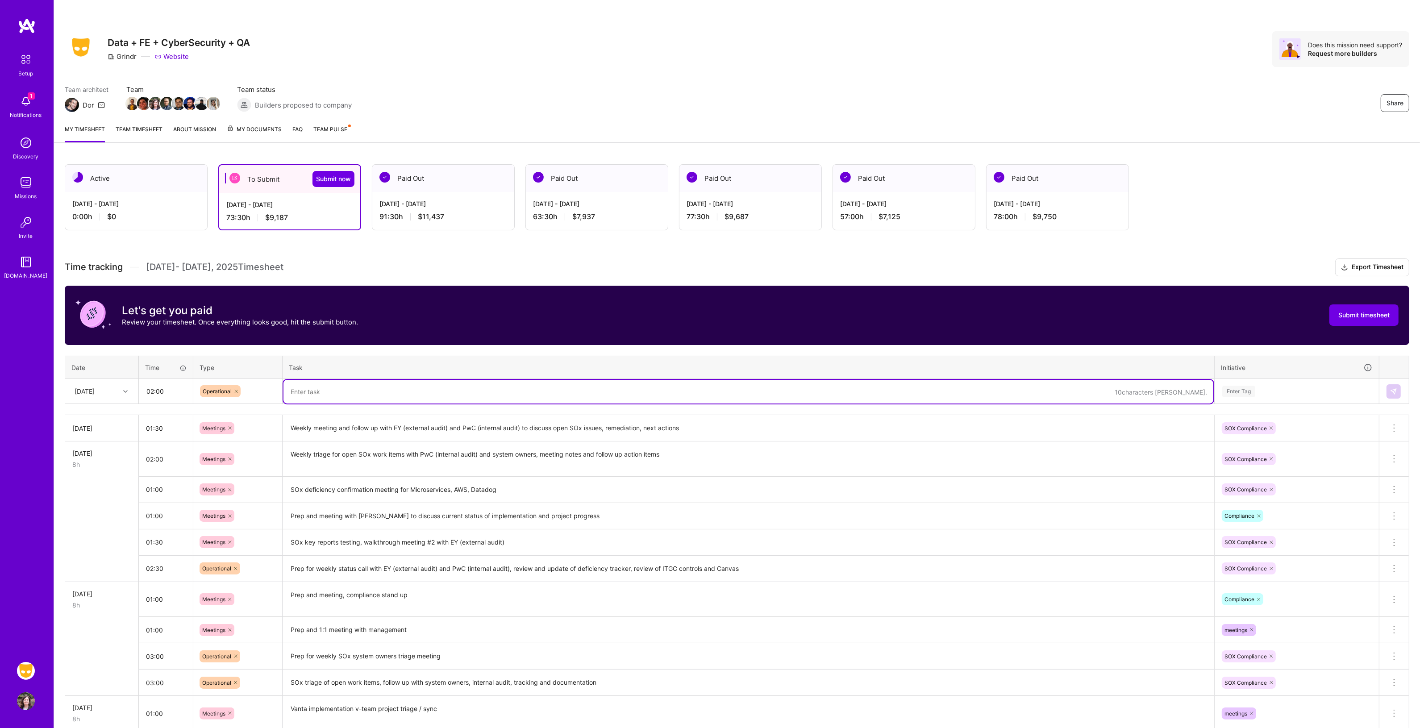
click at [309, 393] on textarea at bounding box center [748, 392] width 930 height 24
type textarea "Weekly SOx status report creation for management, includes reviewing of open wo…"
click at [1312, 387] on div "Enter Tag" at bounding box center [1296, 391] width 151 height 11
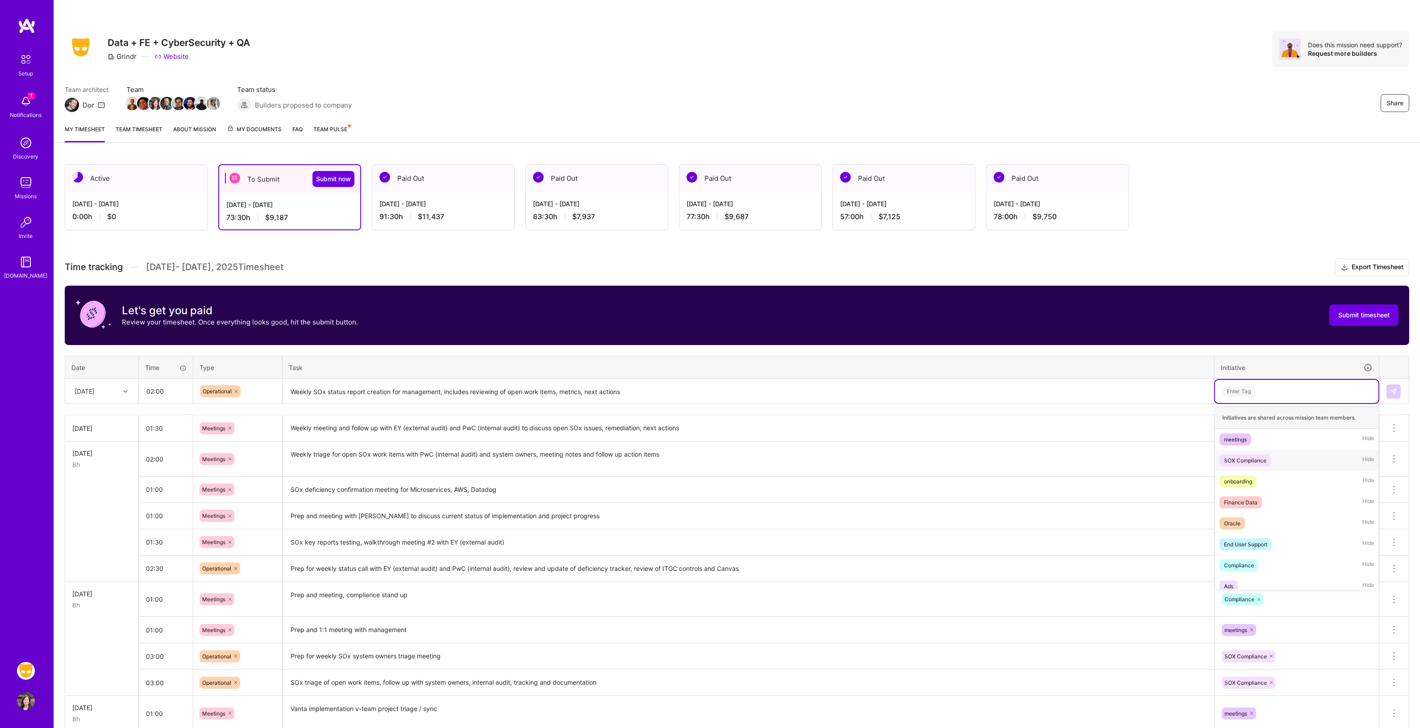
click at [1262, 454] on span "SOX Compliance" at bounding box center [1244, 460] width 51 height 12
click at [1397, 385] on button at bounding box center [1393, 391] width 14 height 14
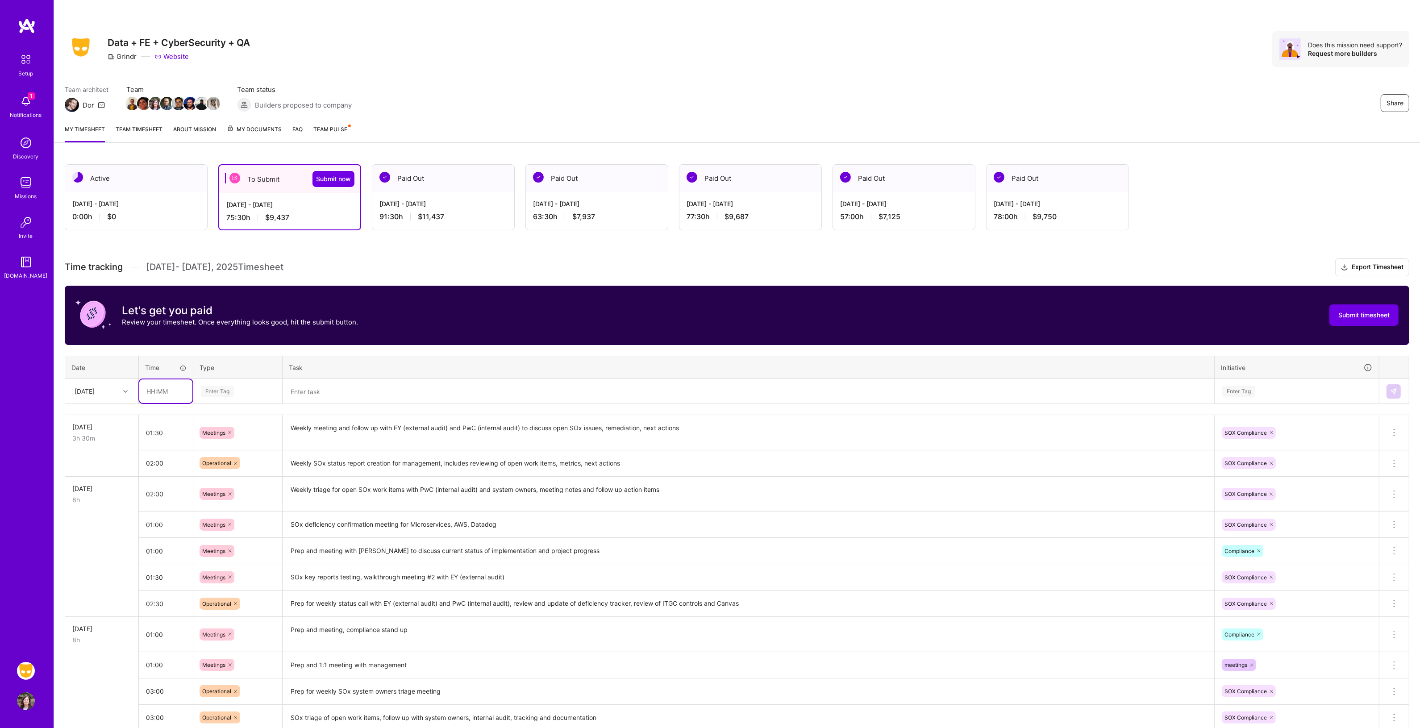
click at [175, 391] on input "text" at bounding box center [165, 391] width 53 height 24
click at [169, 389] on input "text" at bounding box center [165, 391] width 53 height 24
click at [224, 367] on th "Type" at bounding box center [237, 367] width 89 height 23
click at [170, 388] on input "text" at bounding box center [165, 391] width 53 height 24
type input "01:00"
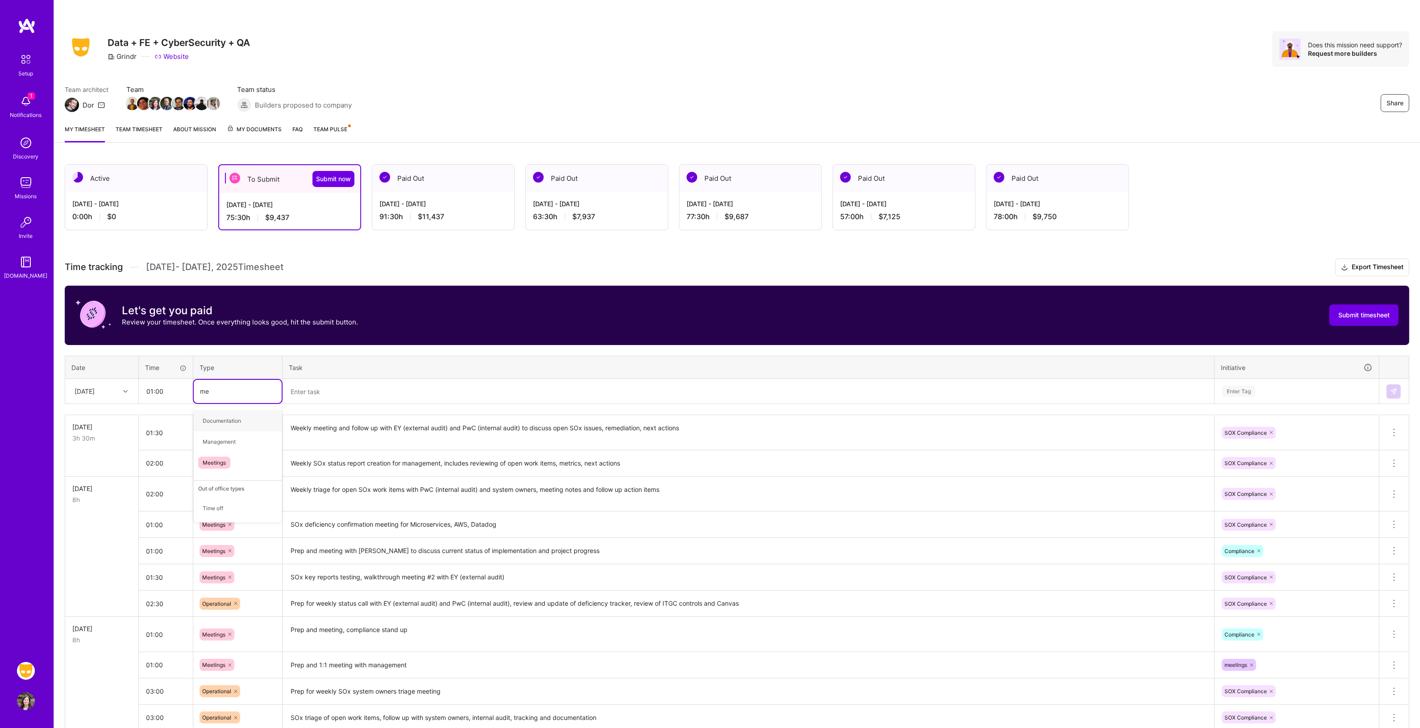
type input "mee"
drag, startPoint x: 208, startPoint y: 418, endPoint x: 282, endPoint y: 404, distance: 75.5
click at [208, 418] on span "Meetings" at bounding box center [214, 421] width 32 height 12
click at [314, 394] on textarea at bounding box center [748, 392] width 930 height 24
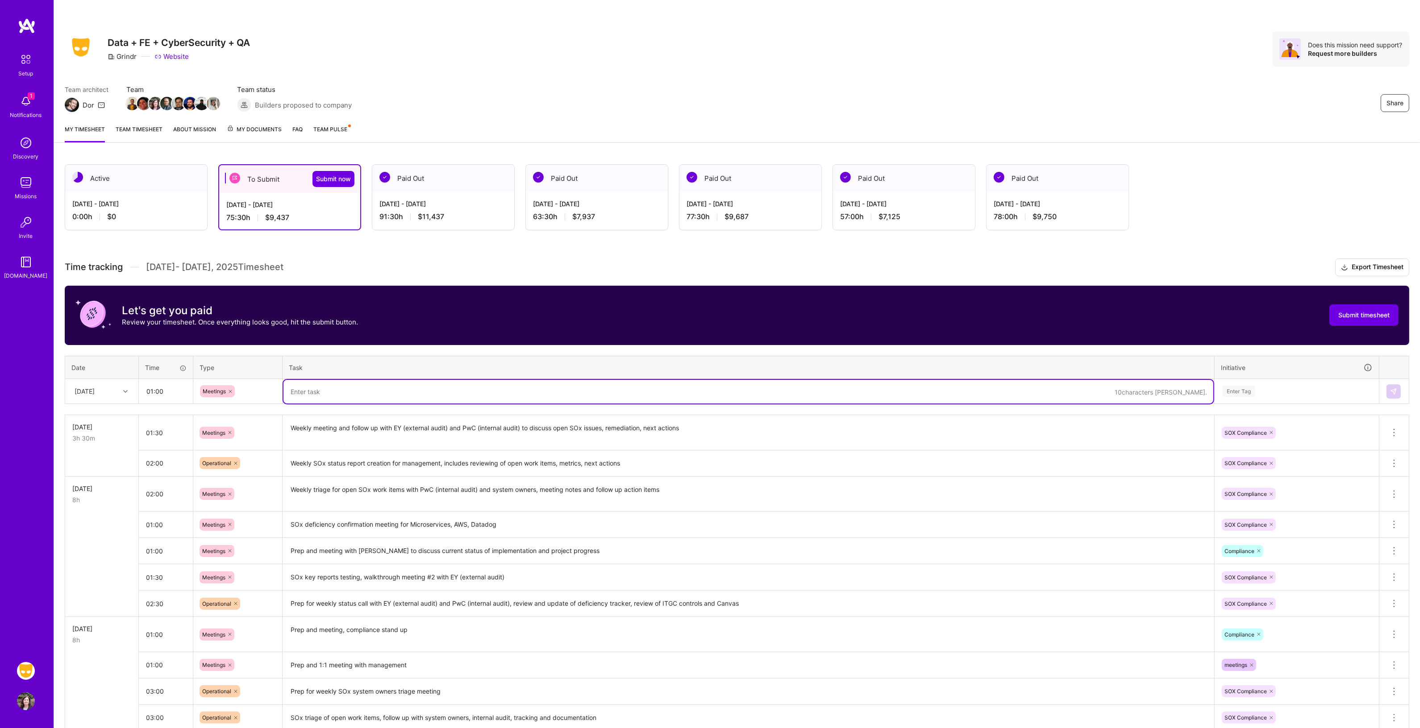
type textarea "I"
type textarea "SOx ITGC walkthrough from Github actions"
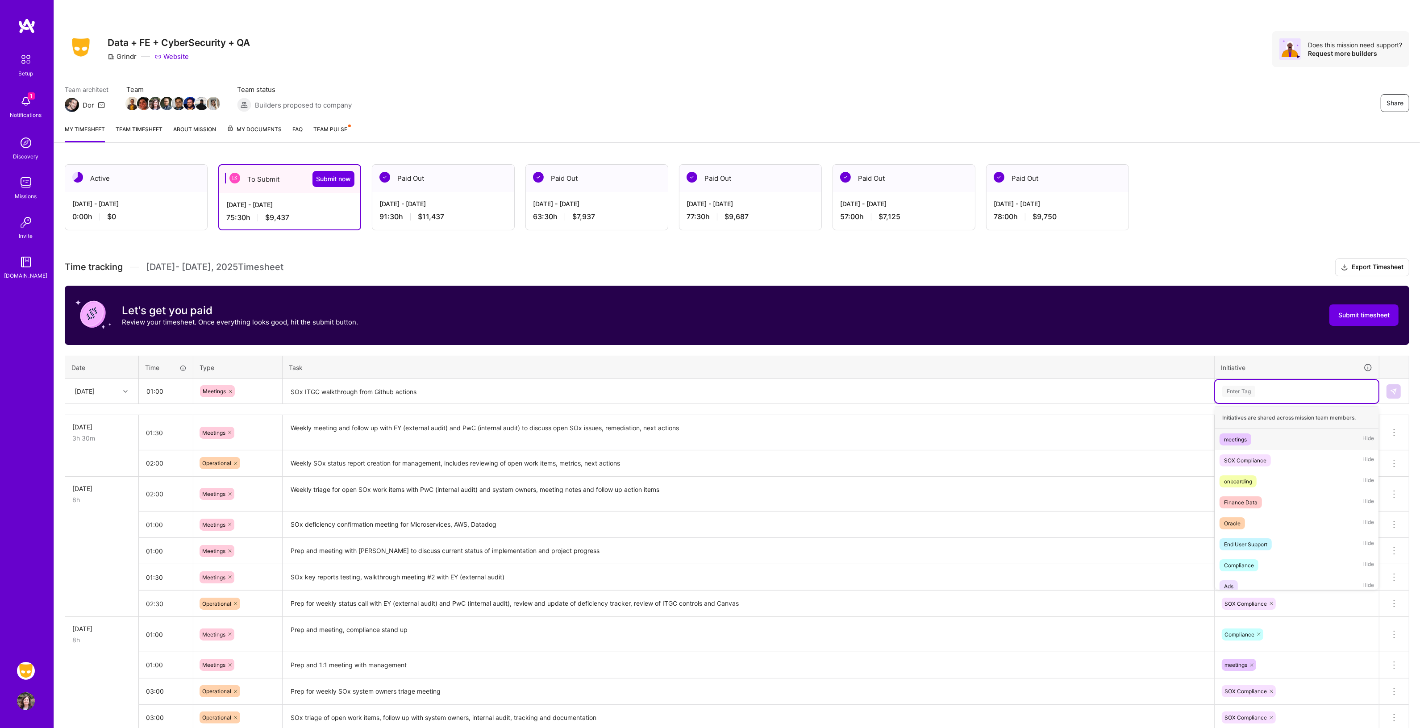
click at [1235, 391] on div "Enter Tag" at bounding box center [1238, 391] width 33 height 14
drag, startPoint x: 1244, startPoint y: 457, endPoint x: 1304, endPoint y: 433, distance: 65.1
click at [1244, 456] on div "SOX Compliance" at bounding box center [1245, 460] width 42 height 9
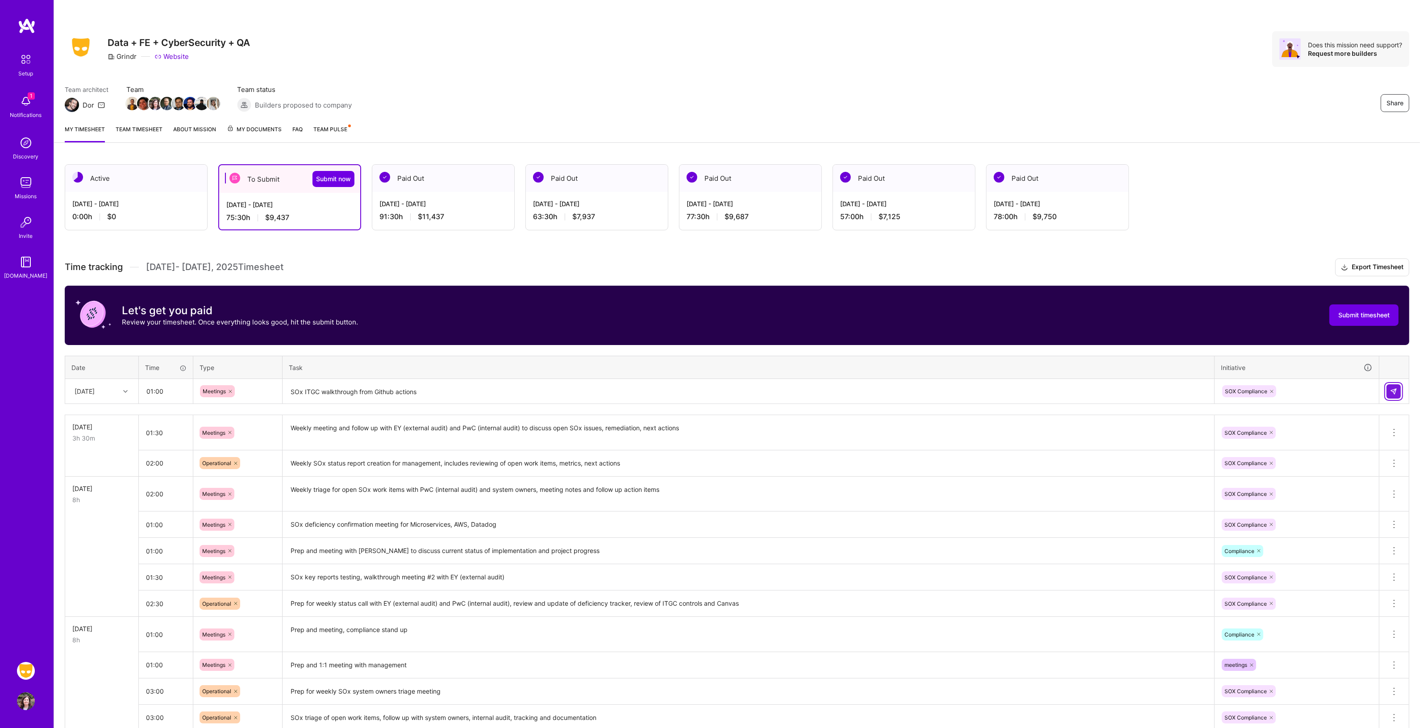
click at [1390, 393] on img at bounding box center [1393, 391] width 7 height 7
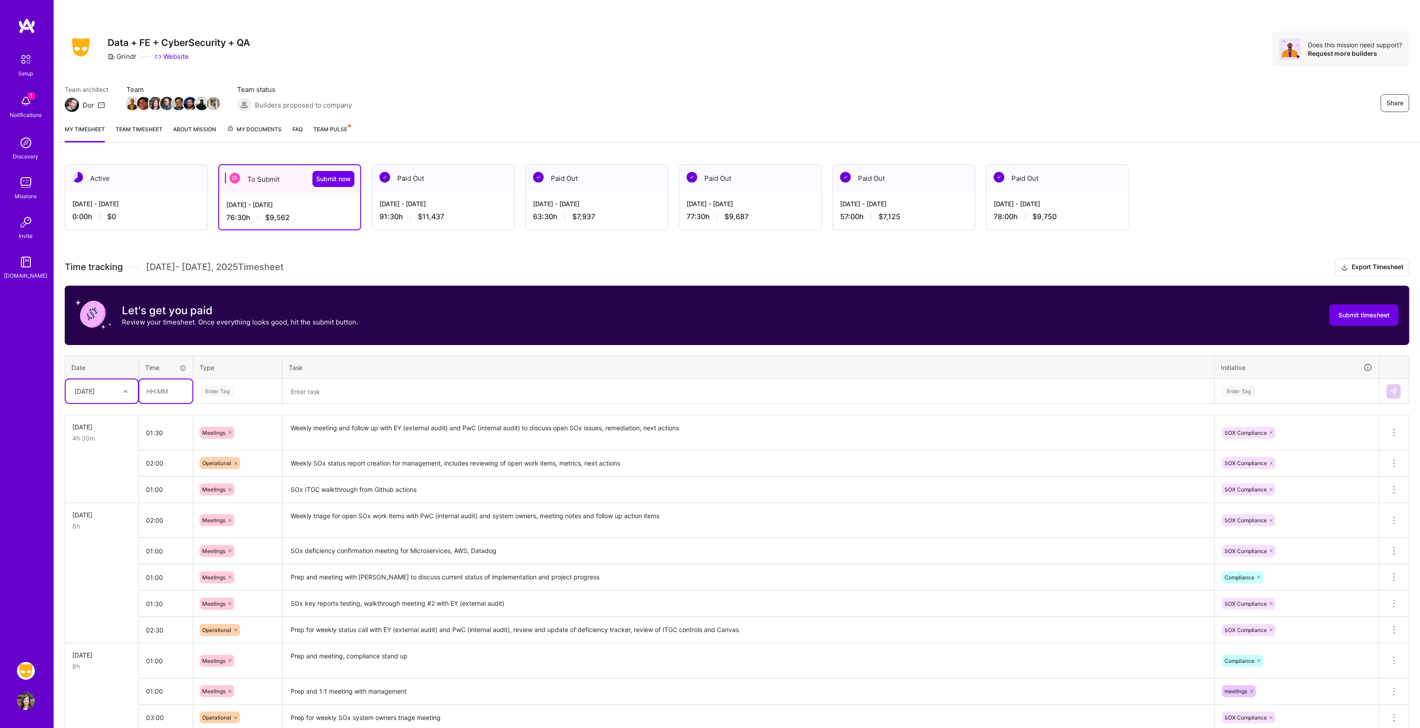
click at [173, 386] on input "text" at bounding box center [165, 391] width 53 height 24
type input "01:00"
type input "pla"
click at [204, 417] on span "Planning" at bounding box center [213, 421] width 31 height 12
click at [308, 387] on textarea at bounding box center [748, 392] width 930 height 24
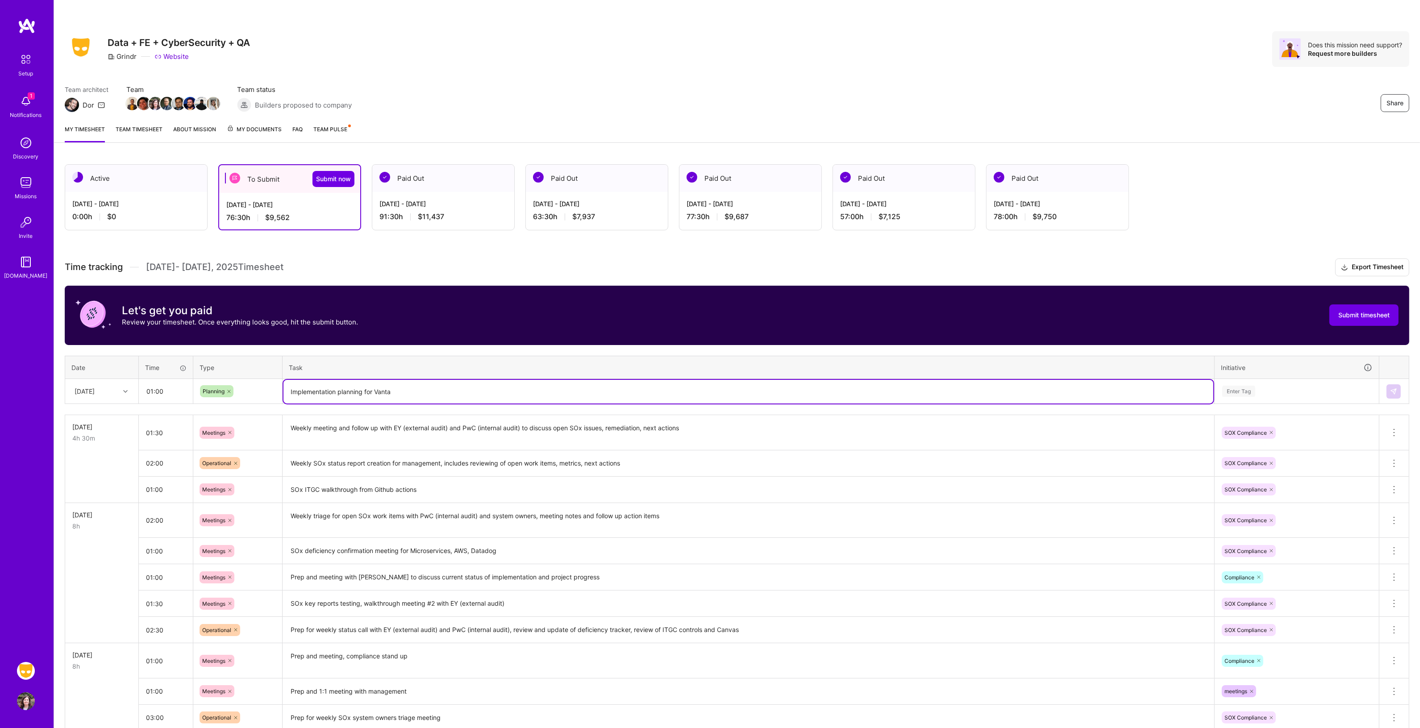
type textarea "Implementation planning for Vanta"
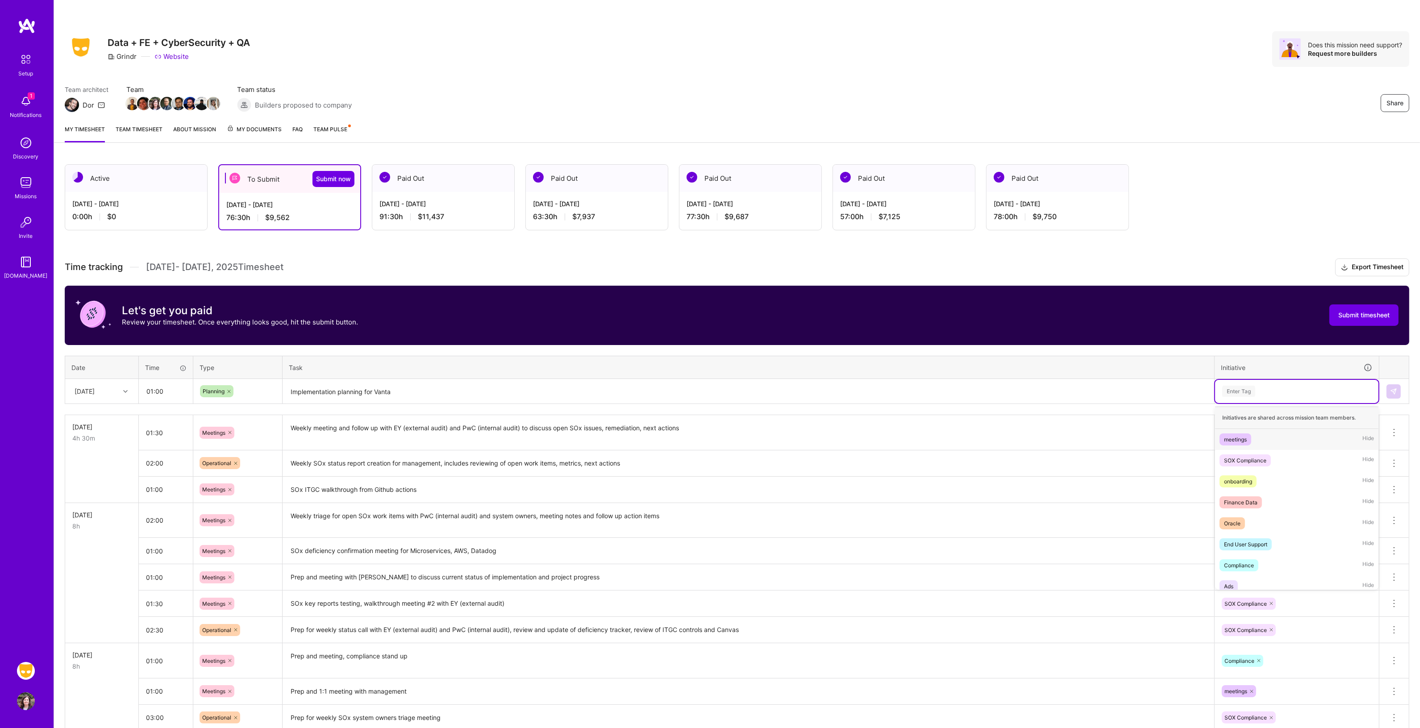
click at [1284, 386] on div "Enter Tag" at bounding box center [1296, 391] width 151 height 11
drag, startPoint x: 1243, startPoint y: 563, endPoint x: 1307, endPoint y: 512, distance: 81.6
click at [1243, 563] on div "Compliance" at bounding box center [1239, 565] width 30 height 9
click at [1389, 391] on button at bounding box center [1393, 391] width 14 height 14
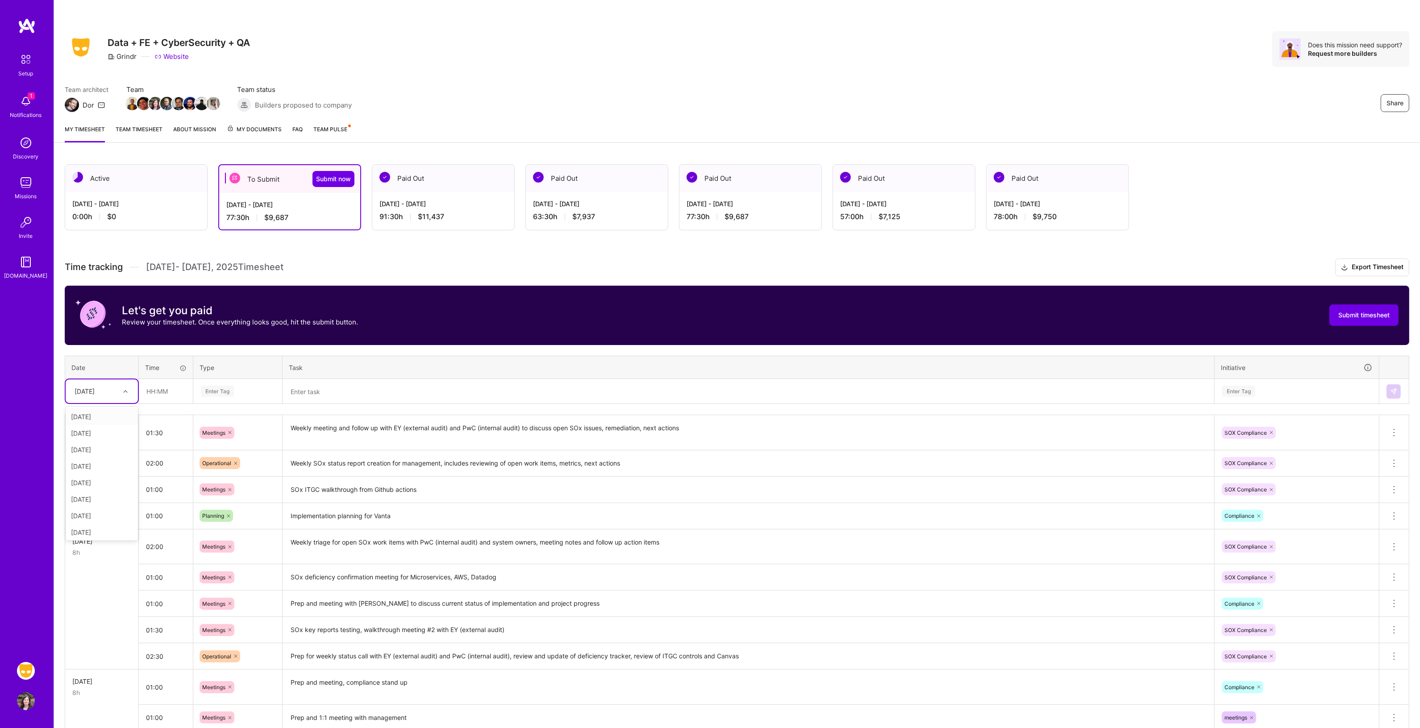
click at [131, 391] on div at bounding box center [127, 392] width 14 height 12
click at [103, 530] on div "[DATE]" at bounding box center [102, 531] width 72 height 17
click at [157, 391] on input "text" at bounding box center [165, 391] width 53 height 24
type input "01:00"
type input "mee"
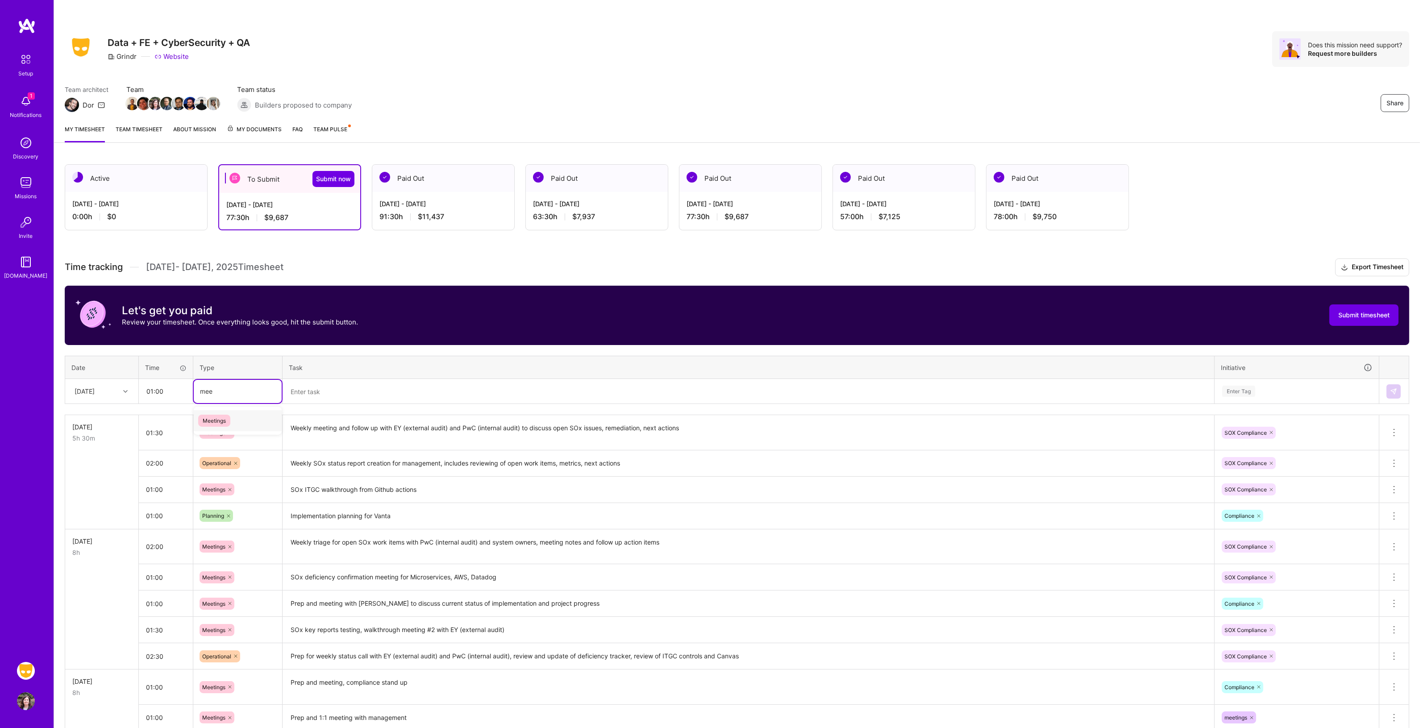
click at [206, 420] on span "Meetings" at bounding box center [214, 421] width 32 height 12
click at [314, 391] on textarea at bounding box center [748, 392] width 930 height 24
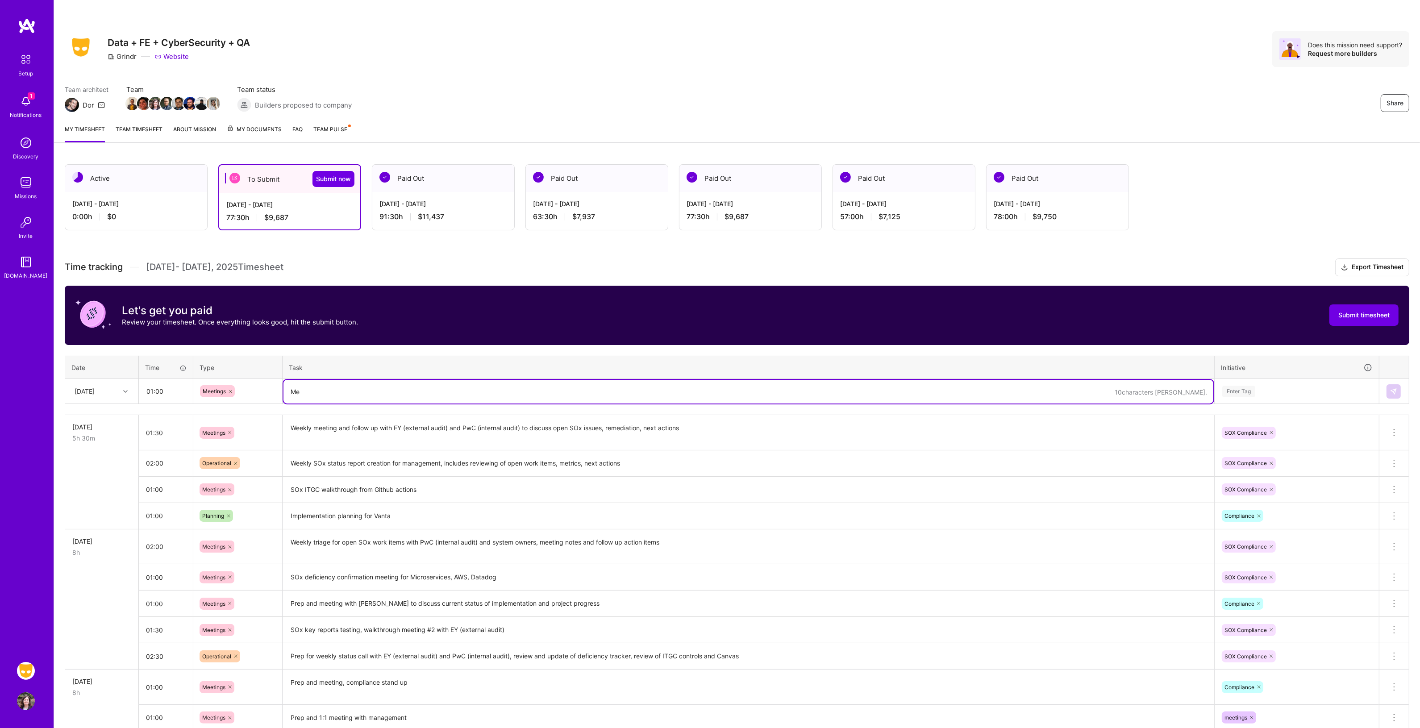
type textarea "M"
type textarea "Internal v-team meeting for Vanta implementation"
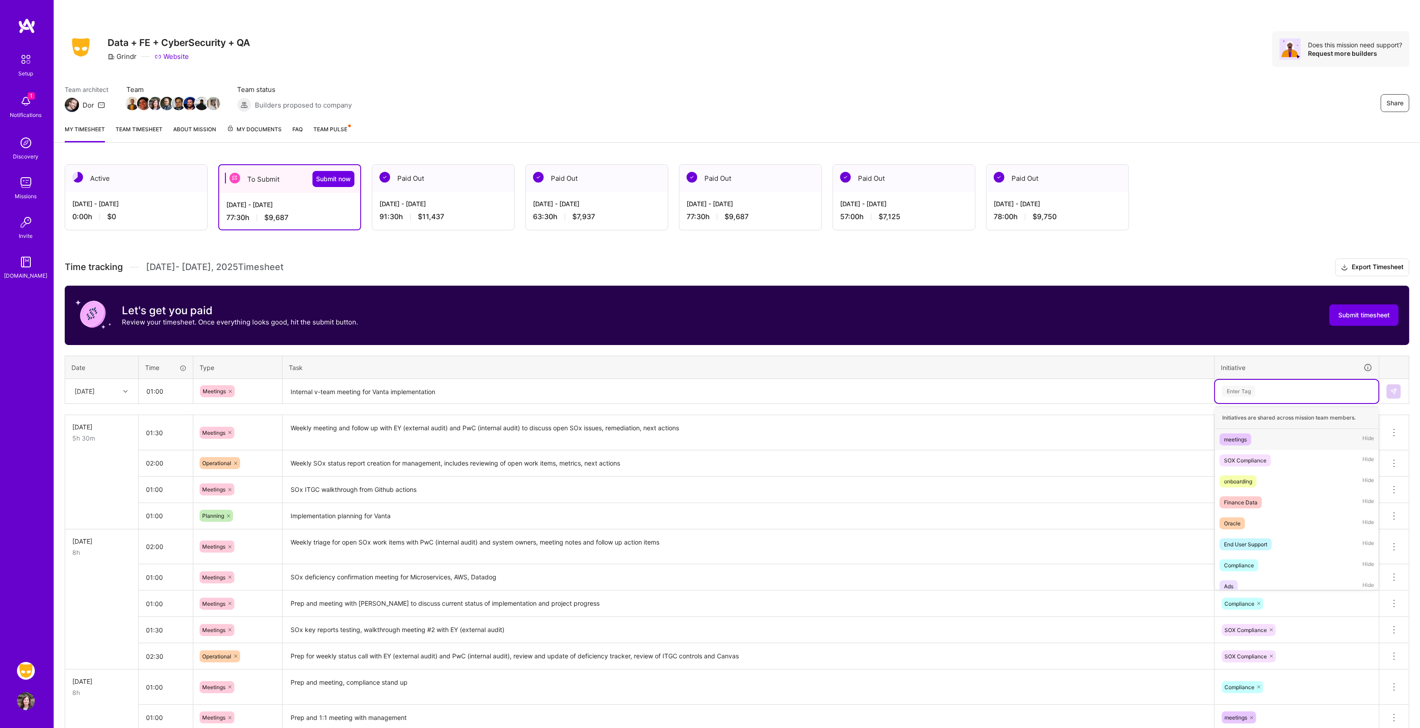
click at [1228, 387] on div "Enter Tag" at bounding box center [1238, 391] width 33 height 14
click at [1230, 438] on div "meetings" at bounding box center [1235, 439] width 23 height 9
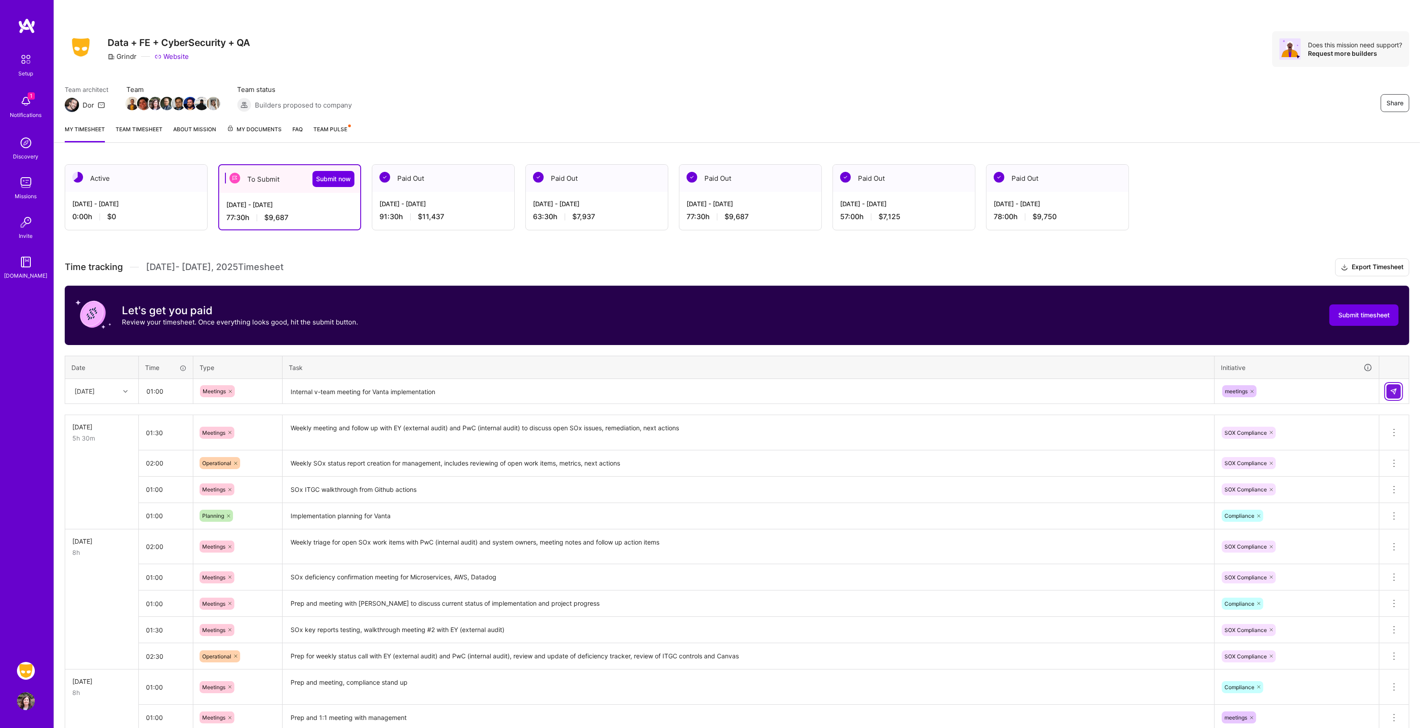
click at [1389, 387] on button at bounding box center [1393, 391] width 14 height 14
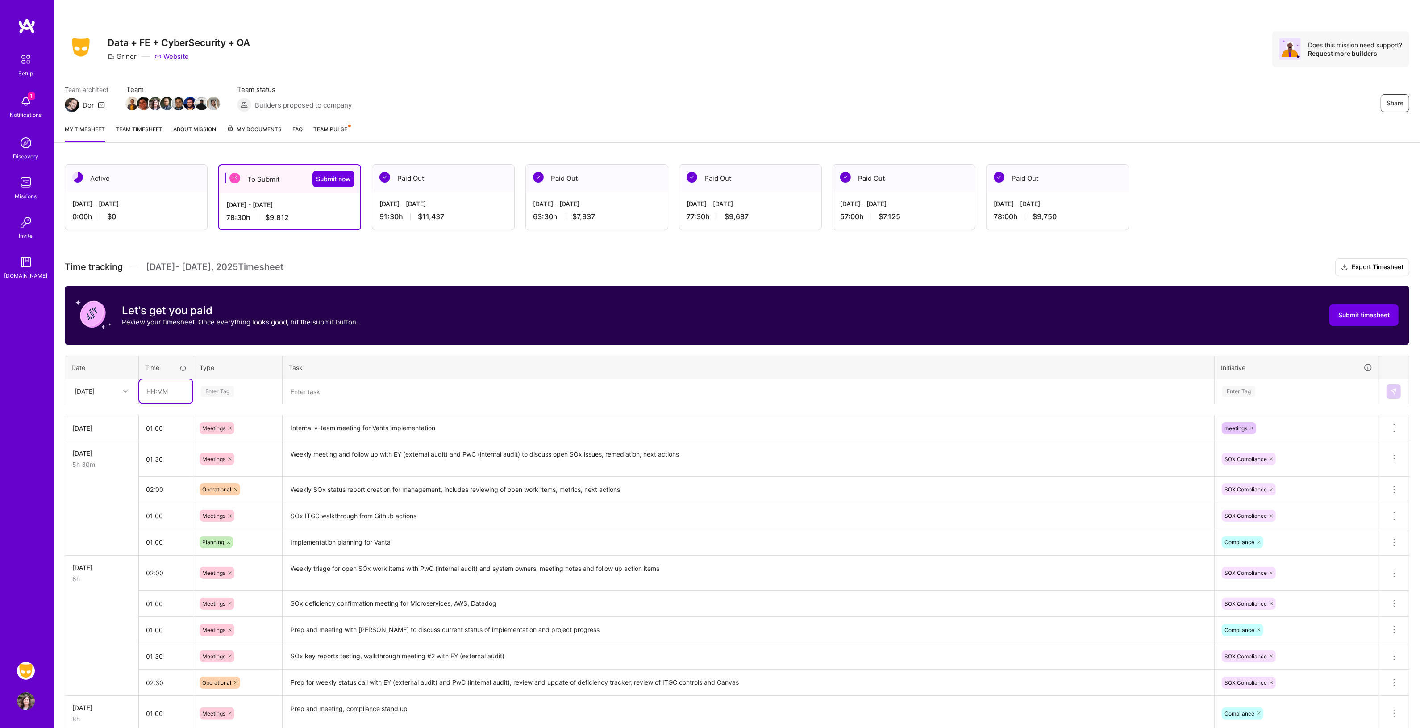
click at [174, 391] on input "text" at bounding box center [165, 391] width 53 height 24
type input "01:00"
type input "meet"
drag, startPoint x: 215, startPoint y: 416, endPoint x: 280, endPoint y: 407, distance: 65.9
click at [215, 416] on span "Meetings" at bounding box center [214, 421] width 32 height 12
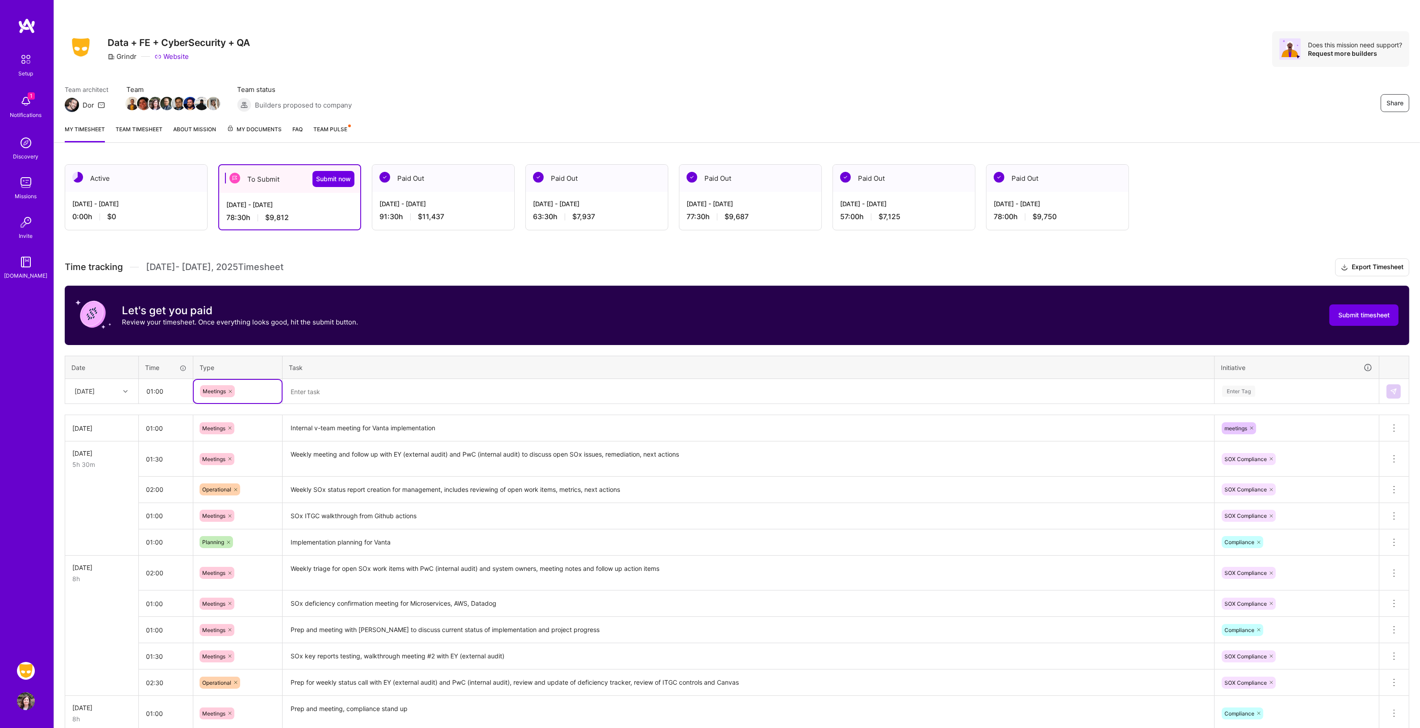
click at [327, 394] on textarea at bounding box center [748, 392] width 930 height 24
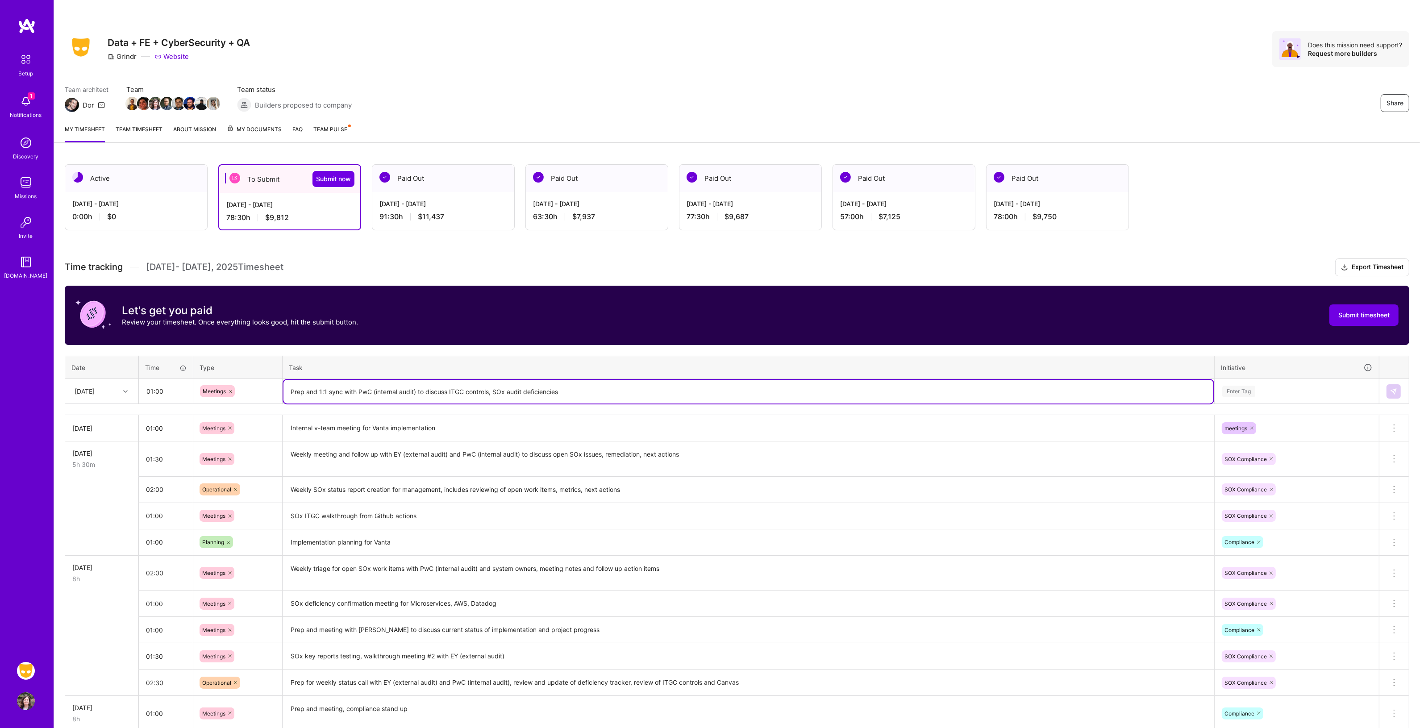
type textarea "Prep and 1:1 sync with PwC (internal audit) to discuss ITGC controls, SOx audit…"
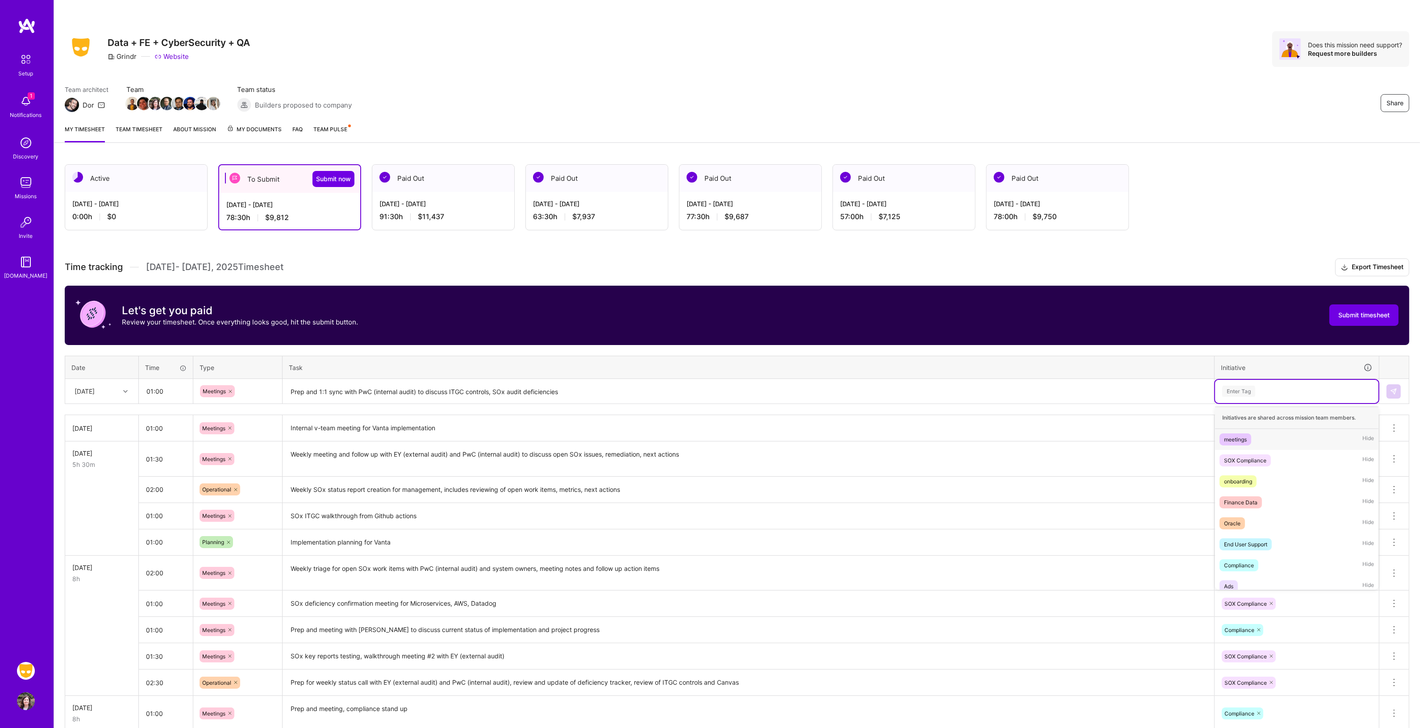
click at [1235, 391] on div "Enter Tag" at bounding box center [1238, 391] width 33 height 14
click at [1250, 460] on div "SOX Compliance" at bounding box center [1245, 460] width 42 height 9
click at [1393, 388] on img at bounding box center [1393, 391] width 7 height 7
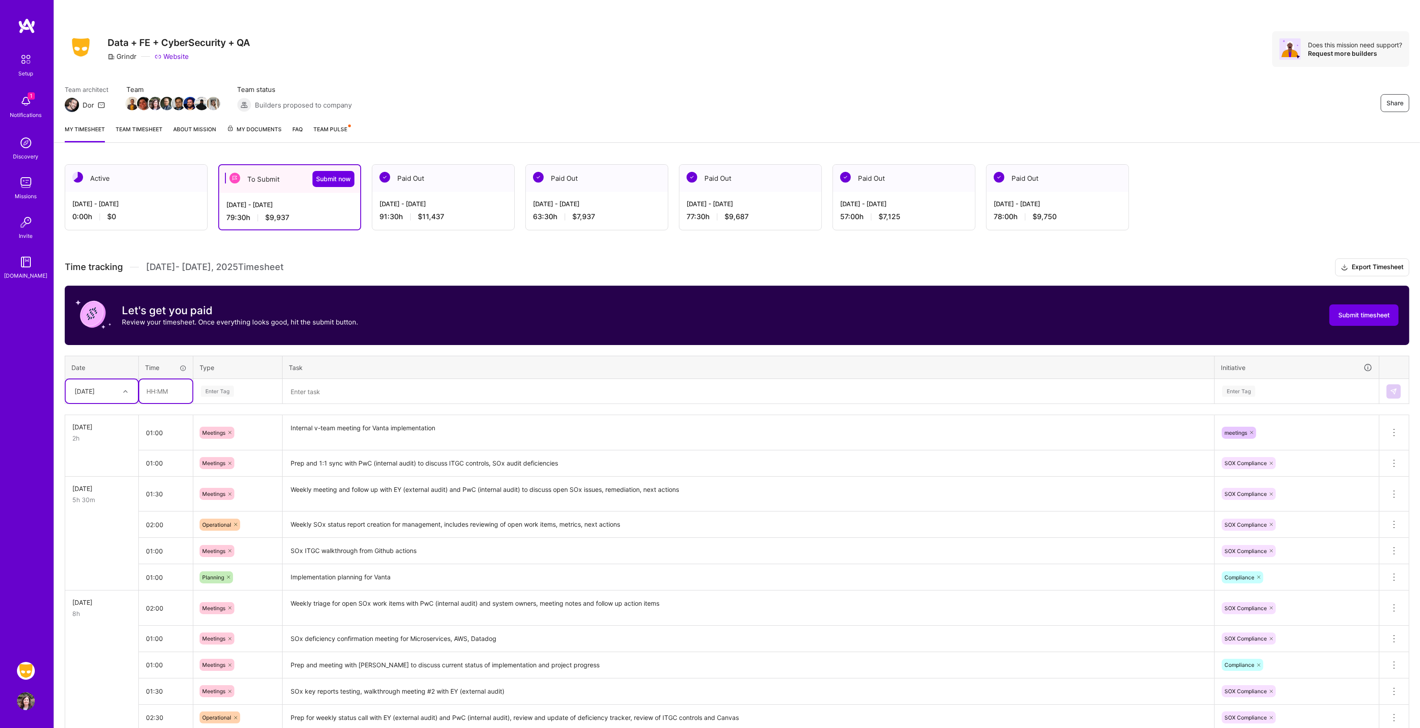
click at [154, 387] on input "text" at bounding box center [165, 391] width 53 height 24
type input "01:00"
type input "meet"
click at [217, 418] on span "Meetings" at bounding box center [214, 421] width 32 height 12
click at [306, 391] on textarea at bounding box center [748, 392] width 930 height 24
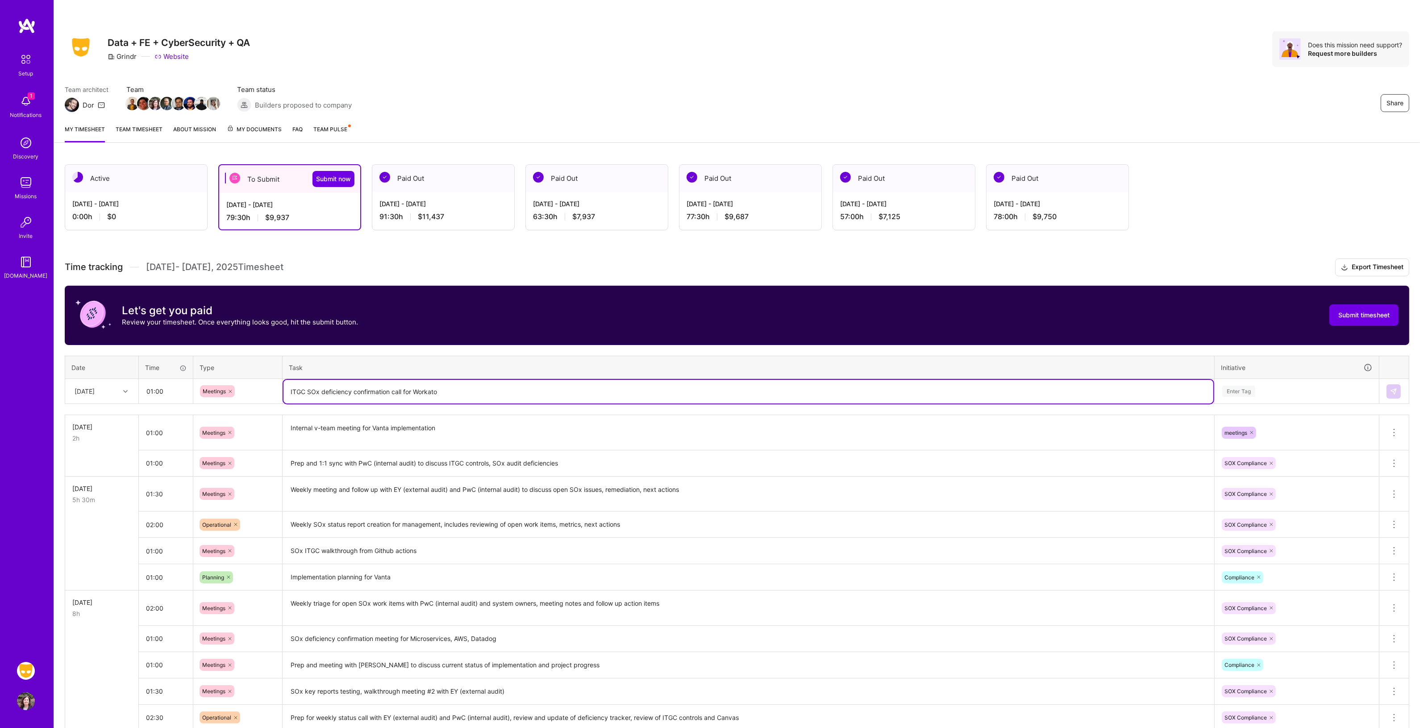
type textarea "ITGC SOx deficiency confirmation call for Workato"
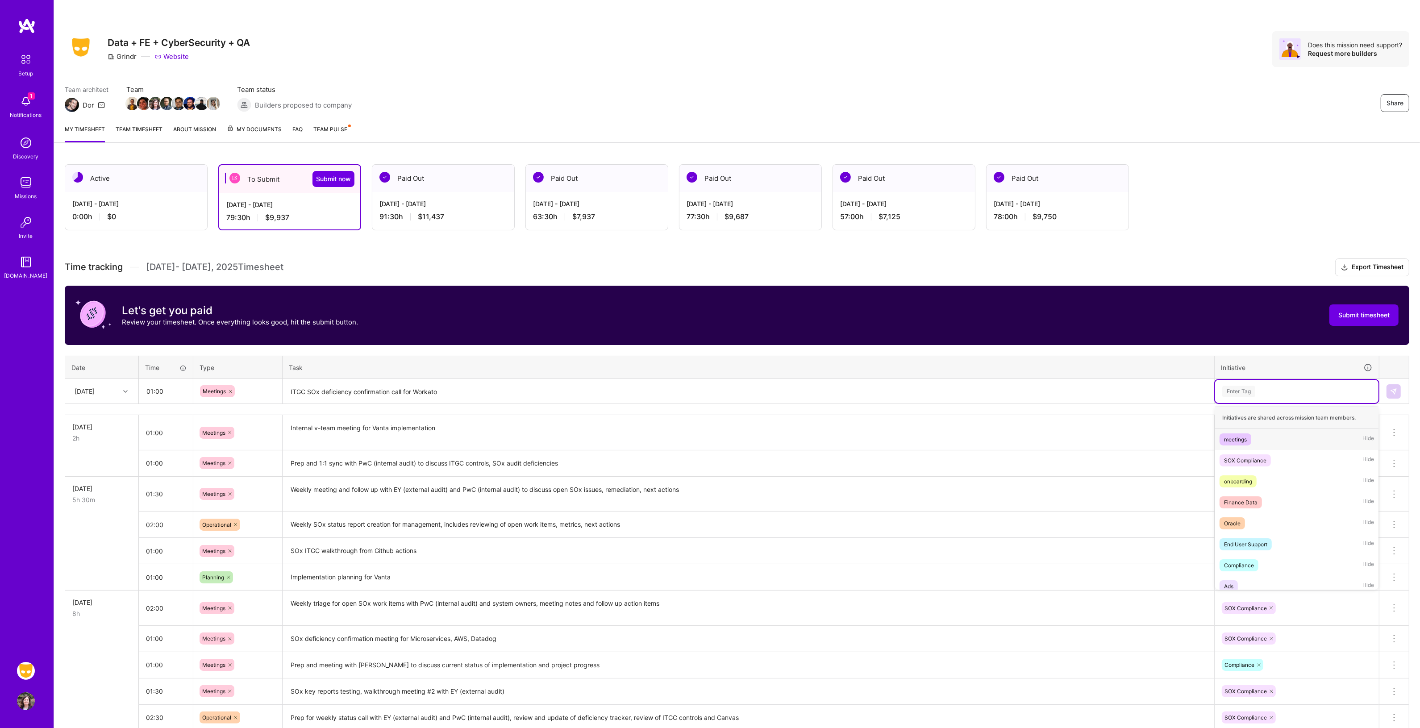
click at [1232, 387] on div "Enter Tag" at bounding box center [1238, 391] width 33 height 14
click at [1252, 458] on div "SOX Compliance" at bounding box center [1245, 460] width 42 height 9
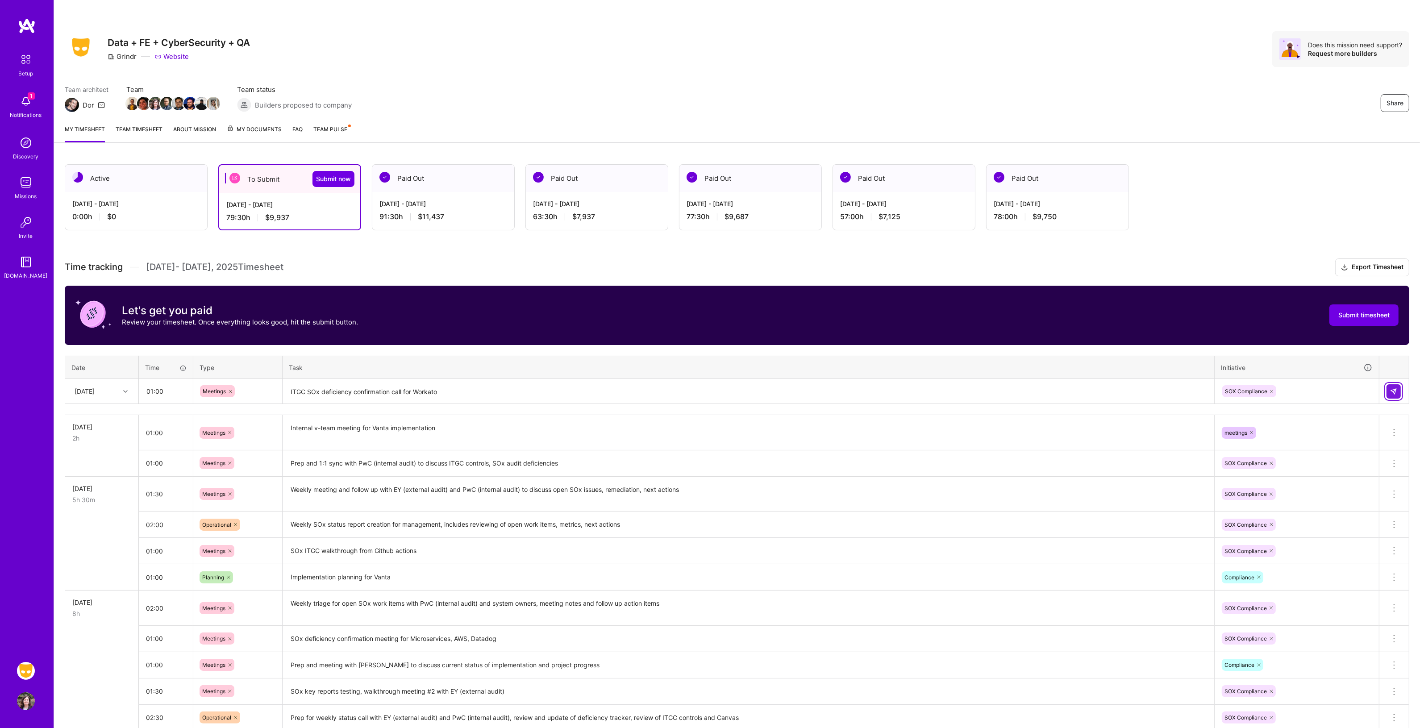
click at [1397, 395] on button at bounding box center [1393, 391] width 14 height 14
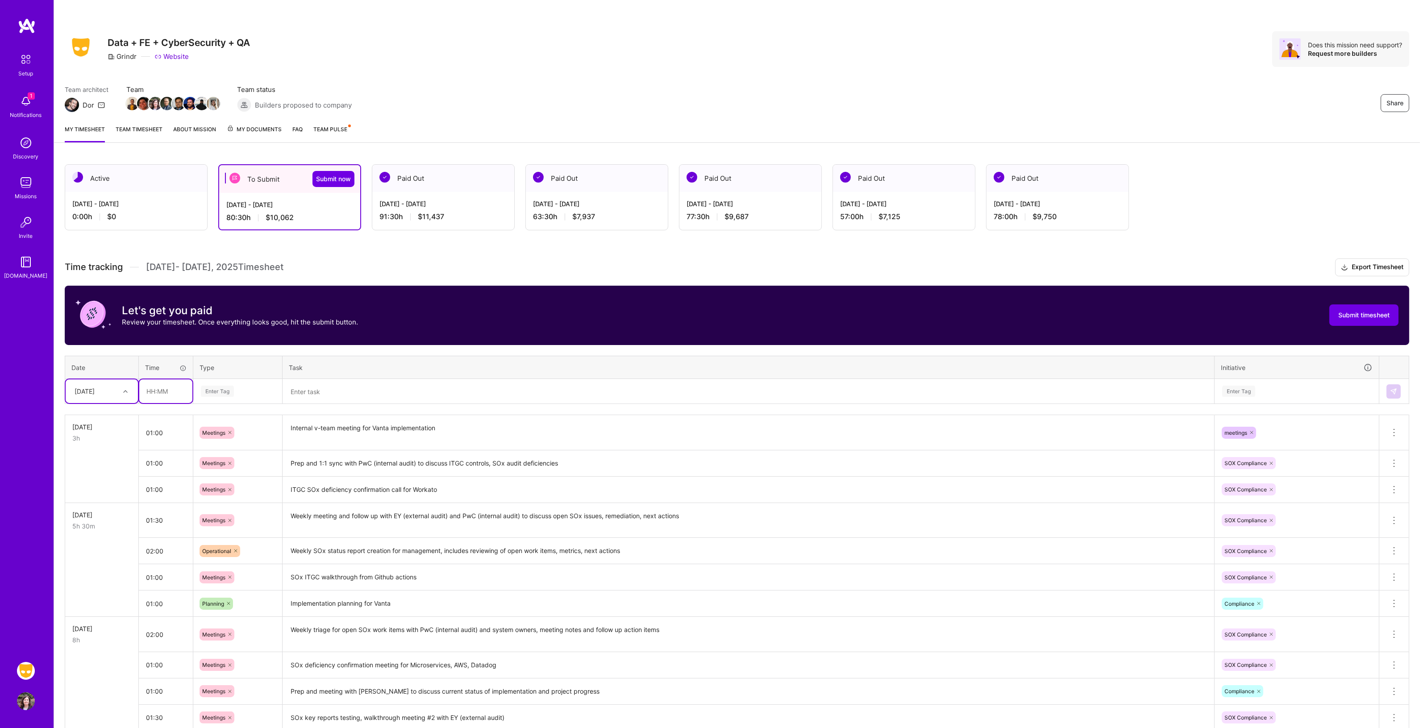
click at [160, 387] on input "text" at bounding box center [165, 391] width 53 height 24
type input "01:00"
type input "mee"
click at [211, 418] on span "Meetings" at bounding box center [214, 421] width 32 height 12
click at [299, 395] on textarea at bounding box center [748, 392] width 930 height 24
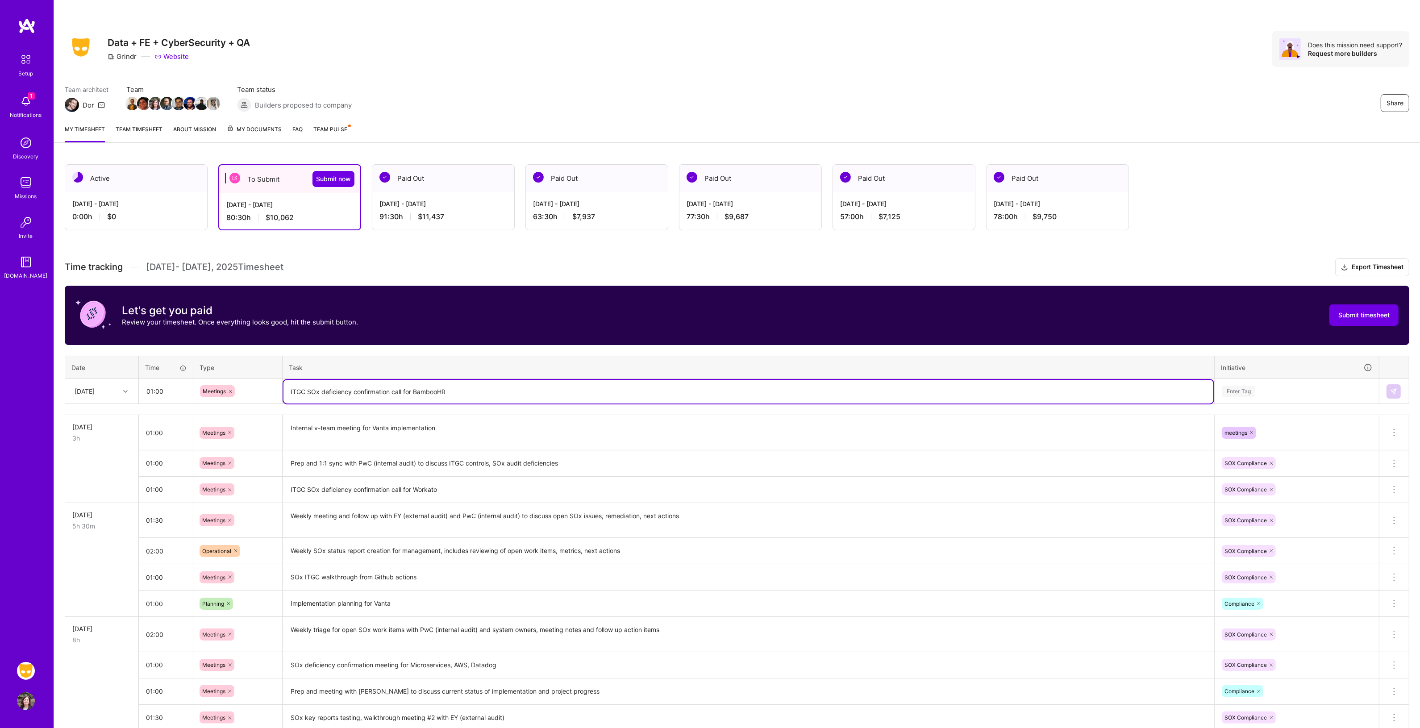
type textarea "ITGC SOx deficiency confirmation call for BambooHR"
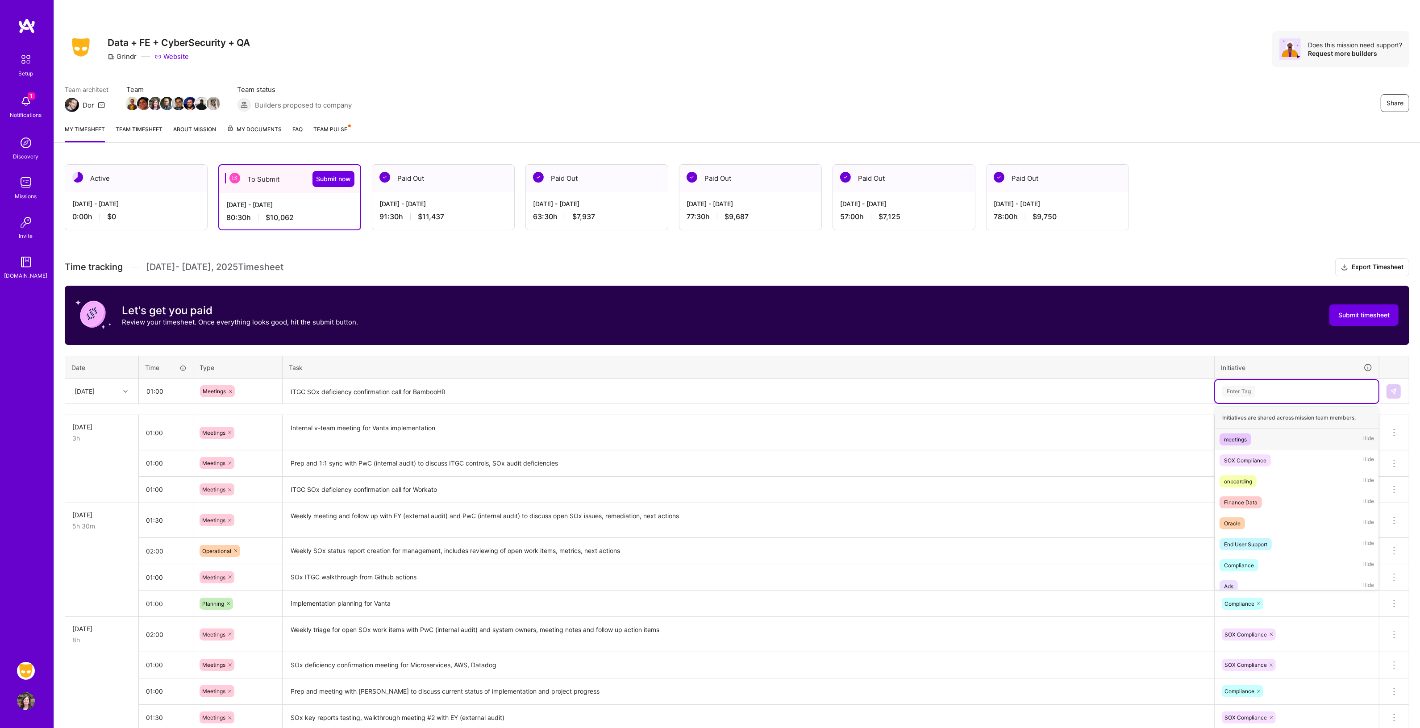
click at [1239, 387] on div "Enter Tag" at bounding box center [1238, 391] width 33 height 14
click at [1257, 456] on div "SOX Compliance" at bounding box center [1245, 460] width 42 height 9
click at [1395, 389] on img at bounding box center [1393, 391] width 7 height 7
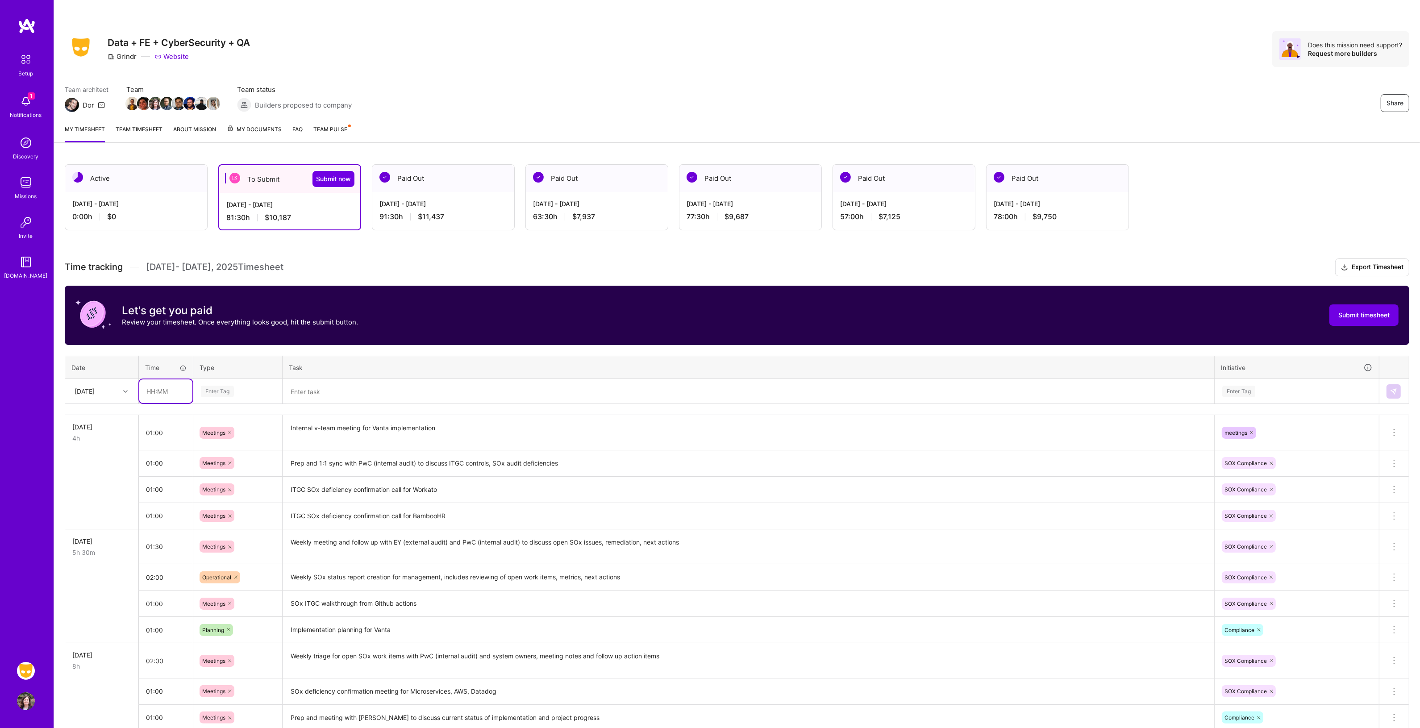
click at [154, 393] on input "text" at bounding box center [165, 391] width 53 height 24
type input "03:00"
type input "oper"
click at [210, 420] on span "Operational" at bounding box center [217, 421] width 38 height 12
click at [295, 391] on textarea at bounding box center [748, 392] width 930 height 24
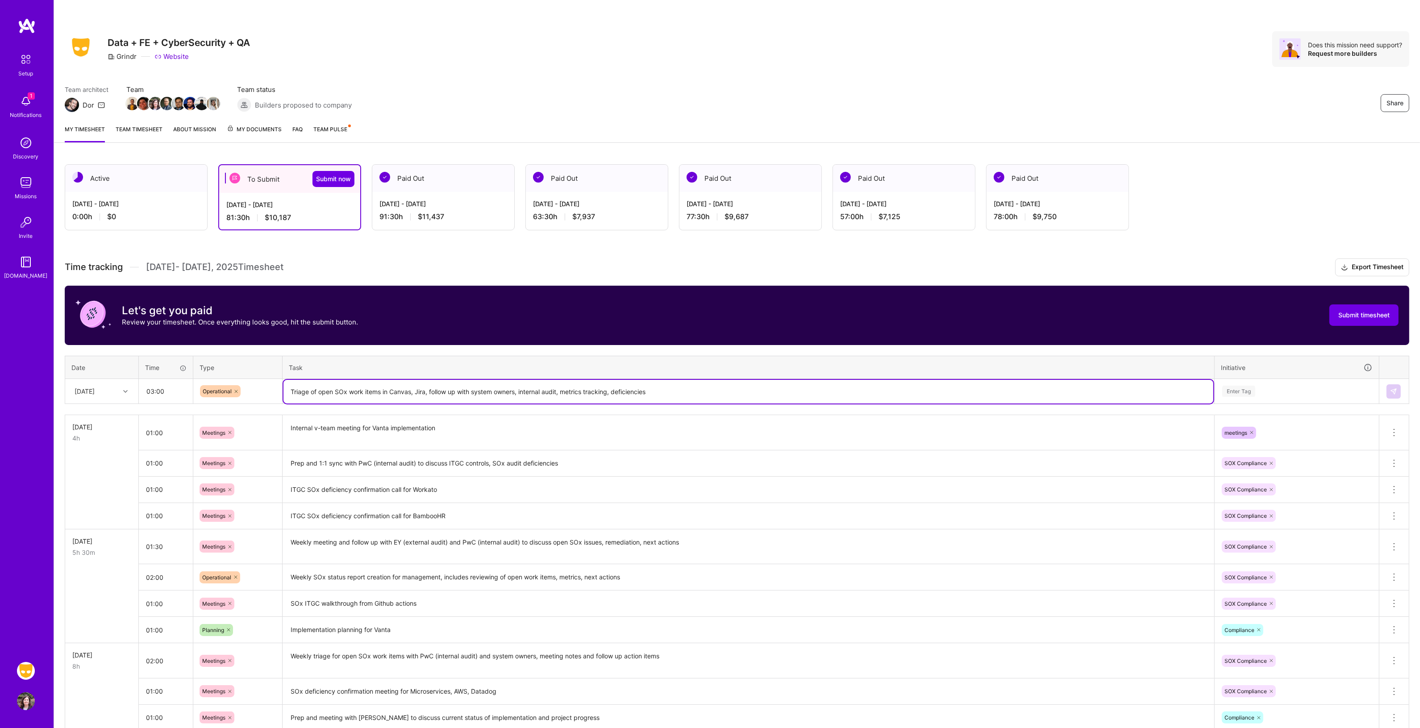
type textarea "Triage of open SOx work items in Canvas, Jira, follow up with system owners, in…"
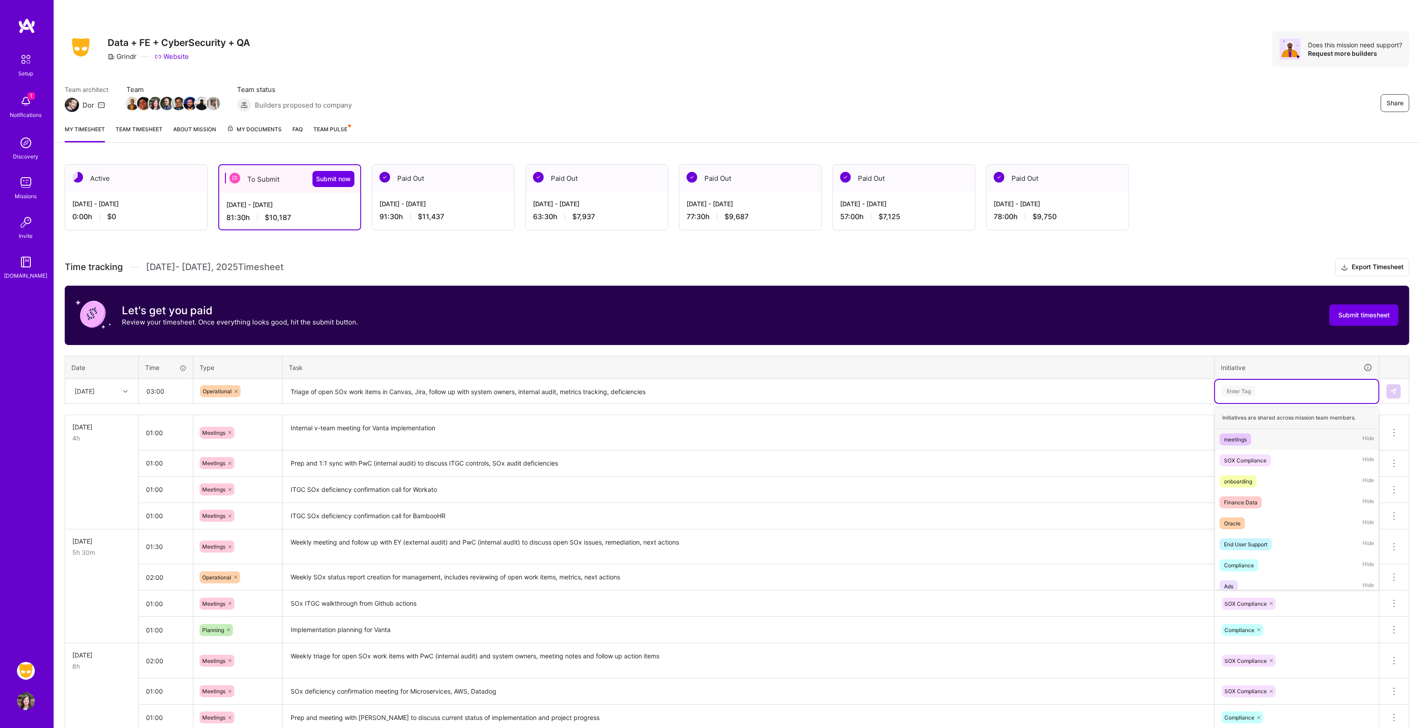
click at [1246, 387] on div "Enter Tag" at bounding box center [1238, 391] width 33 height 14
click at [1255, 458] on div "SOX Compliance" at bounding box center [1245, 460] width 42 height 9
click at [1395, 391] on img at bounding box center [1393, 391] width 7 height 7
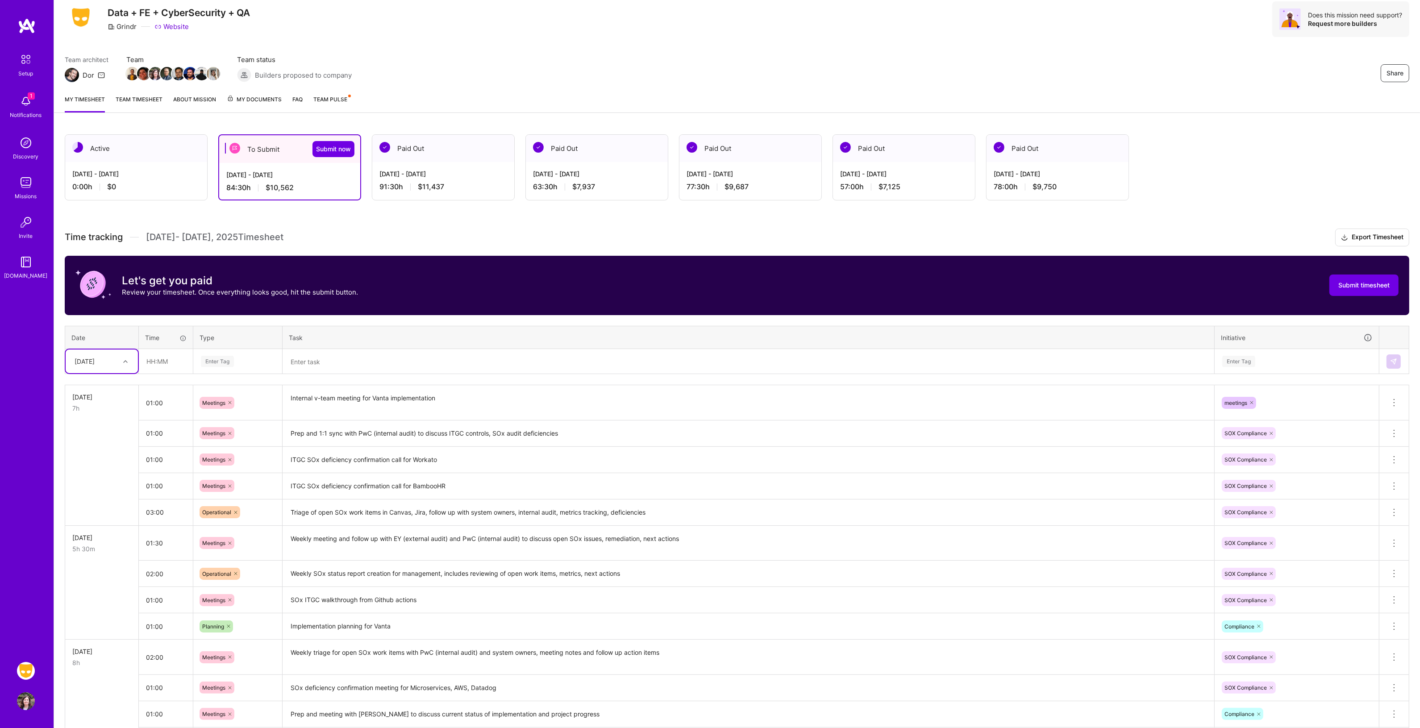
scroll to position [0, 0]
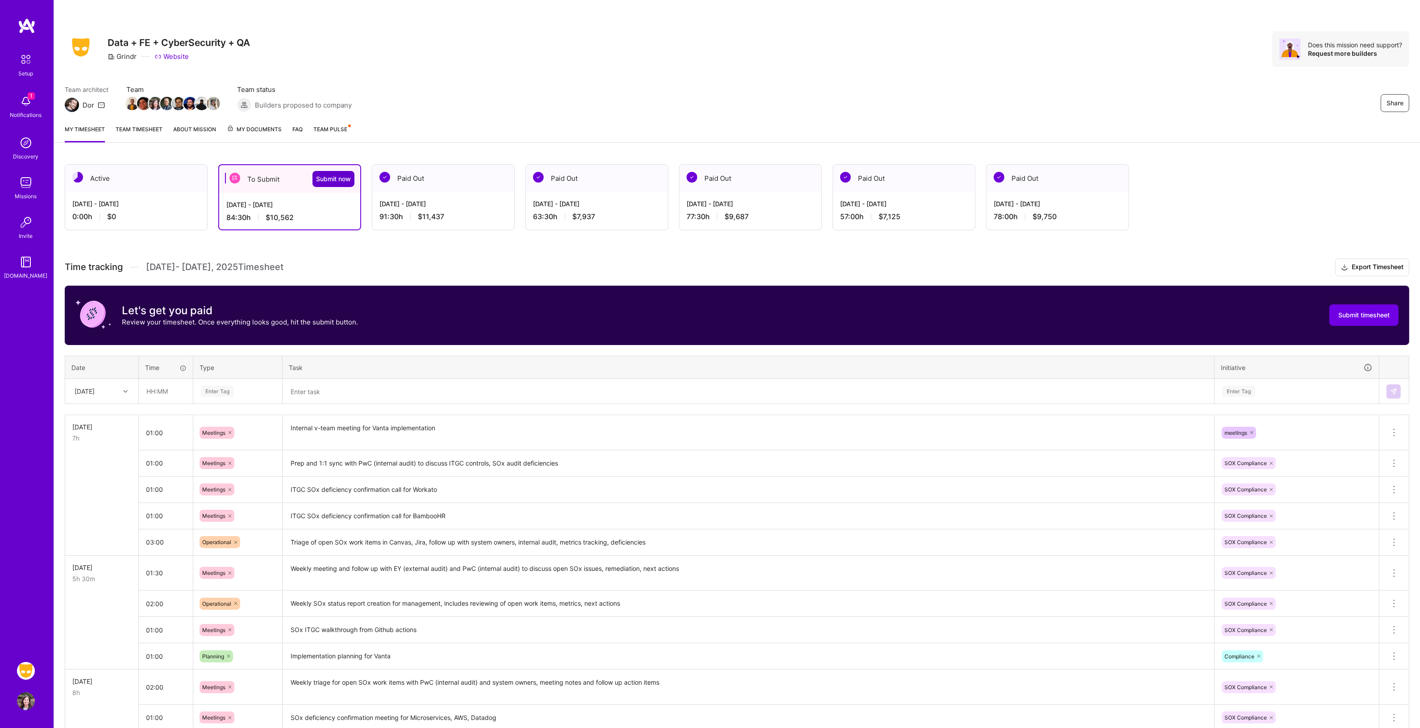
click at [329, 183] on button "Submit now" at bounding box center [333, 179] width 42 height 16
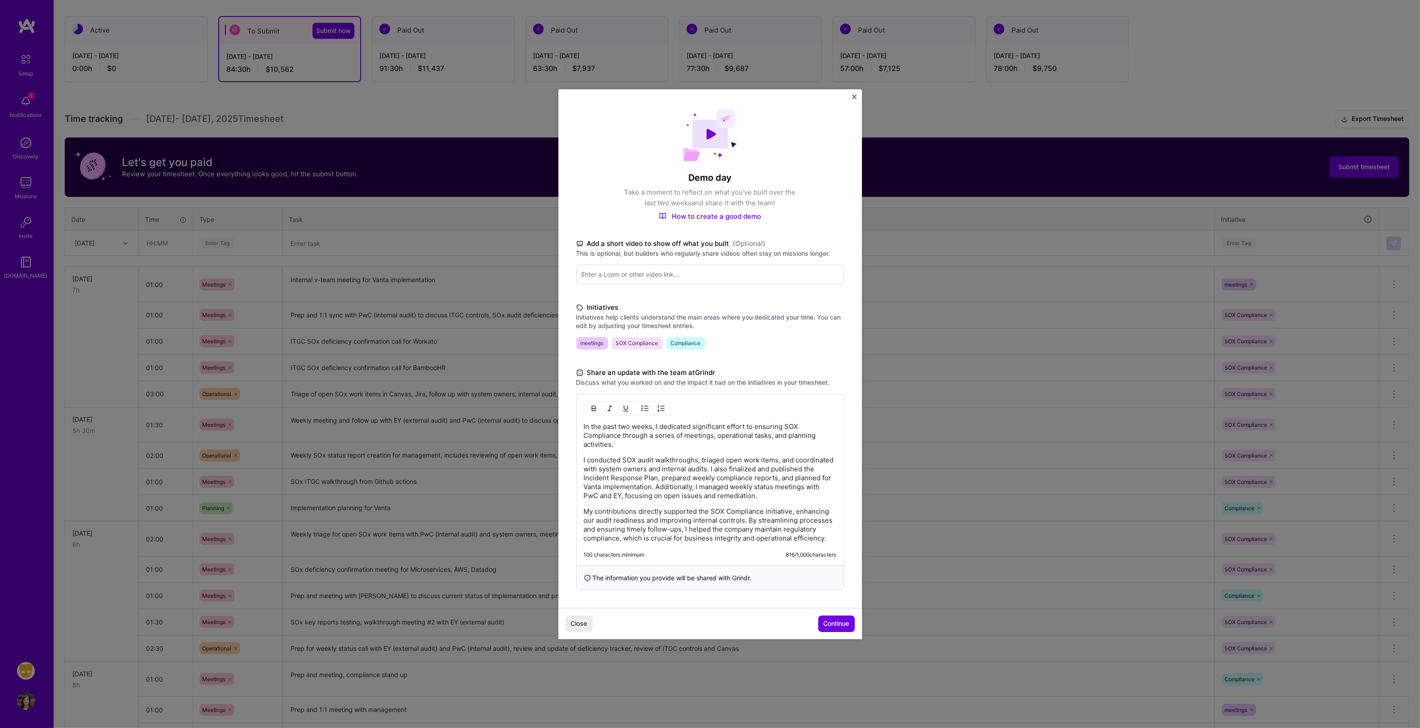
scroll to position [167, 0]
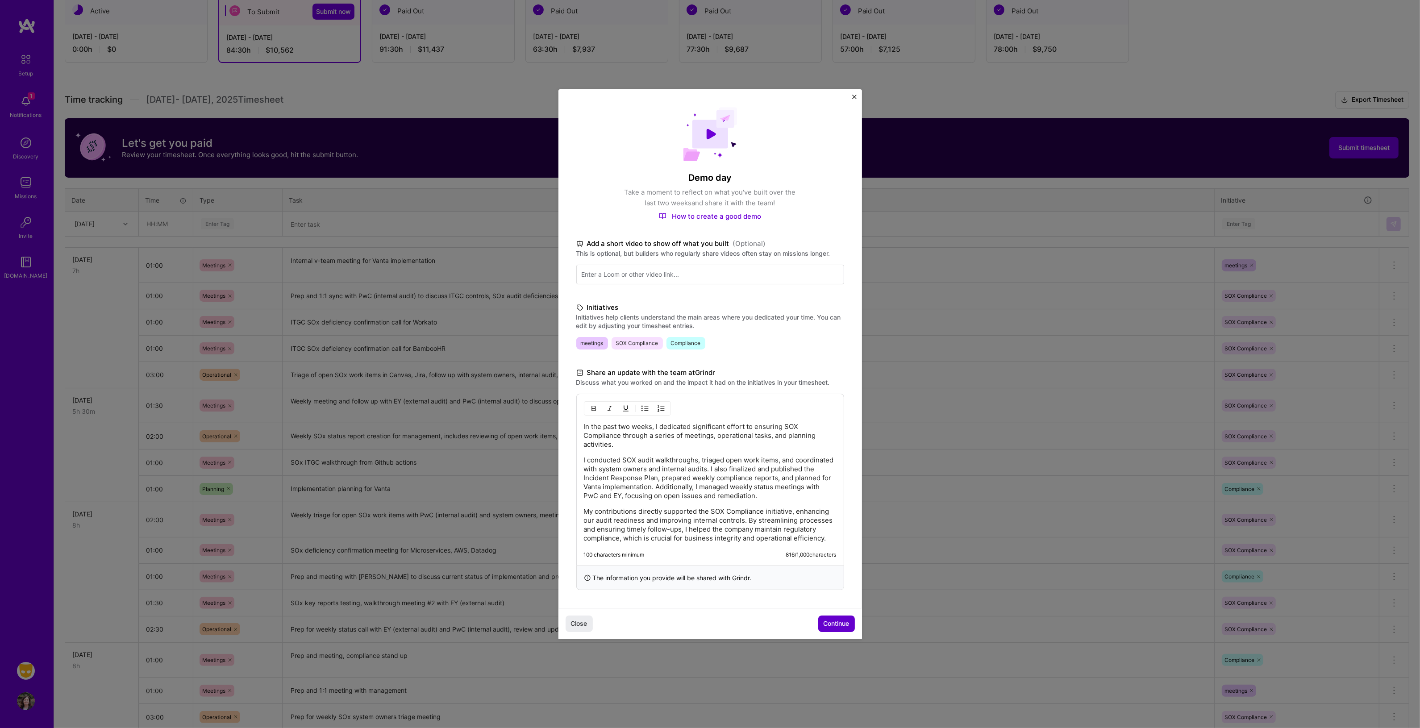
click at [829, 624] on span "Continue" at bounding box center [836, 623] width 26 height 9
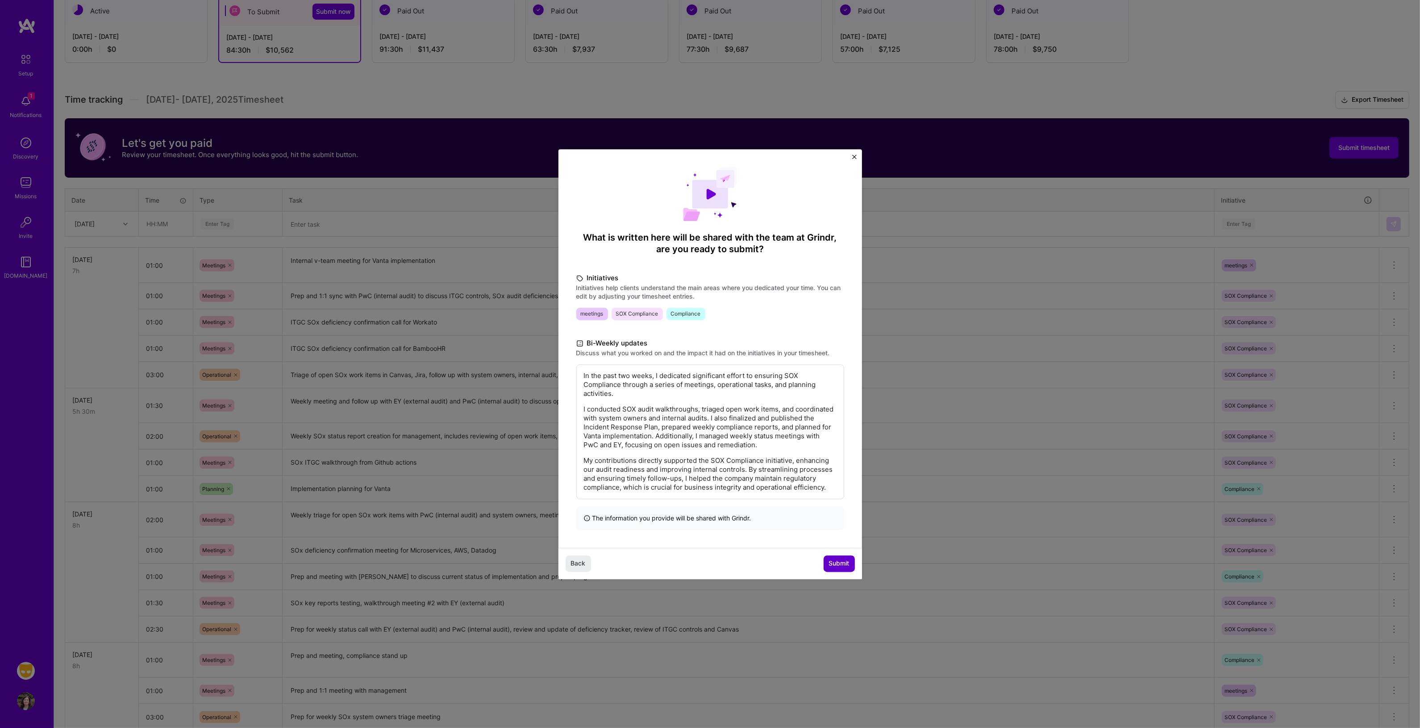
click at [827, 567] on button "Submit" at bounding box center [838, 564] width 31 height 16
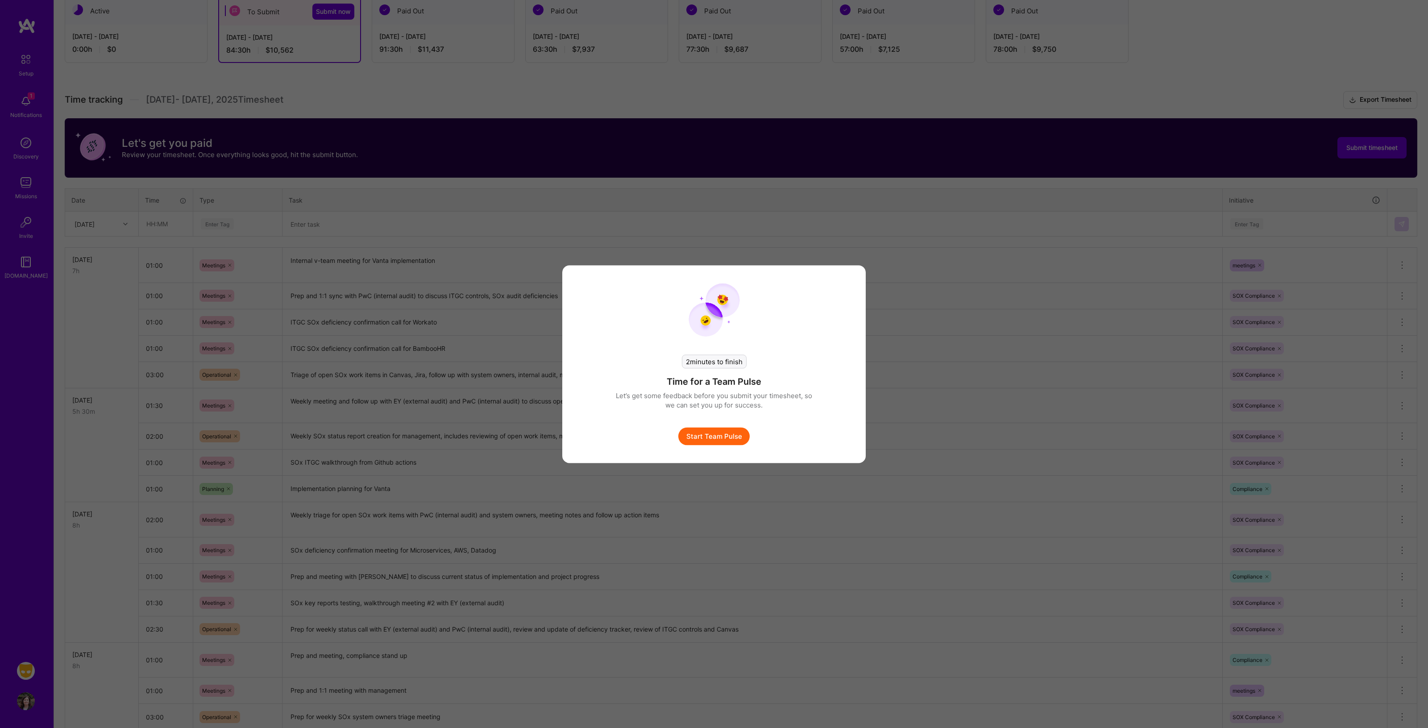
click at [733, 434] on button "Start Team Pulse" at bounding box center [713, 436] width 71 height 18
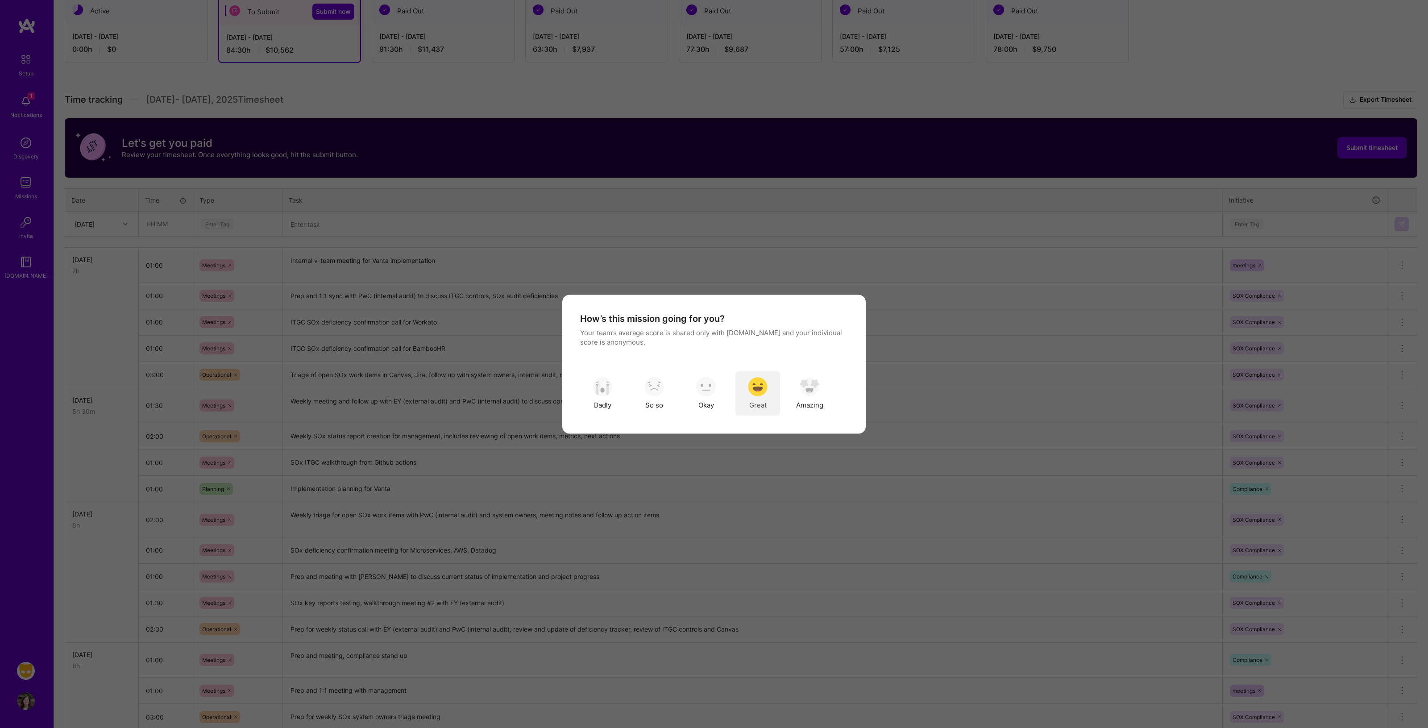
click at [755, 387] on img "modal" at bounding box center [758, 387] width 20 height 20
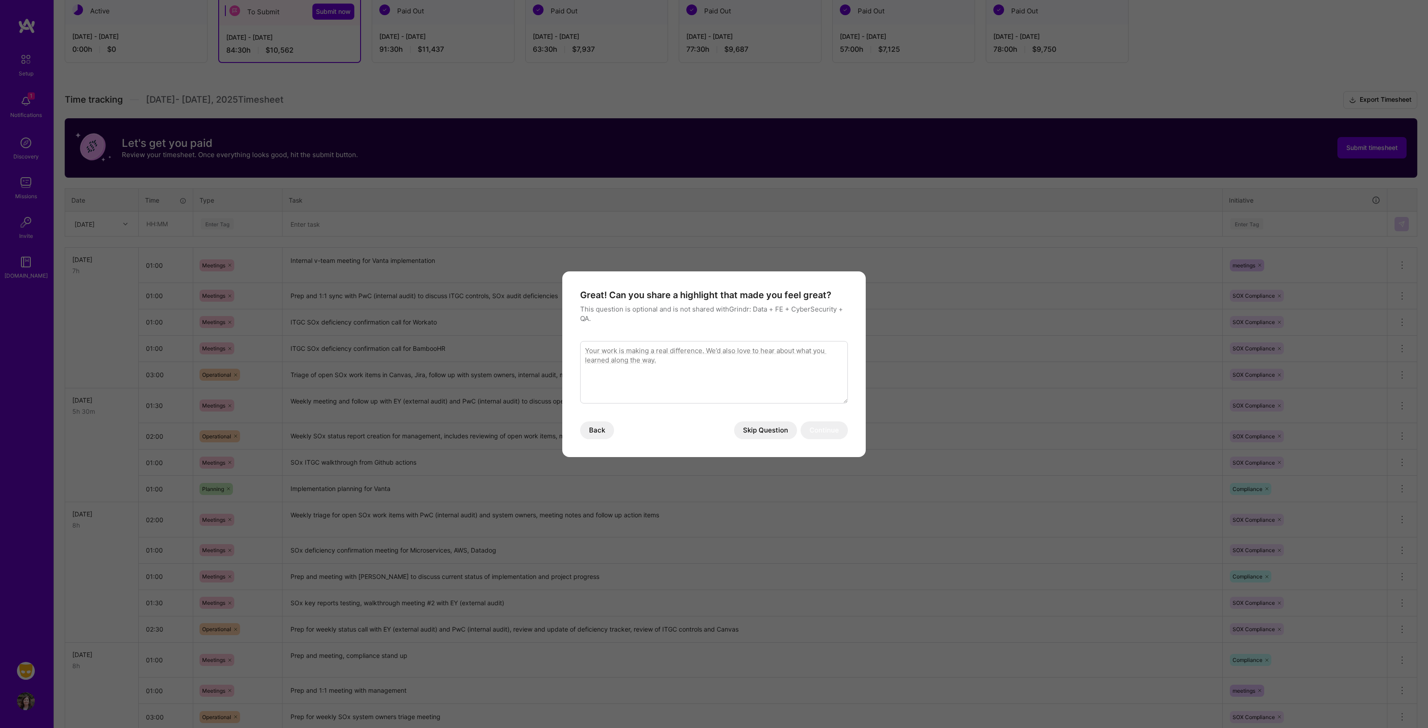
click at [763, 425] on button "Skip Question" at bounding box center [765, 430] width 63 height 18
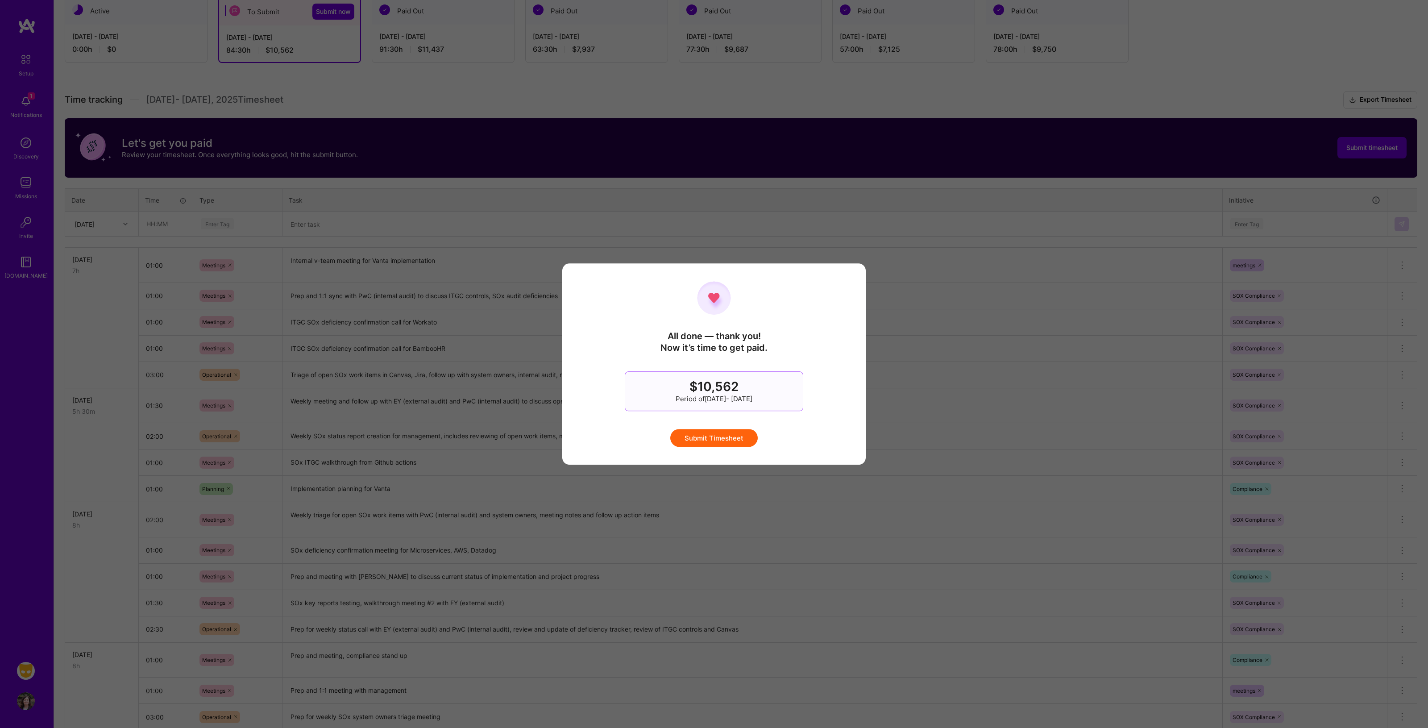
click at [711, 436] on button "Submit Timesheet" at bounding box center [713, 438] width 87 height 18
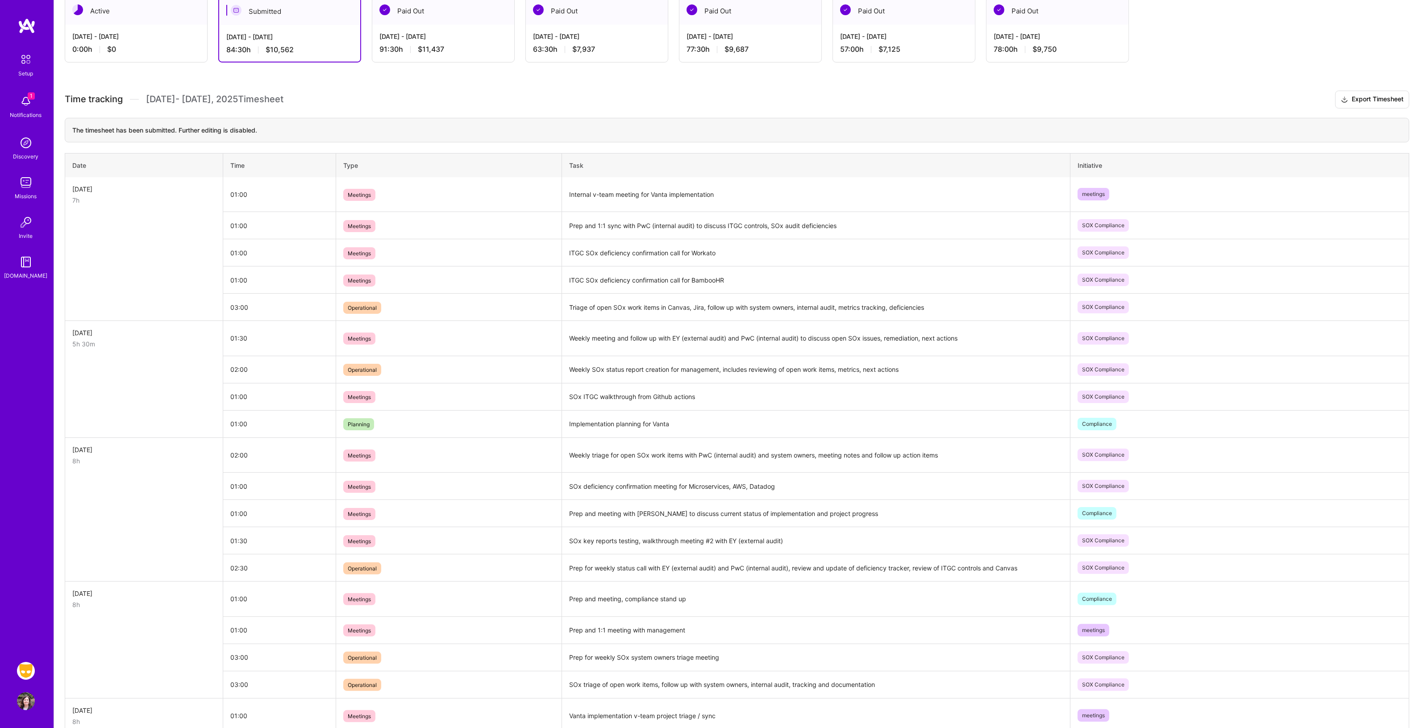
scroll to position [0, 0]
